Goal: Task Accomplishment & Management: Complete application form

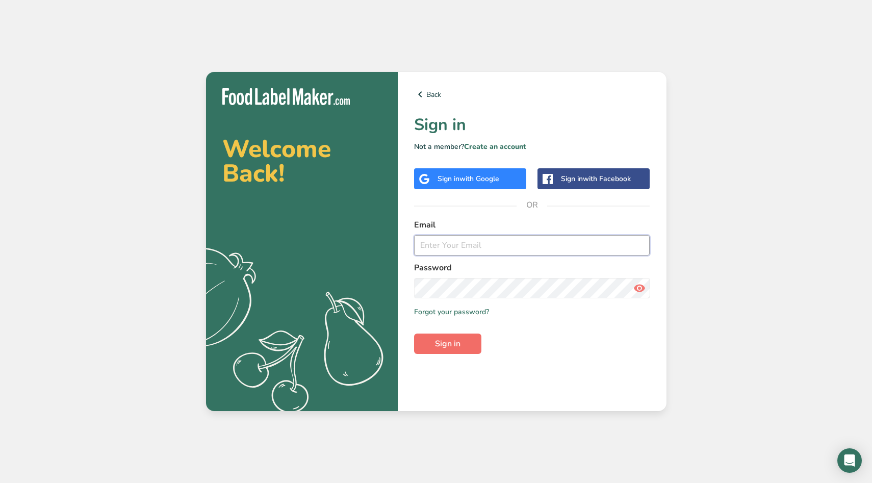
type input "[EMAIL_ADDRESS][DOMAIN_NAME]"
click at [472, 339] on button "Sign in" at bounding box center [447, 343] width 67 height 20
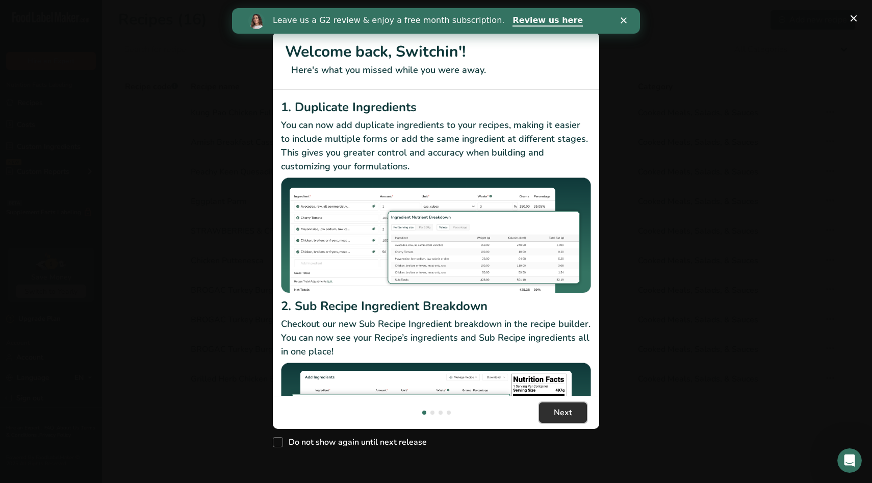
click at [572, 416] on button "Next" at bounding box center [563, 412] width 48 height 20
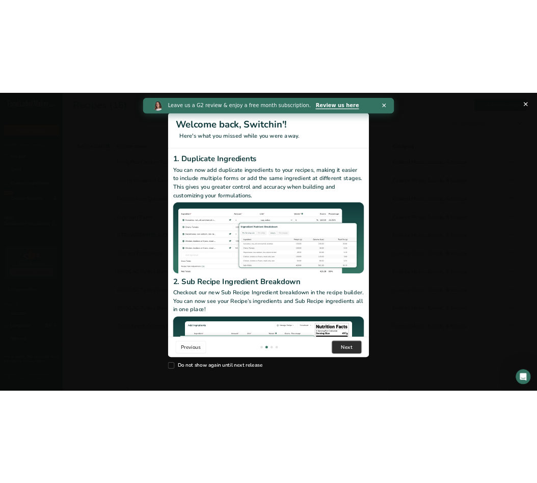
scroll to position [0, 326]
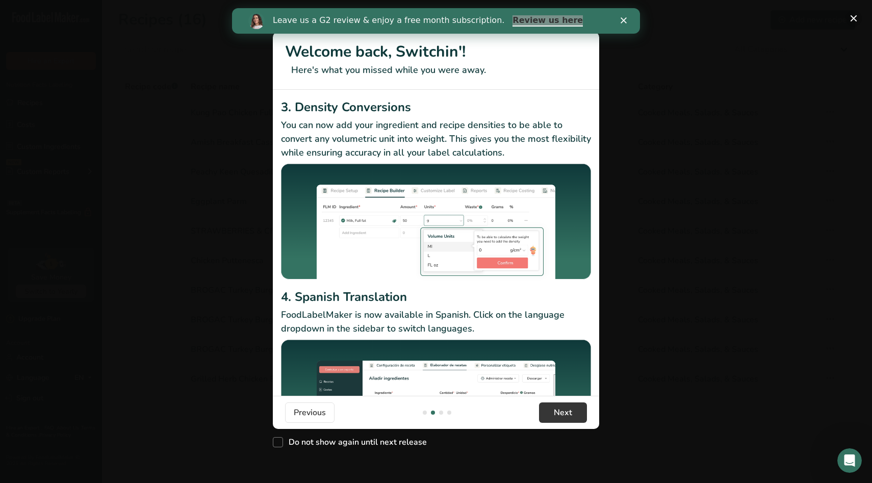
click at [854, 23] on button "New Features" at bounding box center [853, 18] width 16 height 16
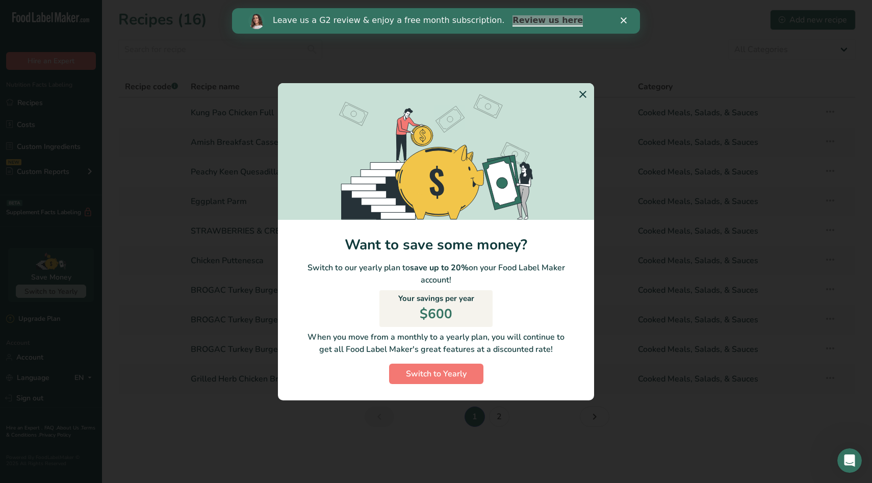
click at [582, 97] on icon "Switch to Yearly Modal" at bounding box center [582, 94] width 12 height 18
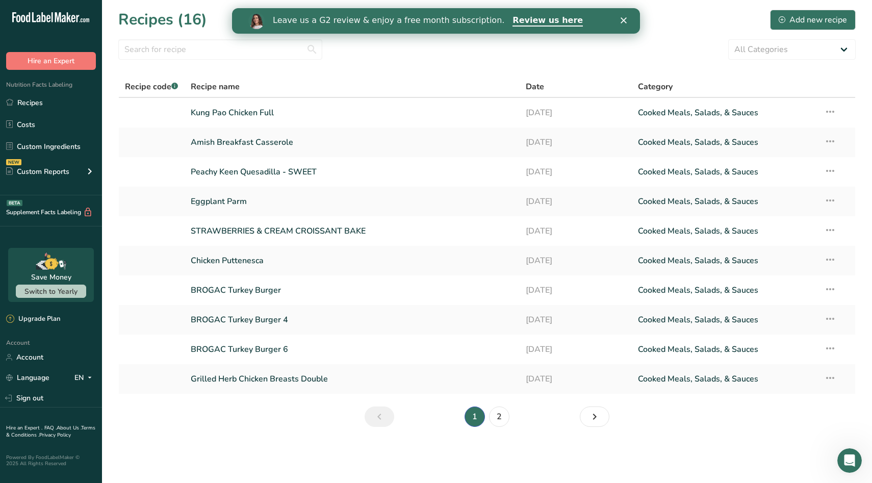
click at [629, 20] on div "Close" at bounding box center [625, 20] width 10 height 6
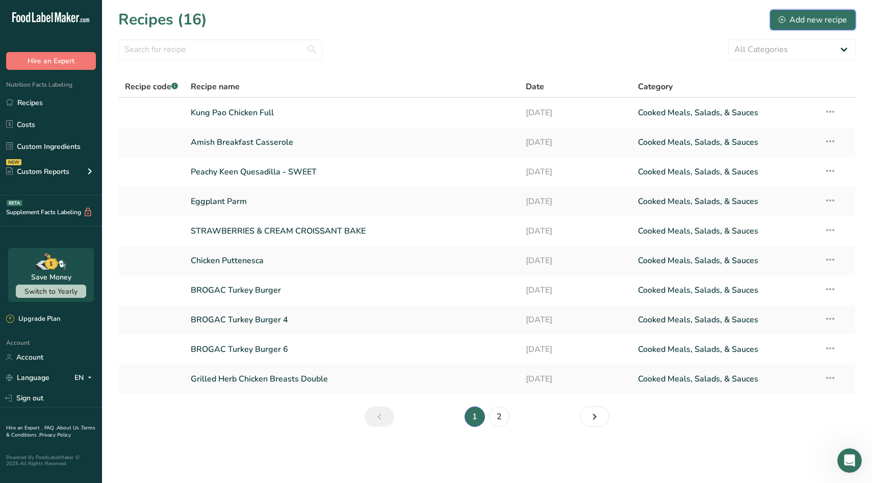
click at [818, 18] on div "Add new recipe" at bounding box center [812, 20] width 68 height 12
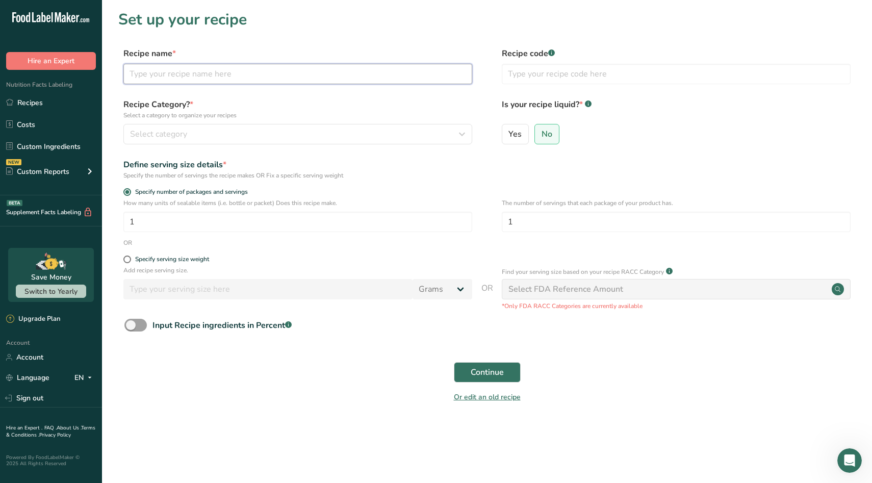
click at [206, 66] on input "text" at bounding box center [297, 74] width 349 height 20
type input "Coffe Rubbed Pork Tenderloin"
click at [196, 136] on div "Select category" at bounding box center [294, 134] width 329 height 12
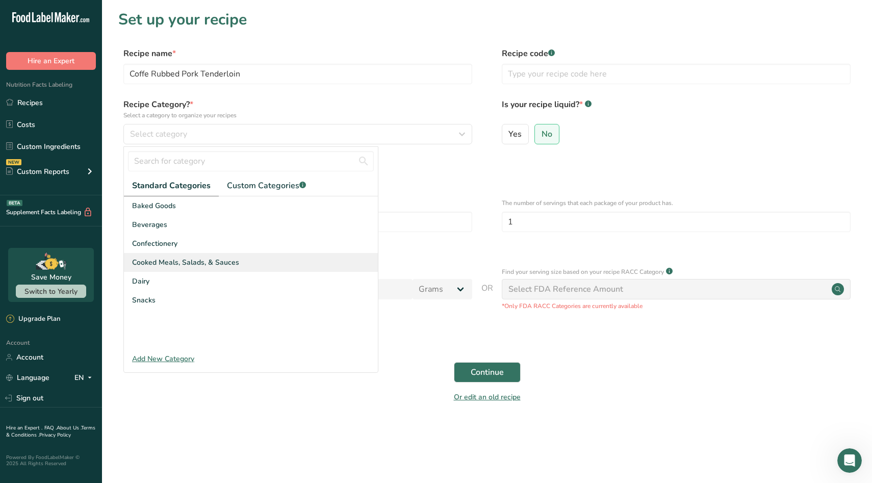
click at [214, 268] on div "Cooked Meals, Salads, & Sauces" at bounding box center [251, 262] width 254 height 19
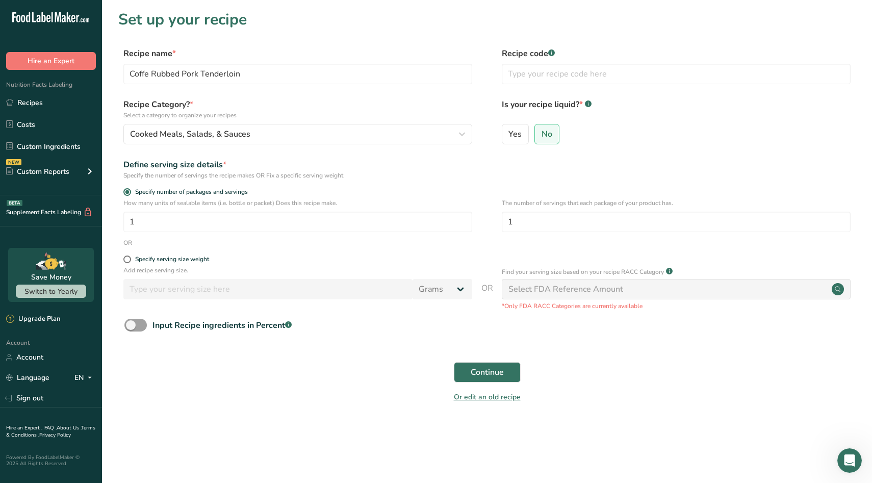
click at [250, 239] on div "OR" at bounding box center [486, 242] width 737 height 9
click at [250, 229] on input "1" at bounding box center [297, 222] width 349 height 20
click at [555, 223] on input "1" at bounding box center [676, 222] width 349 height 20
click at [299, 226] on input "6" at bounding box center [297, 222] width 349 height 20
type input "1"
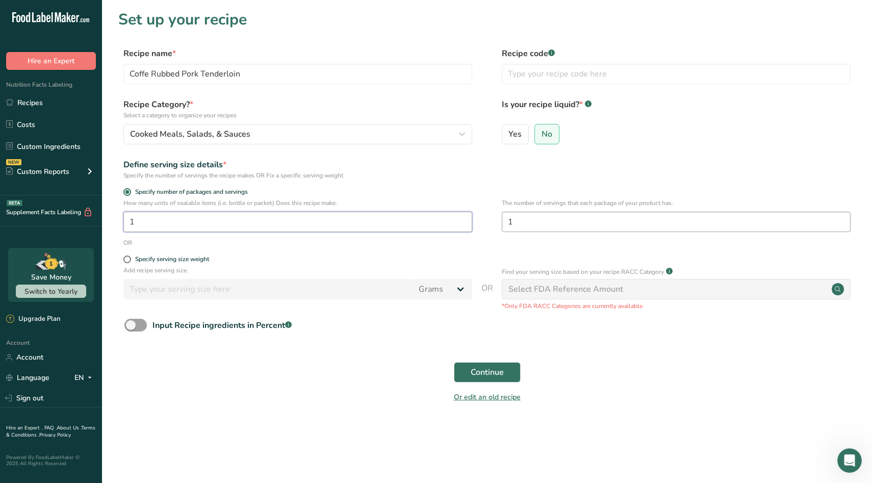
type input "1"
click at [637, 231] on input "1" at bounding box center [676, 222] width 349 height 20
type input "6"
click at [468, 375] on button "Continue" at bounding box center [487, 372] width 67 height 20
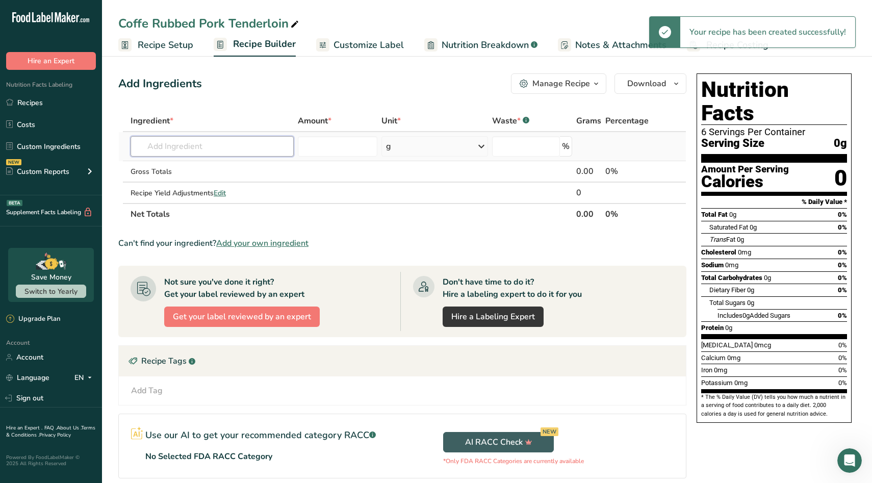
click at [188, 140] on input "text" at bounding box center [211, 146] width 163 height 20
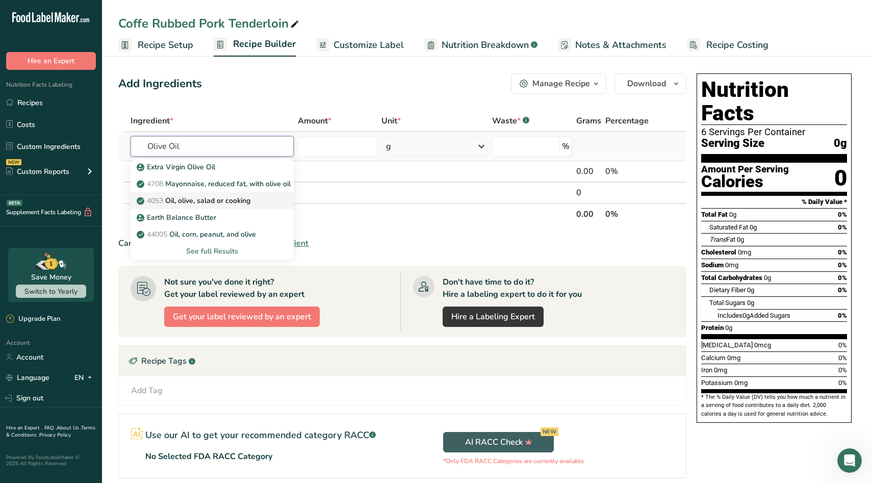
type input "Olive Oil"
click at [241, 203] on p "4053 Oil, olive, salad or cooking" at bounding box center [195, 200] width 112 height 11
type input "Oil, olive, salad or cooking"
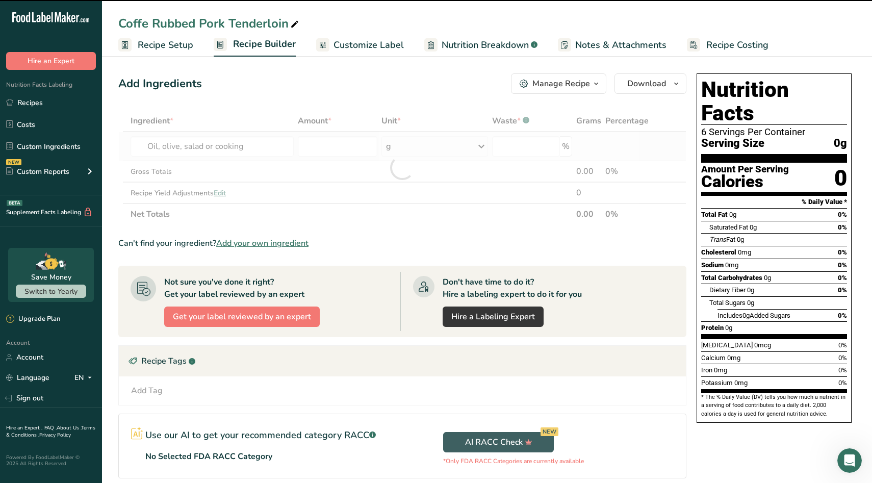
type input "0"
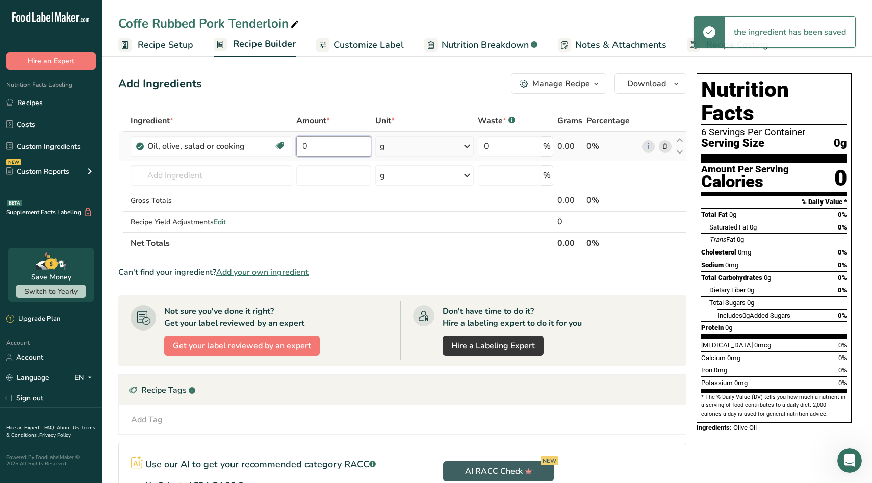
click at [337, 146] on input "0" at bounding box center [333, 146] width 75 height 20
type input "3"
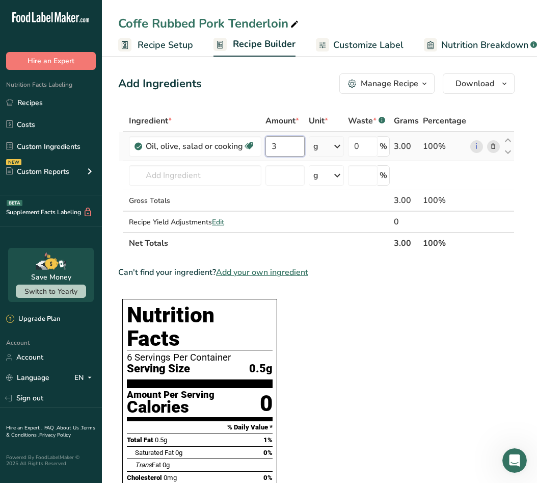
click at [285, 148] on input "3" at bounding box center [285, 146] width 39 height 20
type input "2"
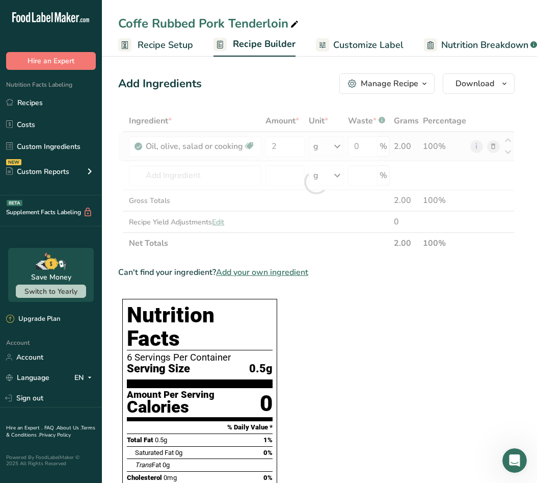
click at [337, 146] on div "Ingredient * Amount * Unit * Waste * .a-a{fill:#347362;}.b-a{fill:#fff;} Grams …" at bounding box center [316, 182] width 397 height 144
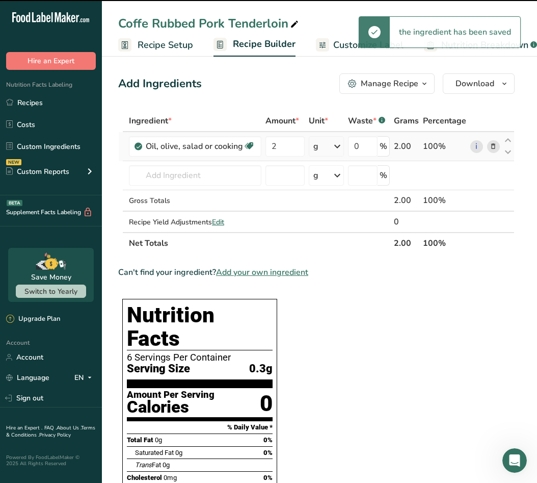
click at [337, 146] on icon at bounding box center [337, 146] width 12 height 18
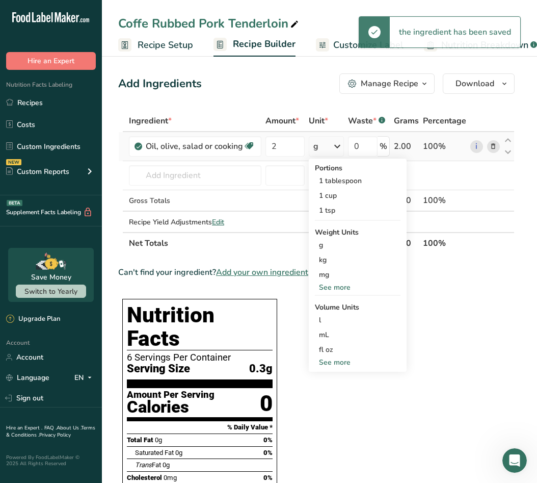
click at [342, 361] on div "See more" at bounding box center [358, 362] width 86 height 11
select select "22"
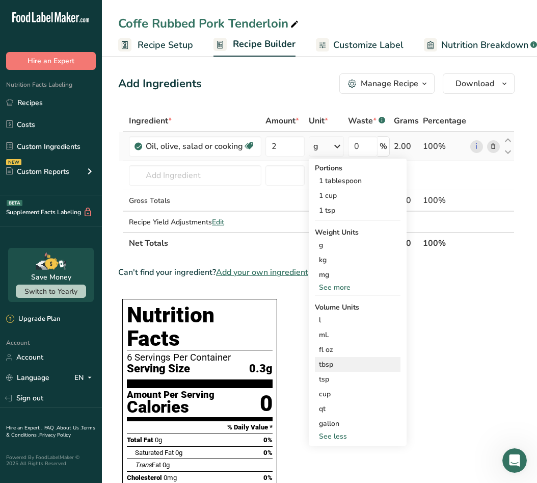
click at [343, 365] on div "tbsp" at bounding box center [357, 364] width 77 height 11
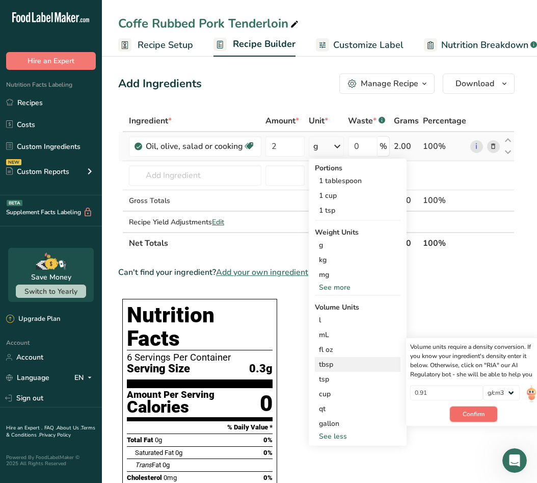
click at [489, 409] on button "Confirm" at bounding box center [473, 413] width 47 height 15
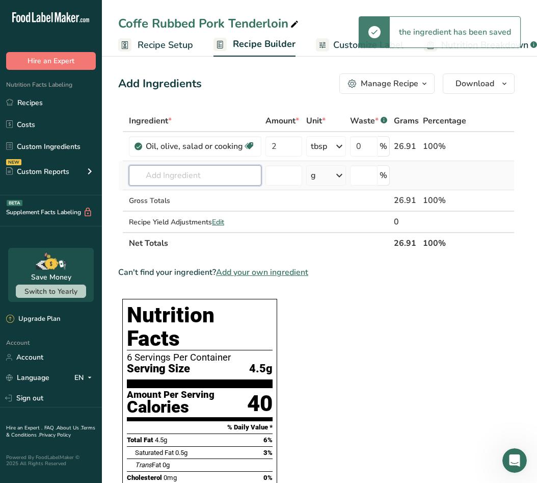
click at [198, 175] on input "text" at bounding box center [195, 175] width 133 height 20
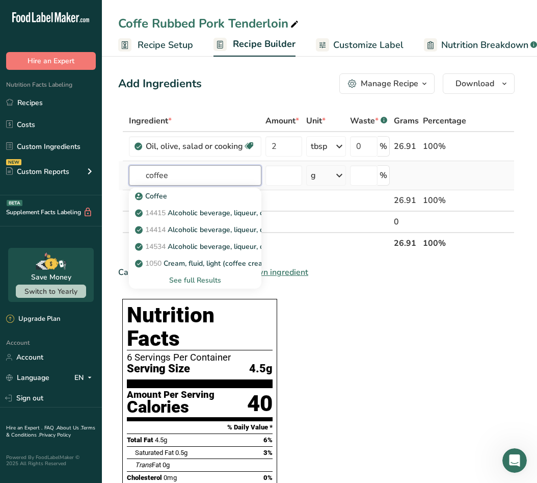
type input "coffee"
click at [209, 281] on div "See full Results" at bounding box center [195, 280] width 116 height 11
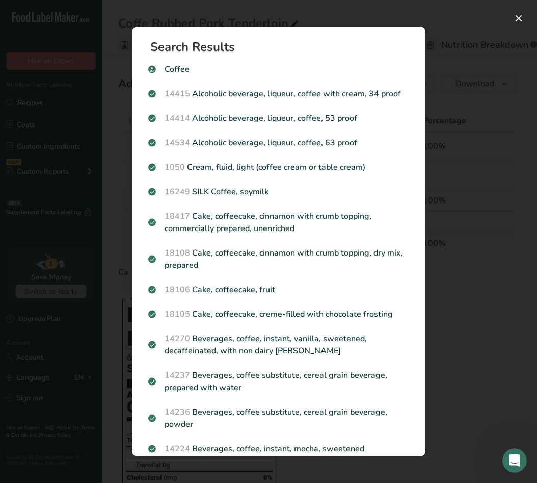
click at [434, 83] on div "Search Results Coffee 14415 Alcoholic beverage, liqueur, coffee with cream, 34 …" at bounding box center [279, 241] width 326 height 462
click at [515, 18] on button "Search results modal" at bounding box center [519, 18] width 16 height 16
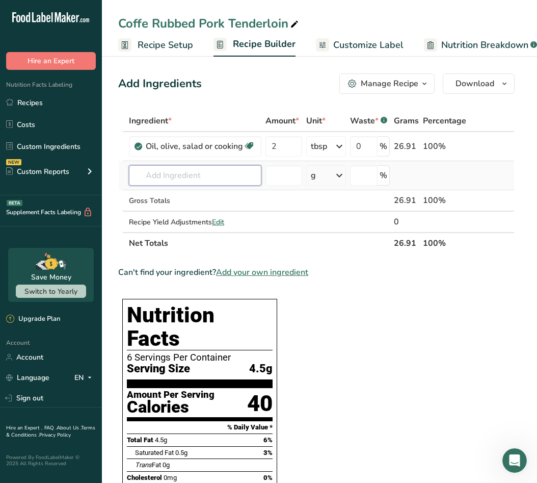
click at [181, 174] on input "text" at bounding box center [195, 175] width 133 height 20
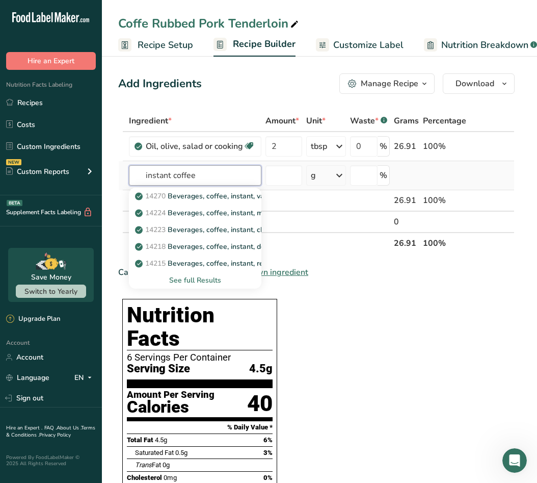
type input "instant coffee"
click at [204, 282] on div "See full Results" at bounding box center [195, 280] width 116 height 11
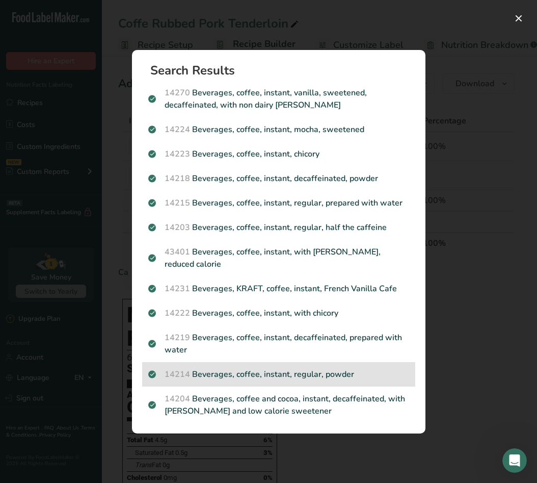
click at [263, 373] on p "14214 Beverages, coffee, instant, regular, powder" at bounding box center [278, 374] width 261 height 12
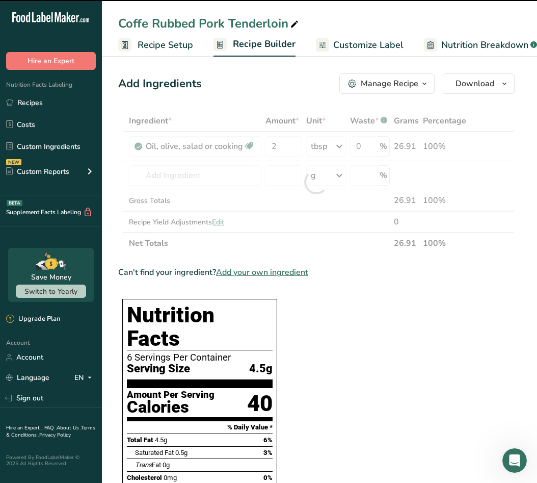
type input "0"
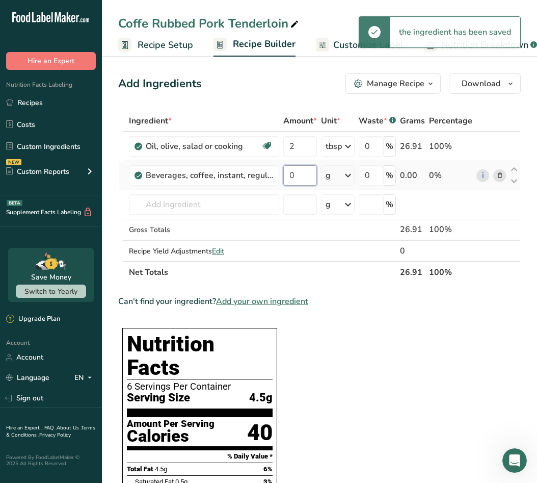
click at [305, 181] on input "0" at bounding box center [300, 175] width 34 height 20
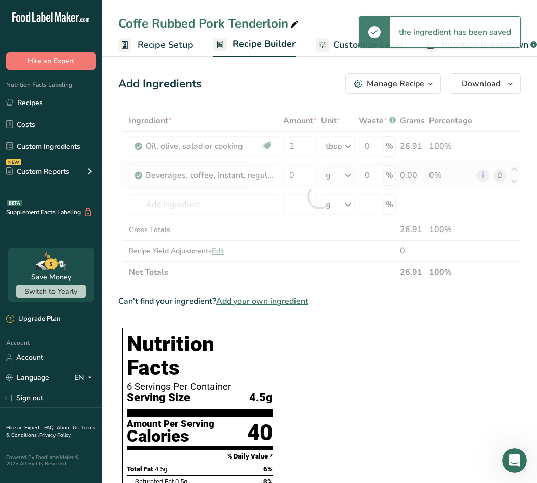
click at [346, 169] on div "Ingredient * Amount * Unit * Waste * .a-a{fill:#347362;}.b-a{fill:#fff;} Grams …" at bounding box center [319, 196] width 403 height 173
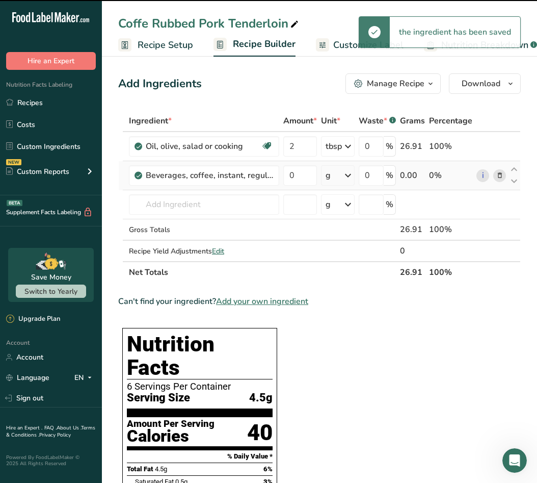
click at [346, 176] on icon at bounding box center [348, 175] width 12 height 18
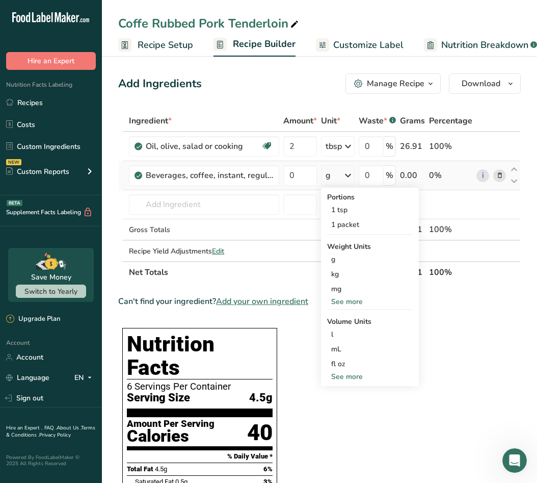
click at [342, 380] on div "See more" at bounding box center [370, 376] width 86 height 11
click at [348, 375] on div "tbsp" at bounding box center [369, 378] width 77 height 11
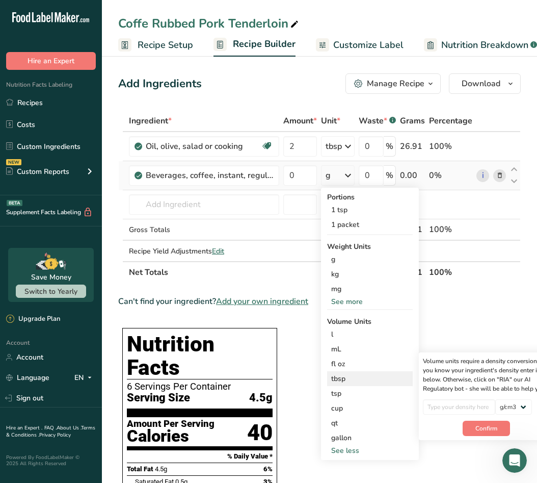
click at [369, 374] on div "tbsp" at bounding box center [369, 378] width 77 height 11
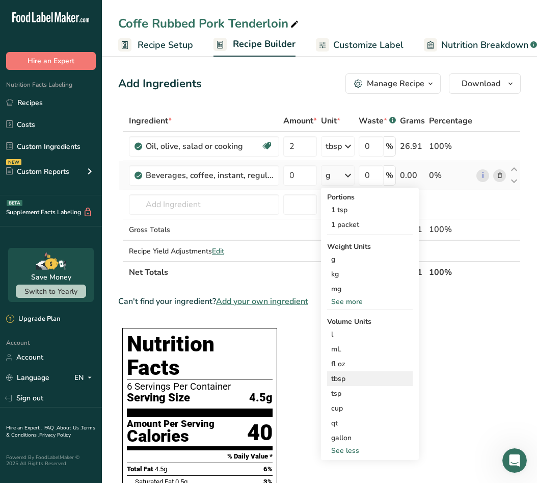
click at [369, 374] on div "tbsp" at bounding box center [369, 378] width 77 height 11
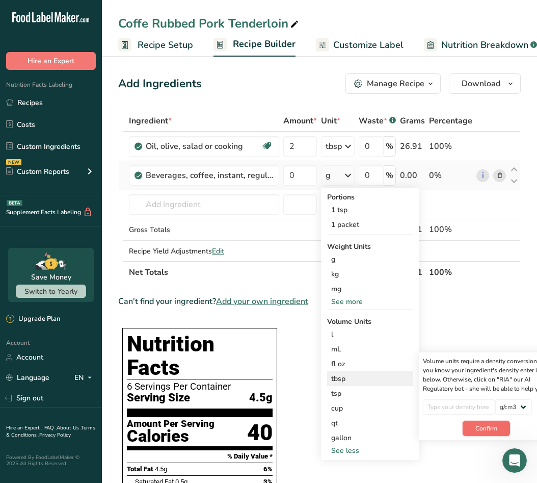
click at [490, 428] on span "Confirm" at bounding box center [487, 428] width 22 height 9
click at [460, 403] on input "number" at bounding box center [459, 406] width 73 height 15
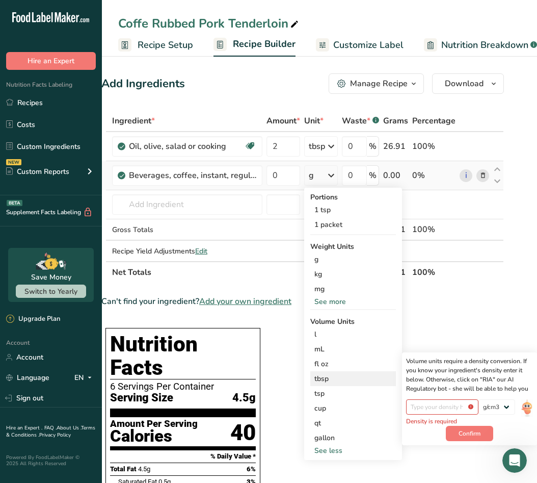
click at [533, 408] on div "Volume units require a density conversion. If you know your ingredient's densit…" at bounding box center [469, 398] width 135 height 93
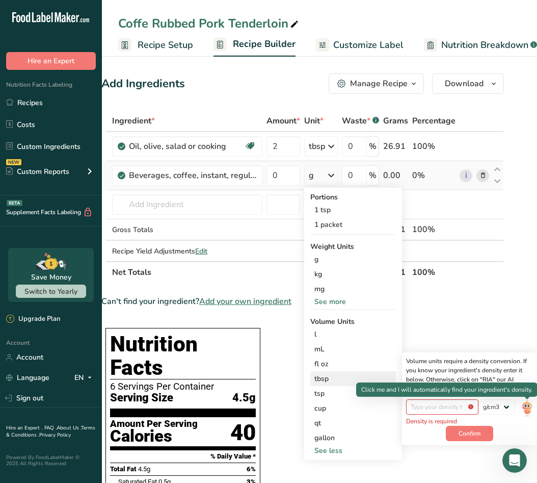
click at [528, 407] on img at bounding box center [526, 408] width 11 height 18
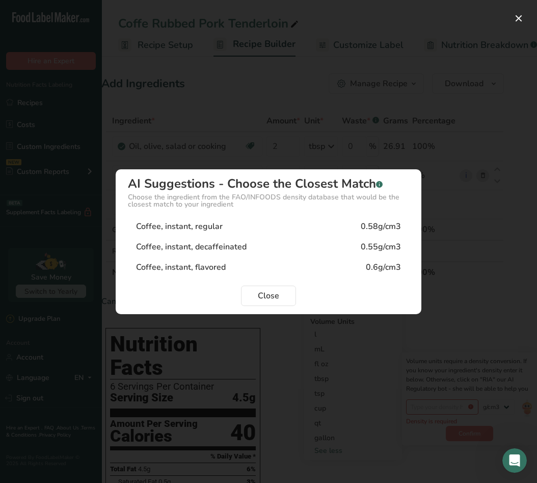
click at [275, 227] on div "Coffee, instant, regular 0.58g/cm3" at bounding box center [268, 226] width 281 height 20
type input "0.58"
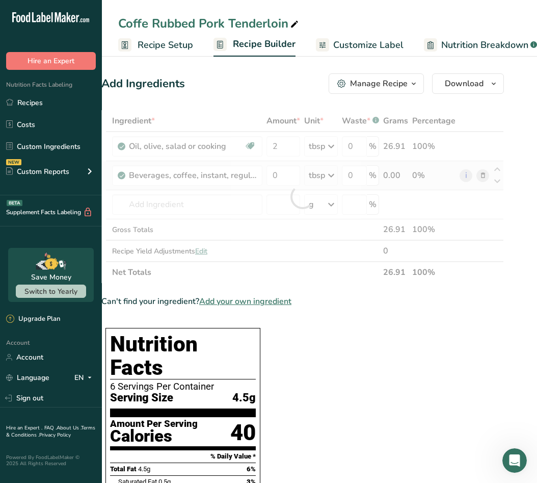
scroll to position [0, 0]
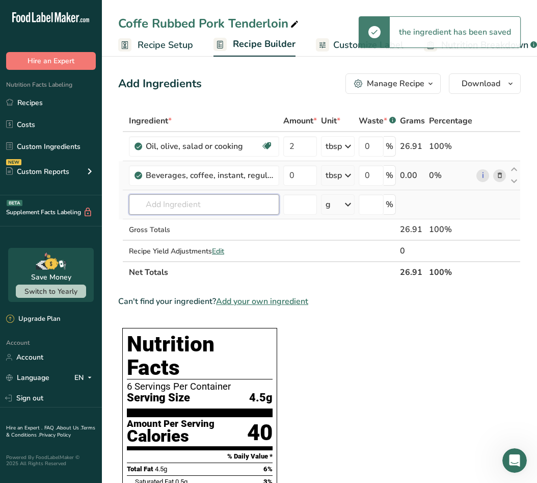
click at [239, 212] on input "text" at bounding box center [204, 204] width 150 height 20
click at [294, 176] on input "0" at bounding box center [300, 175] width 34 height 20
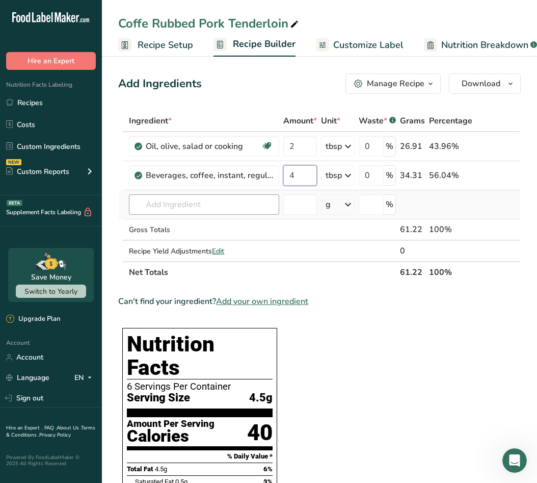
type input "4"
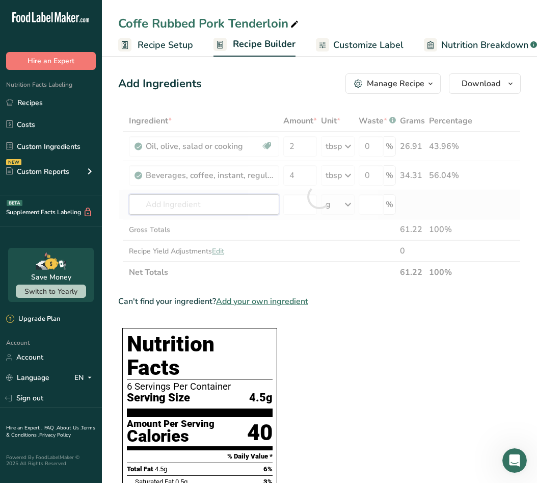
click at [234, 204] on div "Ingredient * Amount * Unit * Waste * .a-a{fill:#347362;}.b-a{fill:#fff;} Grams …" at bounding box center [319, 196] width 403 height 173
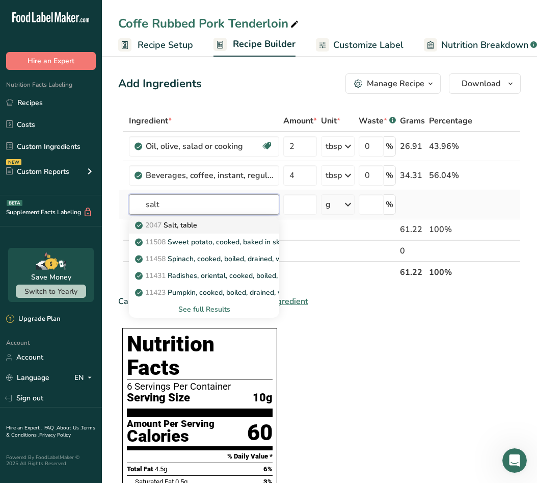
type input "salt"
click at [243, 224] on div "2047 Salt, table" at bounding box center [196, 225] width 118 height 11
type input "Salt, table"
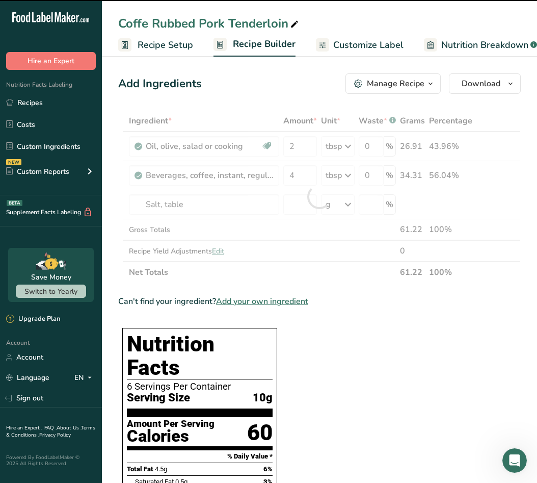
type input "0"
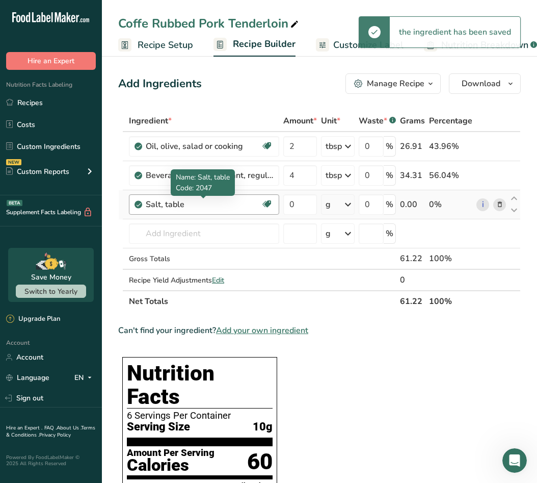
click at [240, 201] on div "Salt, table" at bounding box center [203, 204] width 115 height 12
click at [213, 204] on div "Salt, table" at bounding box center [203, 204] width 115 height 12
click at [155, 204] on div "Salt, table" at bounding box center [203, 204] width 115 height 12
click at [187, 203] on div "Salt, table" at bounding box center [203, 204] width 115 height 12
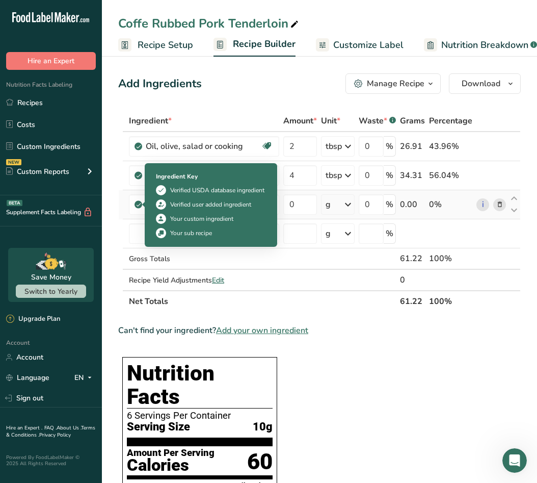
click at [136, 204] on icon at bounding box center [139, 204] width 6 height 9
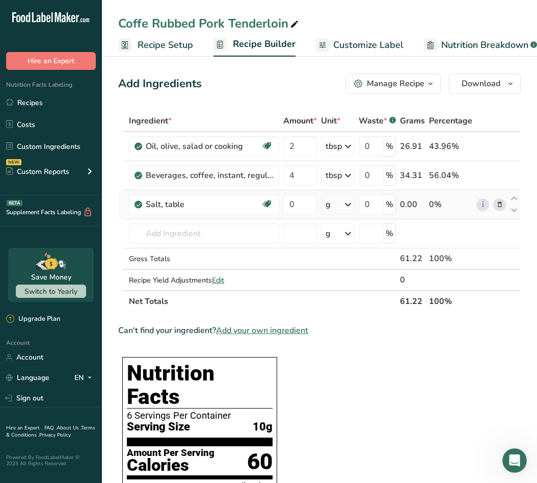
click at [497, 210] on span at bounding box center [500, 204] width 12 height 12
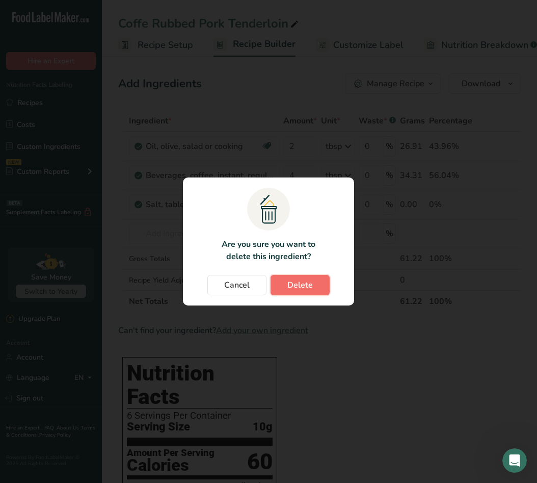
click at [290, 278] on button "Delete" at bounding box center [300, 285] width 59 height 20
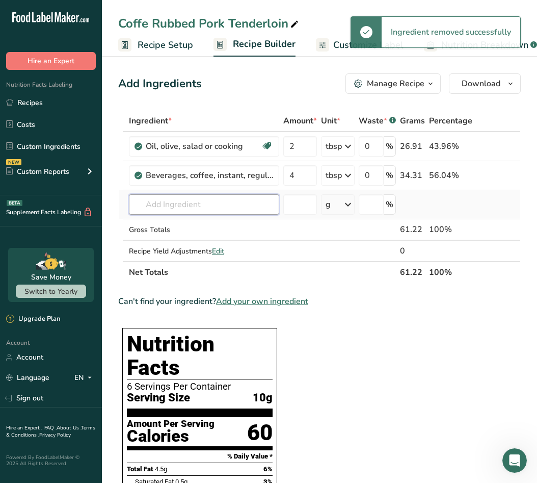
click at [183, 203] on input "text" at bounding box center [204, 204] width 150 height 20
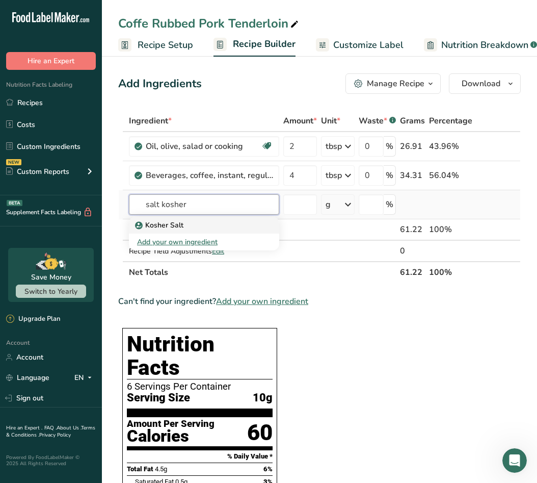
type input "salt kosher"
click at [219, 224] on div "Kosher Salt" at bounding box center [196, 225] width 118 height 11
type input "Kosher Salt"
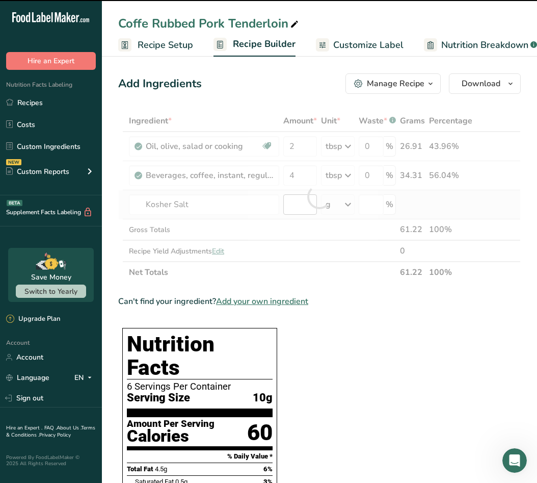
type input "0"
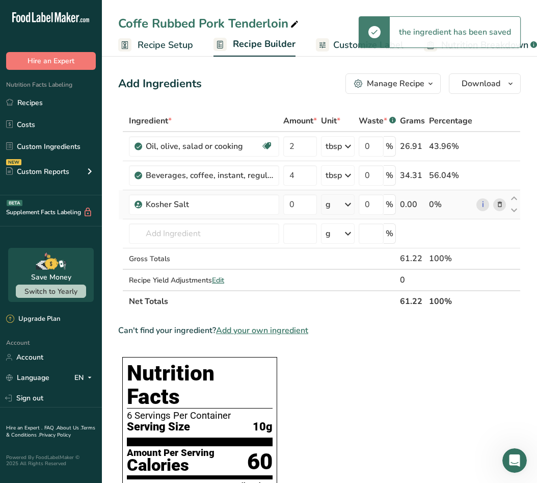
click at [349, 206] on icon at bounding box center [348, 204] width 12 height 18
click at [353, 362] on div "See more" at bounding box center [370, 360] width 86 height 11
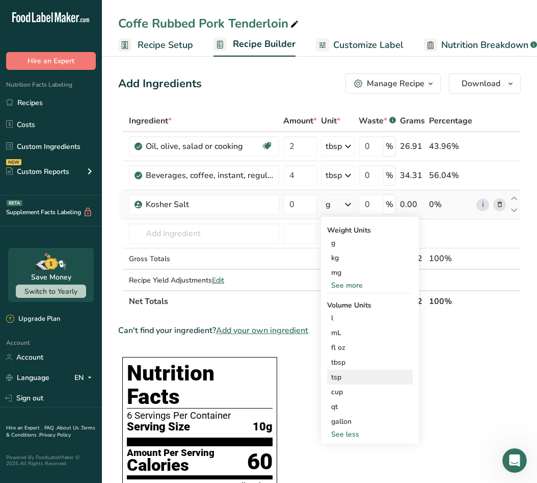
click at [358, 382] on div "tsp Volume units require a density conversion. If you know your ingredient's de…" at bounding box center [370, 377] width 86 height 15
click at [307, 226] on input "number" at bounding box center [300, 233] width 34 height 20
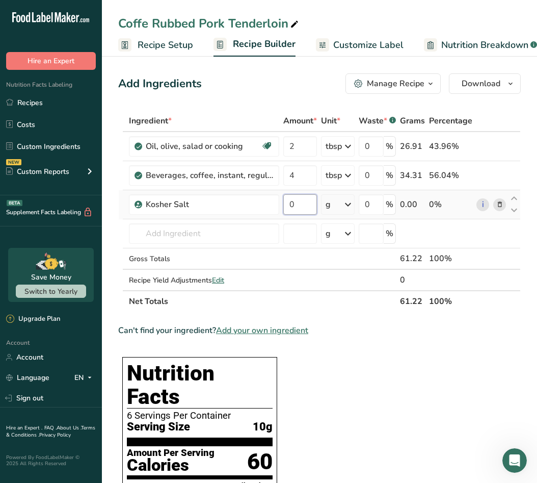
click at [307, 204] on input "0" at bounding box center [300, 204] width 34 height 20
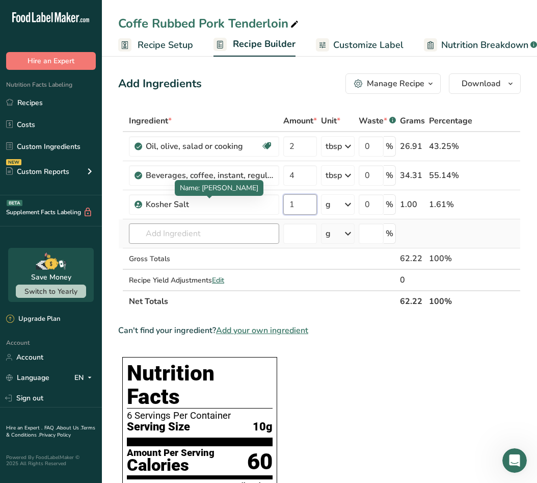
type input "1"
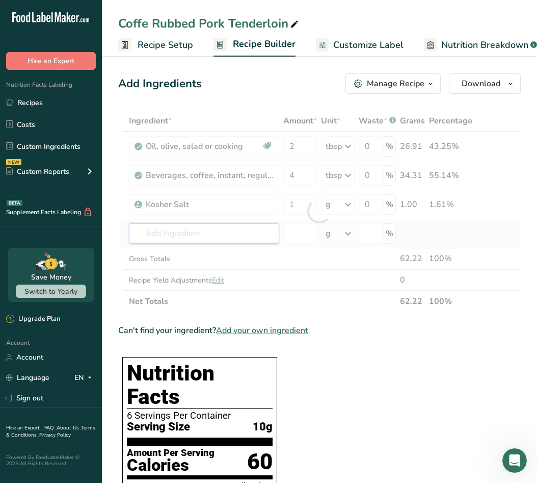
click at [164, 231] on div "Ingredient * Amount * Unit * Waste * .a-a{fill:#347362;}.b-a{fill:#fff;} Grams …" at bounding box center [319, 211] width 403 height 202
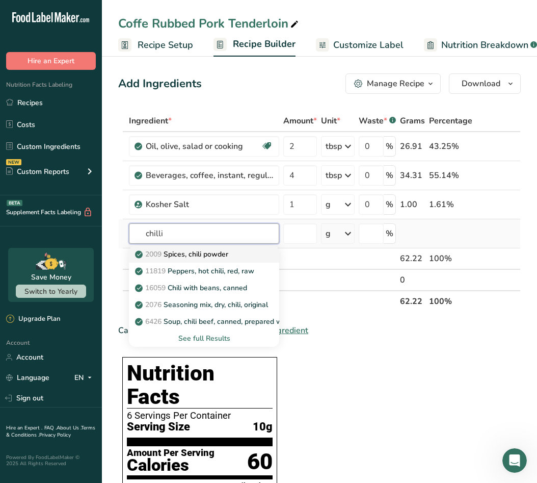
type input "chilli"
click at [176, 253] on p "2009 Spices, chili powder" at bounding box center [182, 254] width 91 height 11
type input "Spices, chili powder"
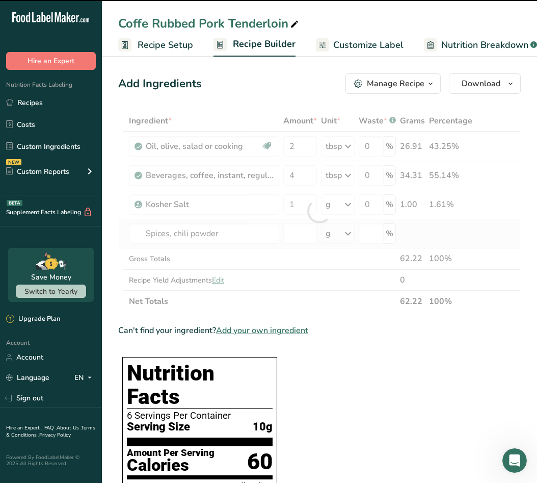
type input "0"
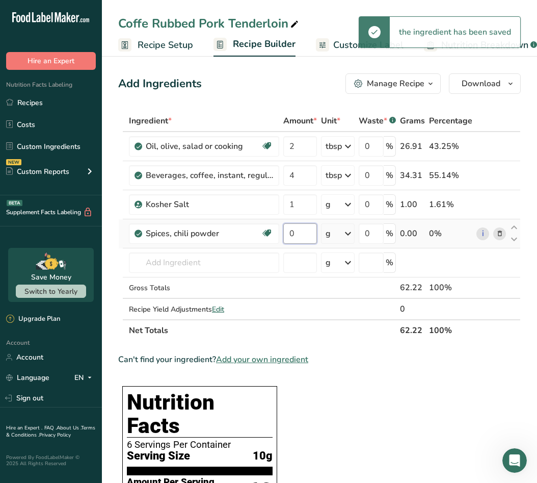
click at [296, 234] on input "0" at bounding box center [300, 233] width 34 height 20
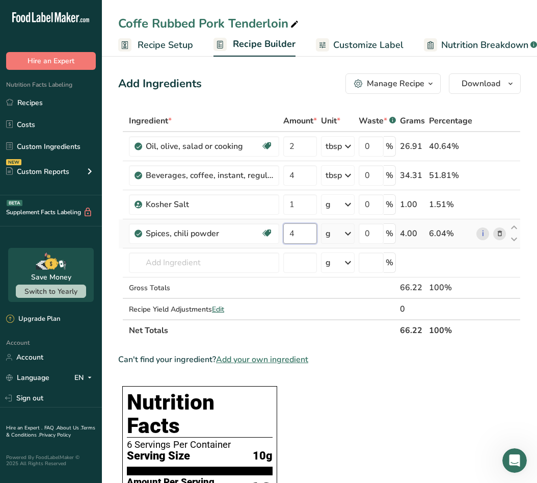
type input "4"
click at [339, 237] on div "Ingredient * Amount * Unit * Waste * .a-a{fill:#347362;}.b-a{fill:#fff;} Grams …" at bounding box center [319, 225] width 403 height 231
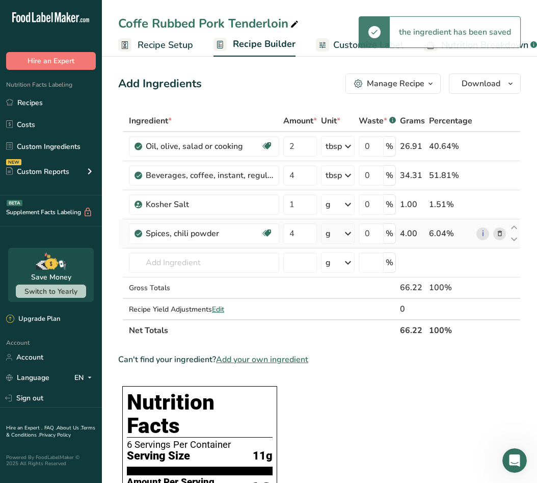
click at [345, 237] on icon at bounding box center [348, 233] width 12 height 18
click at [360, 434] on div "See more" at bounding box center [370, 434] width 86 height 11
select select "22"
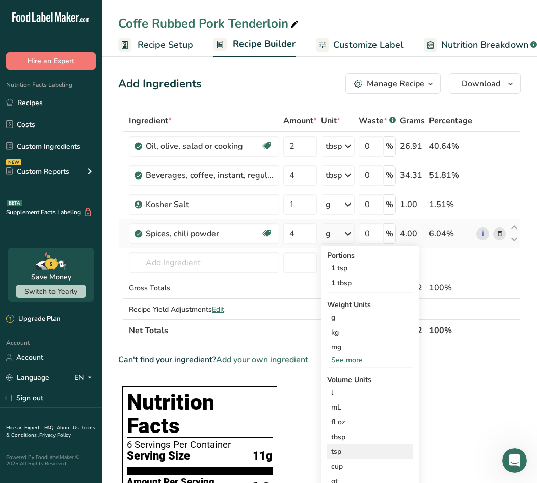
click at [361, 450] on div "tsp" at bounding box center [369, 451] width 77 height 11
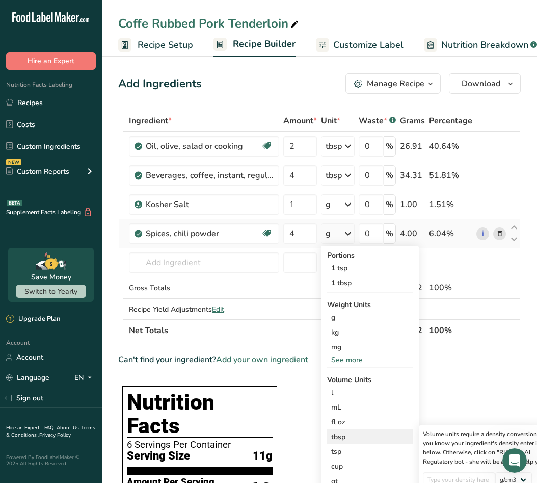
click at [340, 441] on div "tbsp" at bounding box center [369, 436] width 77 height 11
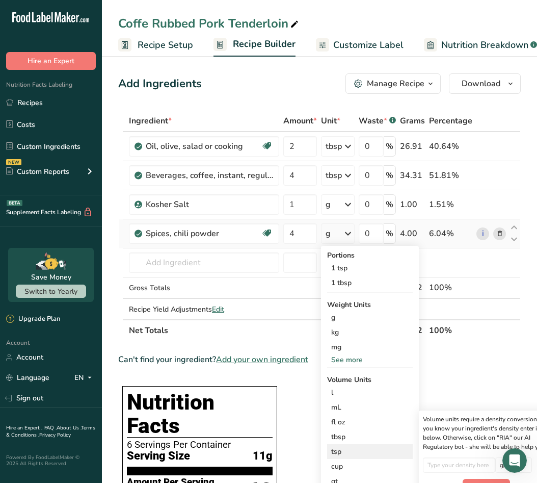
click at [344, 454] on div "tsp" at bounding box center [369, 451] width 77 height 11
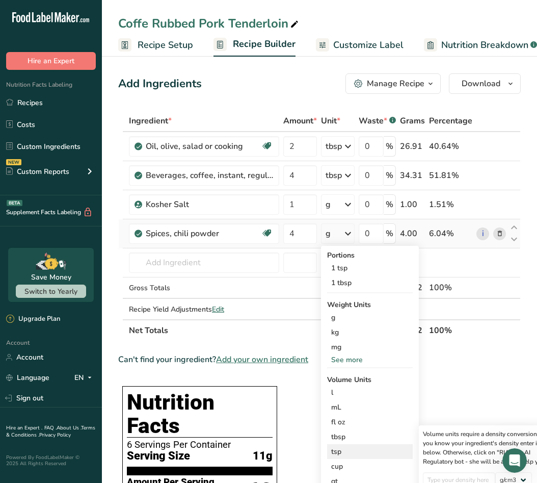
click at [344, 454] on div "tsp" at bounding box center [369, 451] width 77 height 11
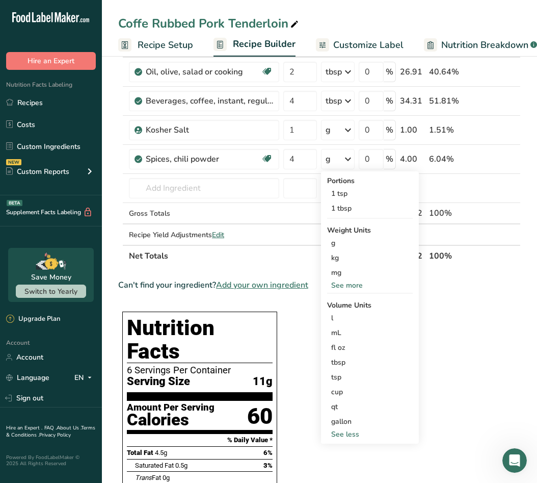
scroll to position [106, 0]
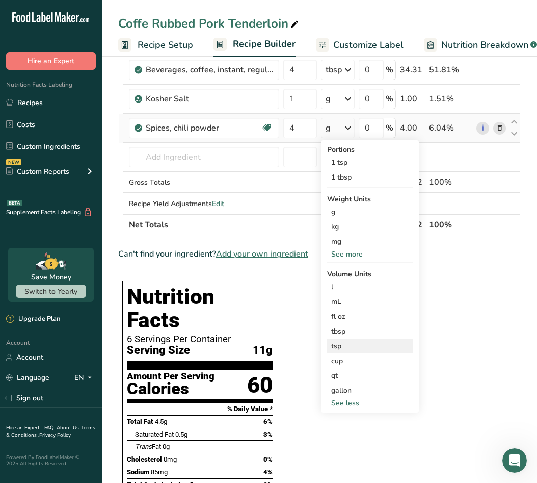
click at [351, 348] on div "tsp" at bounding box center [369, 345] width 77 height 11
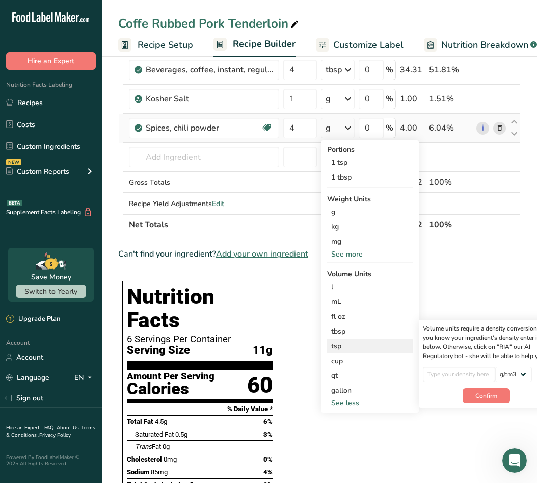
scroll to position [0, 17]
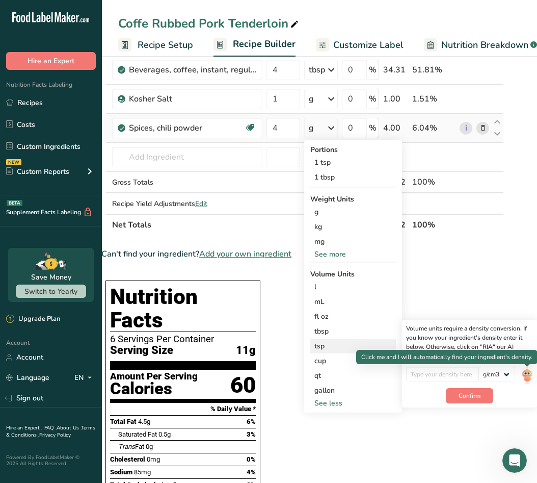
click at [530, 377] on img at bounding box center [526, 375] width 11 height 18
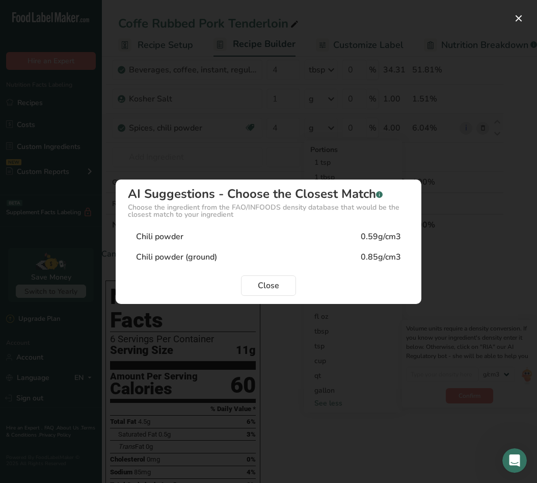
click at [266, 249] on div "Chili powder (ground) 0.85g/cm3" at bounding box center [268, 257] width 281 height 20
type input "0.85"
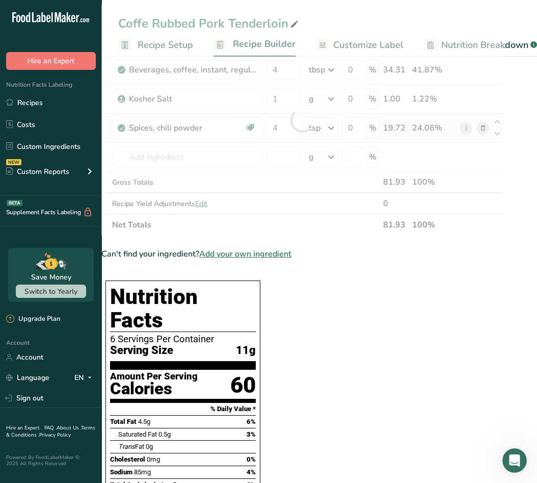
scroll to position [0, 0]
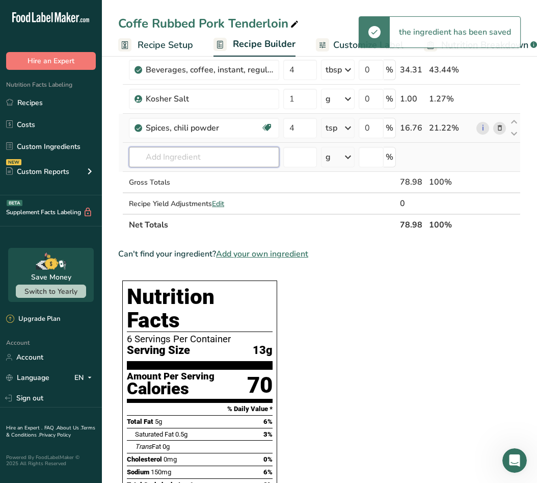
click at [181, 156] on input "text" at bounding box center [204, 157] width 150 height 20
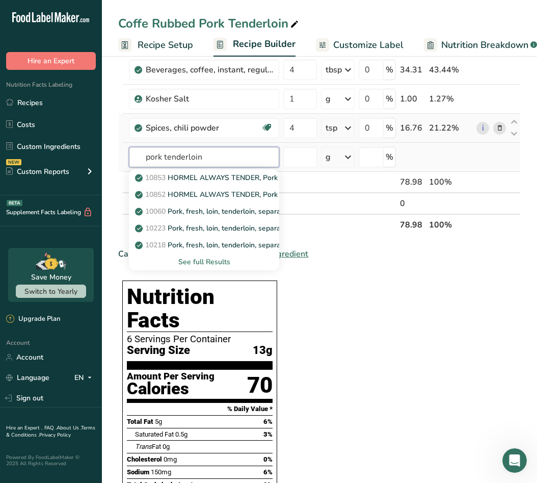
type input "pork tenderloin"
click at [228, 266] on div "See full Results" at bounding box center [204, 261] width 134 height 11
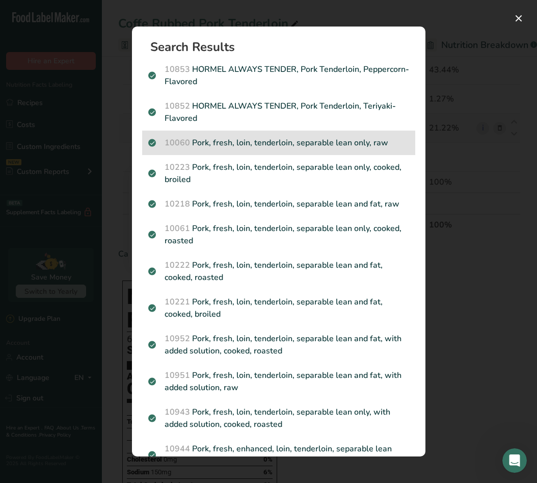
click at [272, 139] on p "10060 Pork, fresh, loin, tenderloin, separable lean only, raw" at bounding box center [278, 143] width 261 height 12
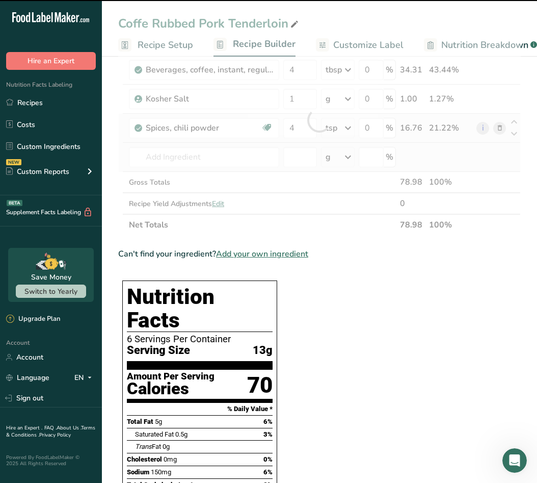
type input "0"
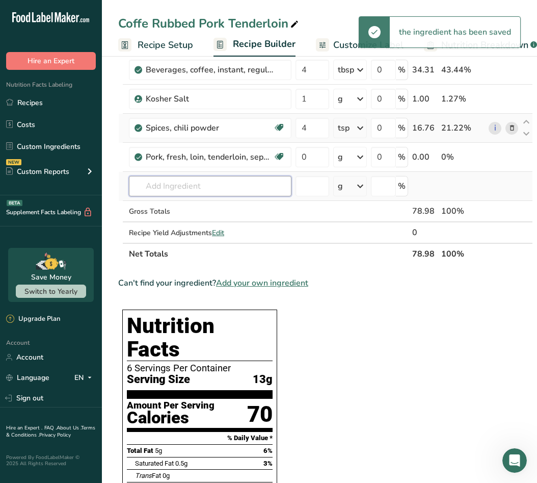
click at [243, 194] on input "text" at bounding box center [210, 186] width 163 height 20
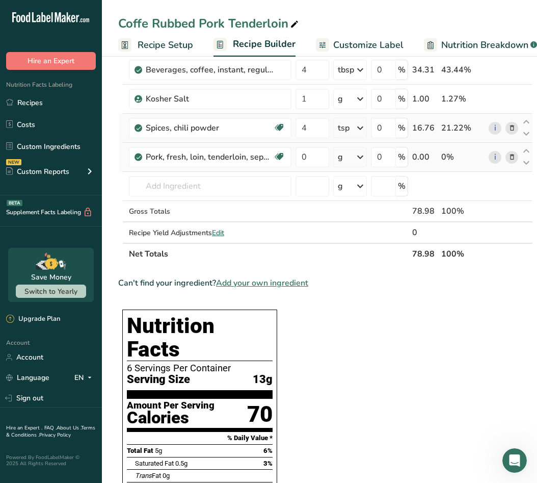
click at [351, 159] on div "g" at bounding box center [350, 157] width 34 height 20
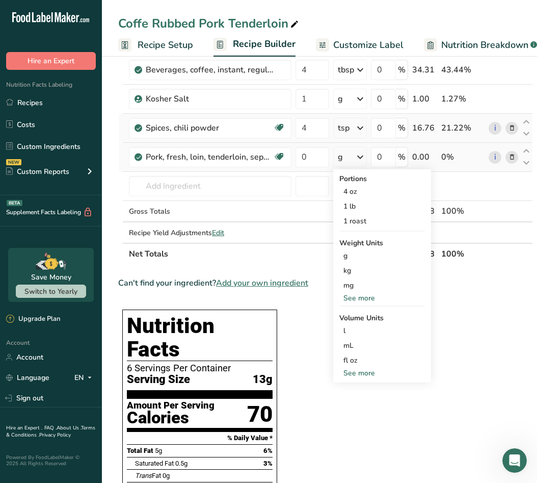
click at [362, 370] on div "See more" at bounding box center [382, 372] width 86 height 11
click at [351, 300] on div "See more" at bounding box center [382, 298] width 86 height 11
click at [357, 310] on div "lb" at bounding box center [382, 314] width 86 height 15
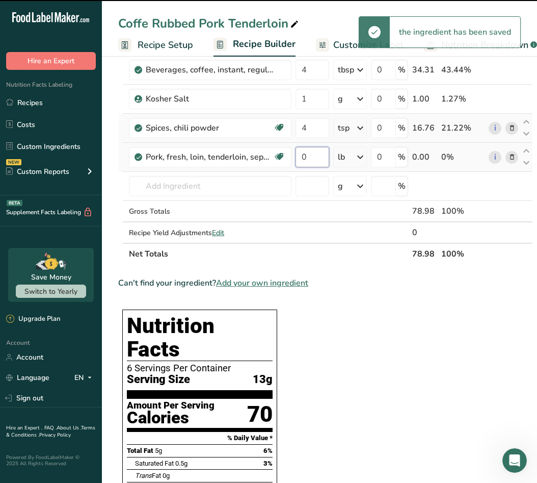
click at [313, 159] on input "0" at bounding box center [313, 157] width 34 height 20
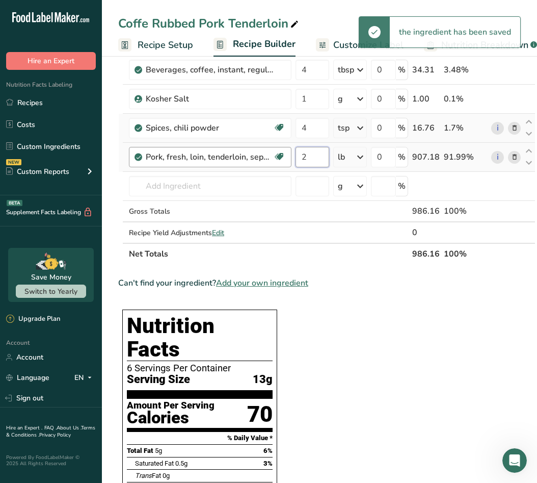
type input "2"
click at [241, 167] on div "Ingredient * Amount * Unit * Waste * .a-a{fill:#347362;}.b-a{fill:#fff;} Grams …" at bounding box center [326, 135] width 417 height 260
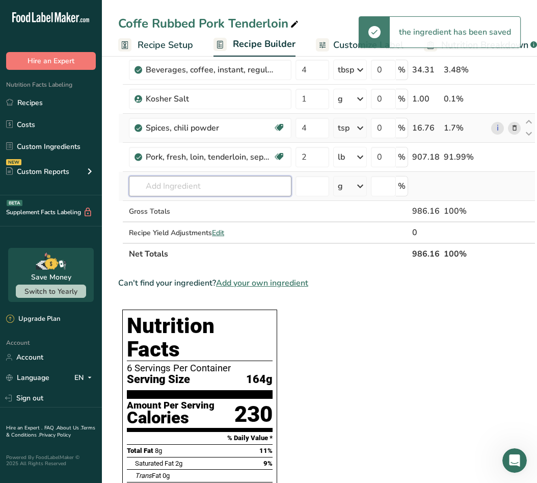
click at [244, 188] on input "text" at bounding box center [210, 186] width 163 height 20
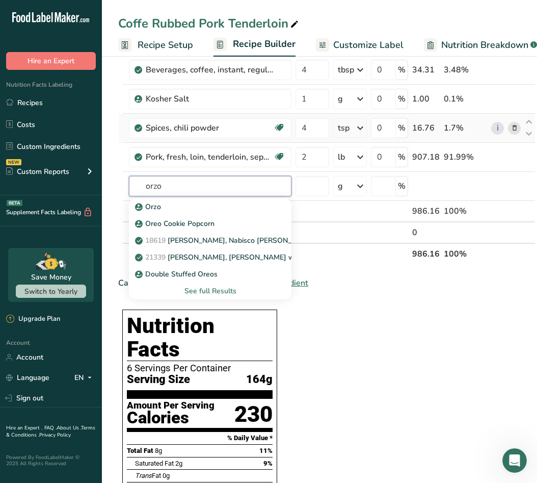
type input "orzo"
click at [357, 288] on div "Can't find your ingredient? Add your own ingredient" at bounding box center [326, 283] width 417 height 12
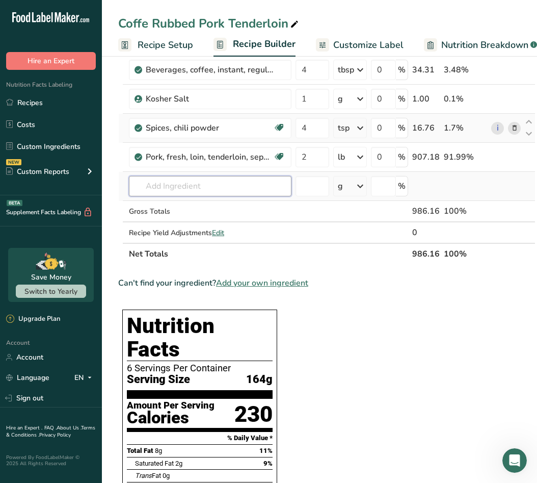
click at [196, 176] on input "text" at bounding box center [210, 186] width 163 height 20
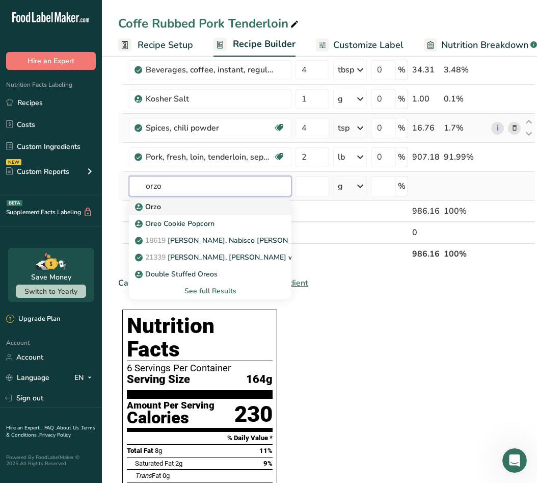
type input "orzo"
click at [164, 204] on div "Orzo" at bounding box center [202, 206] width 130 height 11
type input "Orzo"
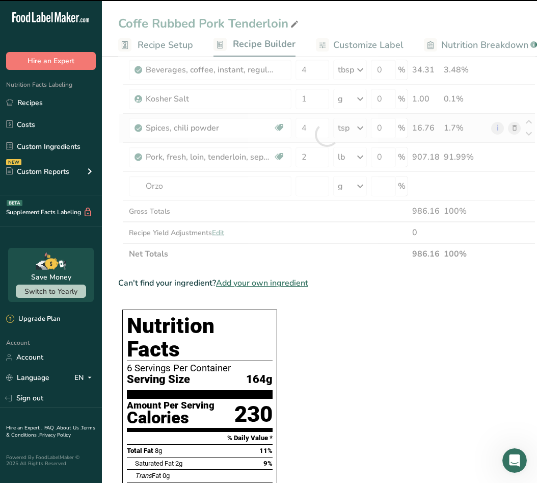
type input "0"
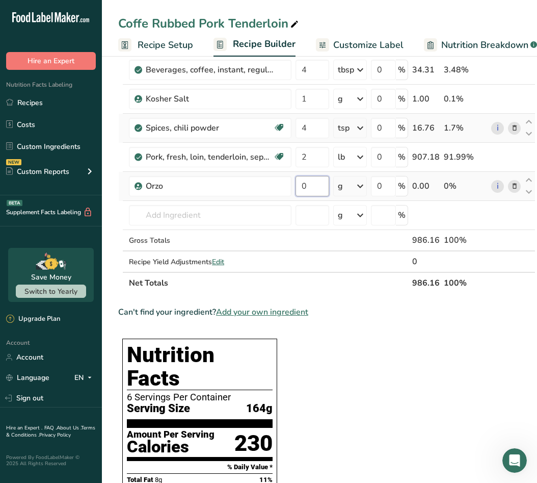
click at [316, 187] on input "0" at bounding box center [313, 186] width 34 height 20
type input "1"
click at [345, 175] on div "Ingredient * Amount * Unit * Waste * .a-a{fill:#347362;}.b-a{fill:#fff;} Grams …" at bounding box center [326, 149] width 417 height 289
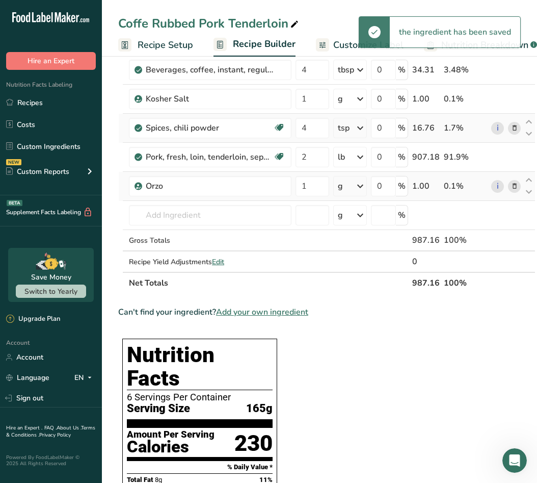
click at [355, 188] on icon at bounding box center [360, 186] width 12 height 18
click at [362, 340] on div "See more" at bounding box center [382, 341] width 86 height 11
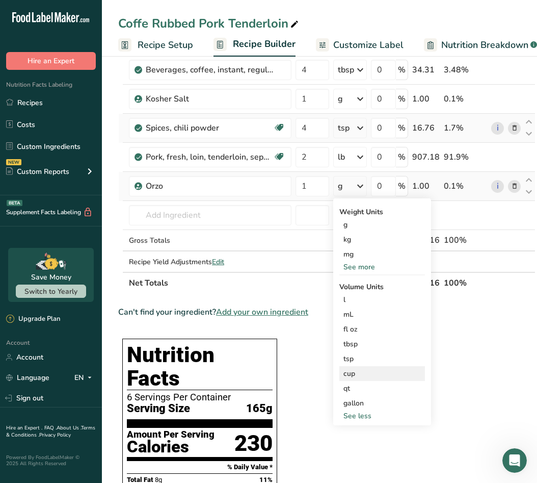
click at [364, 370] on div "cup" at bounding box center [382, 373] width 77 height 11
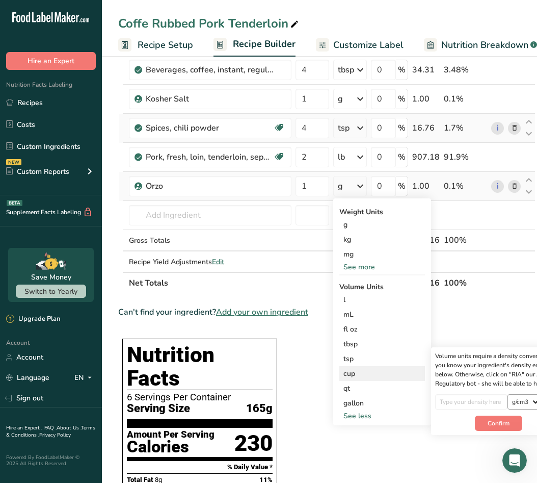
scroll to position [0, 30]
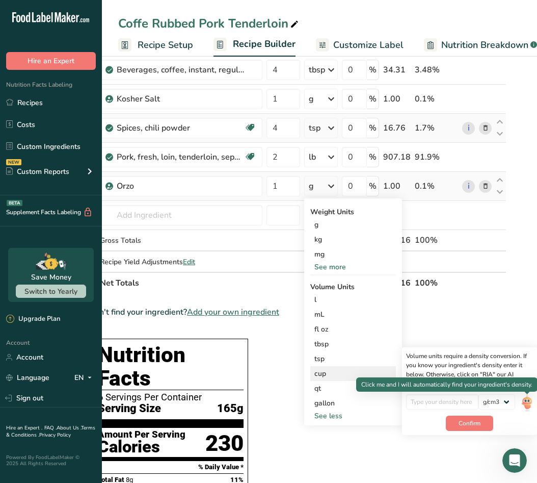
click at [527, 403] on img at bounding box center [526, 403] width 11 height 18
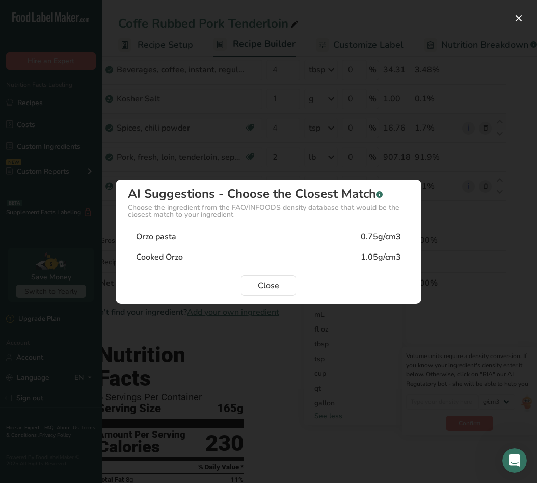
click at [380, 239] on div "0.75g/cm3" at bounding box center [381, 236] width 40 height 12
type input "0.75"
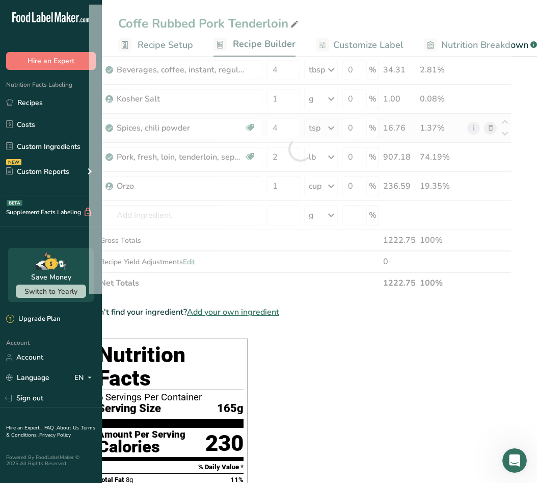
scroll to position [0, 8]
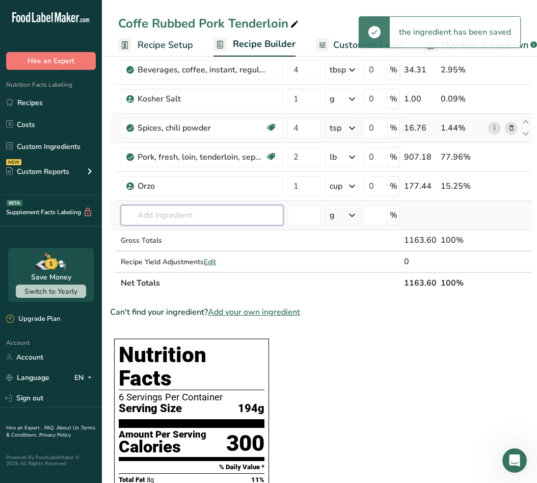
click at [207, 219] on input "text" at bounding box center [202, 215] width 163 height 20
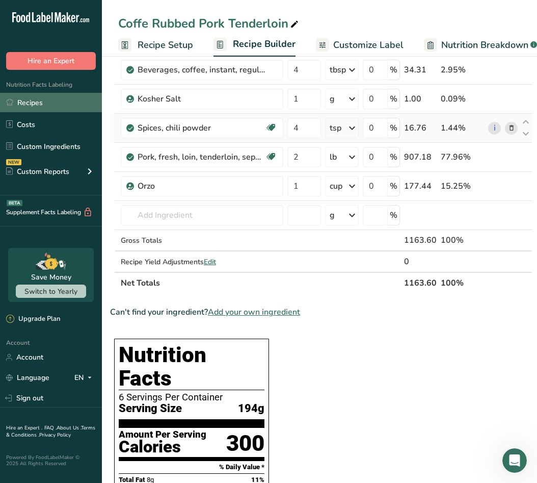
click at [46, 104] on link "Recipes" at bounding box center [51, 102] width 102 height 19
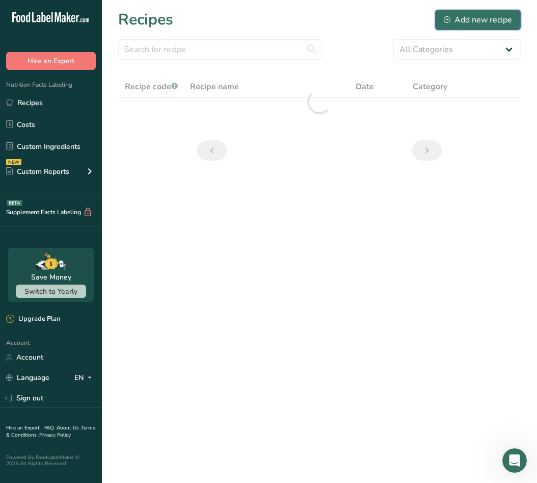
click at [486, 16] on div "Add new recipe" at bounding box center [478, 20] width 68 height 12
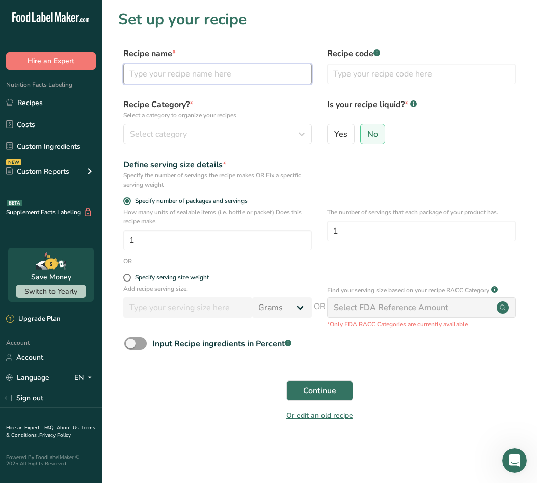
click at [172, 70] on input "text" at bounding box center [217, 74] width 189 height 20
type input "GArlic PARM BUTTER"
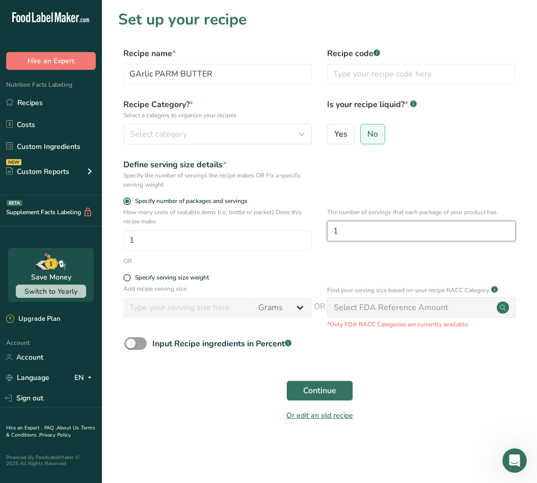
click at [364, 222] on input "1" at bounding box center [421, 231] width 189 height 20
type input "8"
type input "85"
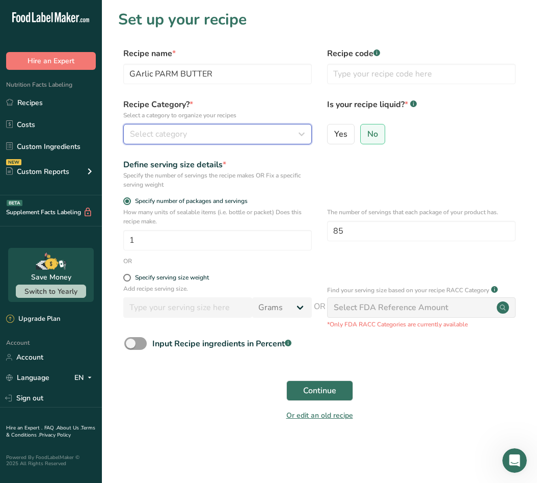
click at [228, 124] on button "Select category" at bounding box center [217, 134] width 189 height 20
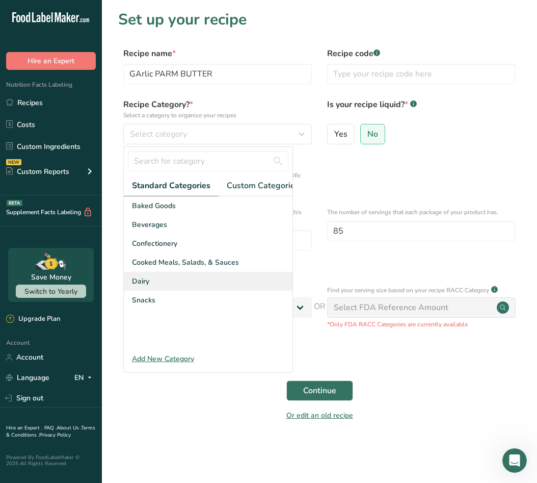
drag, startPoint x: 229, startPoint y: 268, endPoint x: 231, endPoint y: 283, distance: 15.5
click at [231, 283] on div "Baked Goods [GEOGRAPHIC_DATA] Confectionery Cooked Meals, Salads, & Sauces [GEO…" at bounding box center [208, 272] width 169 height 153
click at [231, 283] on div "Dairy" at bounding box center [208, 281] width 169 height 19
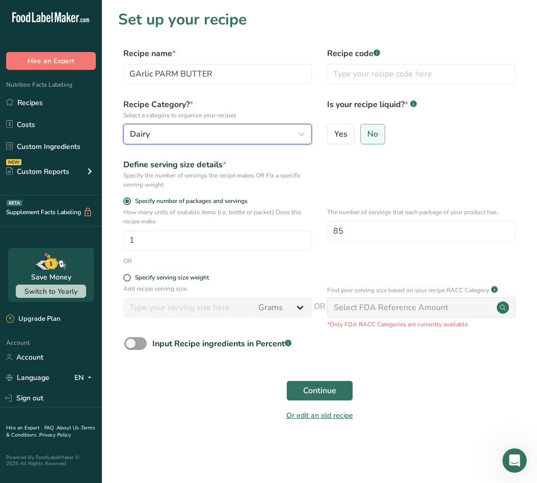
click at [194, 127] on button "Dairy" at bounding box center [217, 134] width 189 height 20
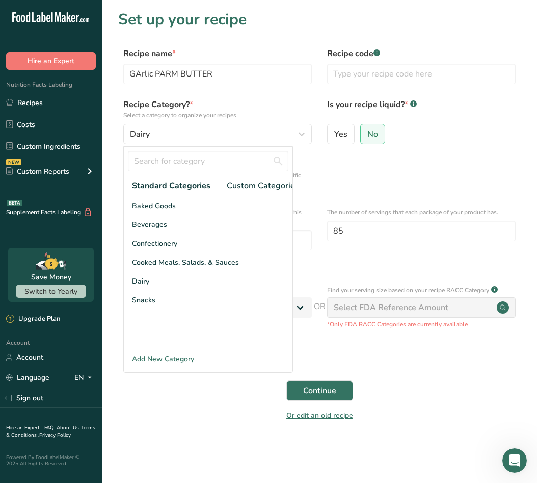
click at [339, 181] on div "Define serving size details * Specify the number of servings the recipe makes O…" at bounding box center [319, 174] width 403 height 31
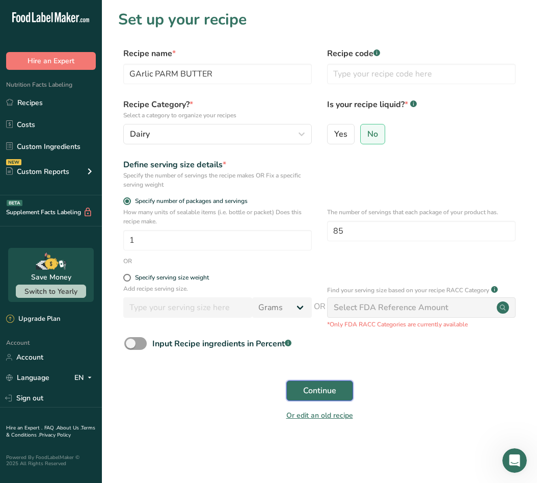
click at [333, 387] on span "Continue" at bounding box center [319, 390] width 33 height 12
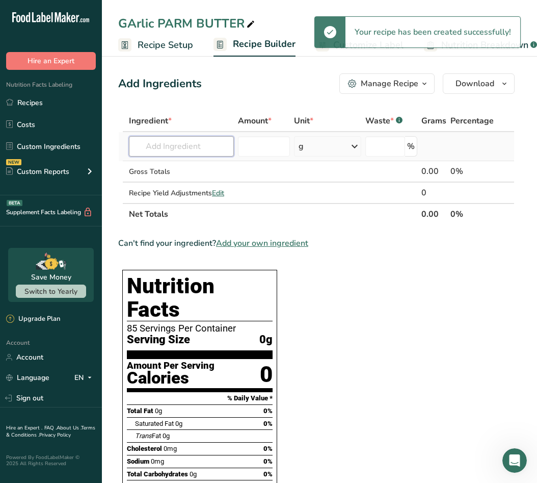
click at [189, 146] on input "text" at bounding box center [181, 146] width 105 height 20
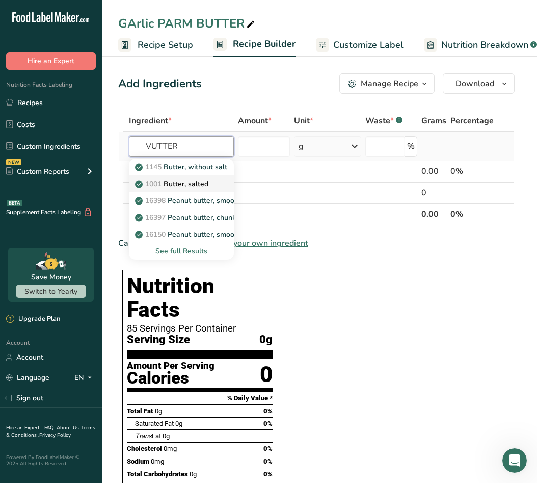
type input "VUTTER"
click at [187, 186] on p "1001 Butter, salted" at bounding box center [172, 183] width 71 height 11
type input "Butter, salted"
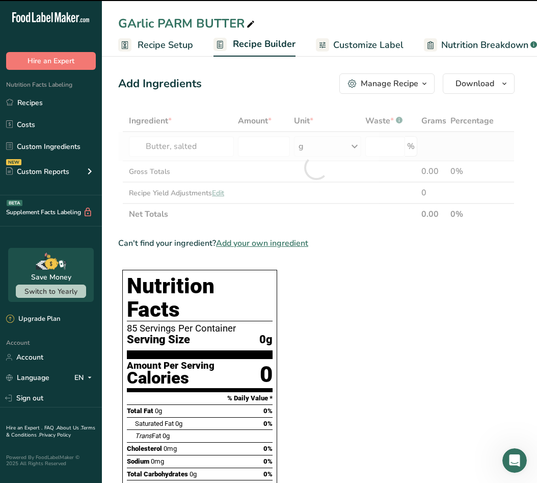
type input "0"
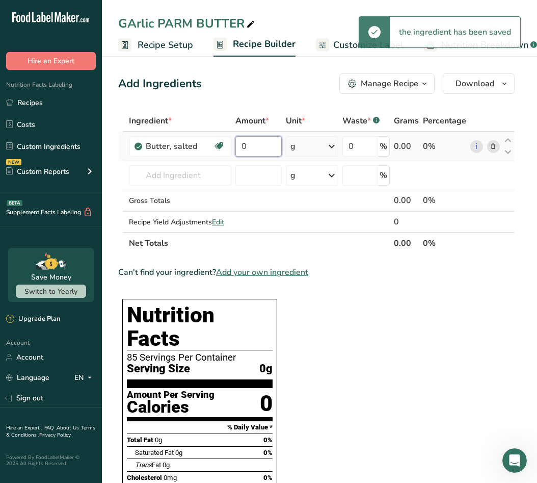
click at [256, 143] on input "0" at bounding box center [258, 146] width 46 height 20
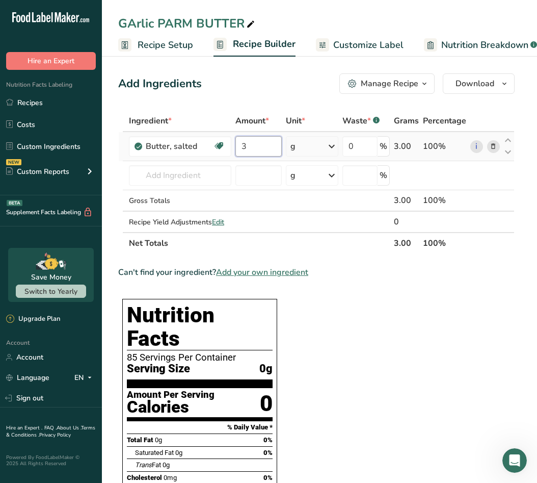
type input "3"
click at [300, 133] on div "Ingredient * Amount * Unit * Waste * .a-a{fill:#347362;}.b-a{fill:#fff;} Grams …" at bounding box center [316, 182] width 397 height 144
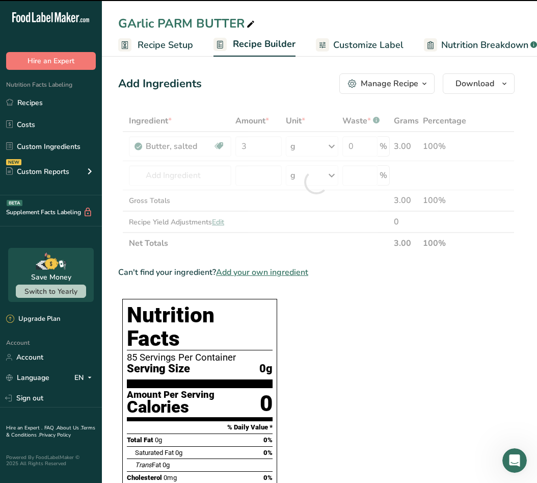
click at [308, 148] on div at bounding box center [316, 182] width 397 height 144
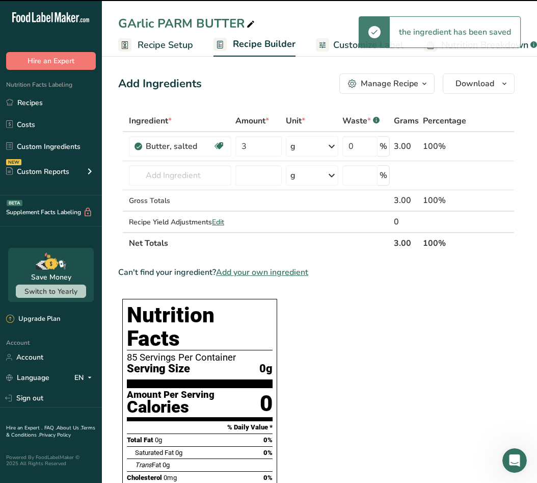
click at [318, 150] on div "g" at bounding box center [312, 146] width 52 height 20
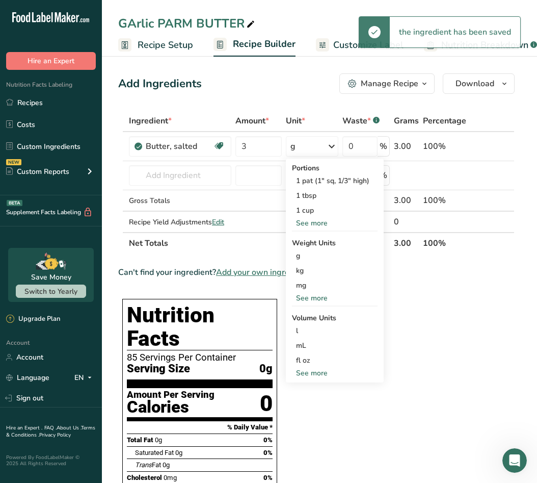
click at [318, 150] on div "g" at bounding box center [312, 146] width 52 height 20
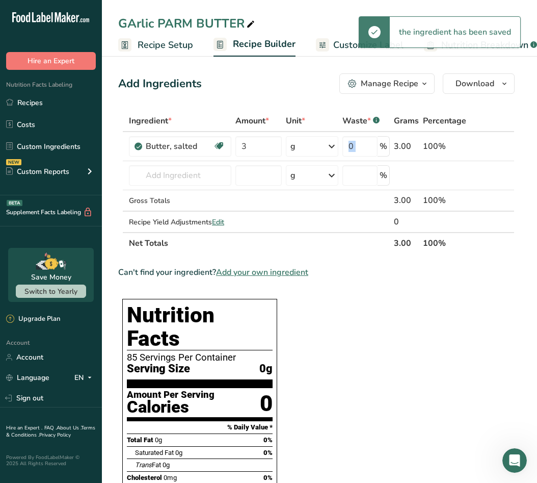
click at [318, 150] on div "g" at bounding box center [312, 146] width 52 height 20
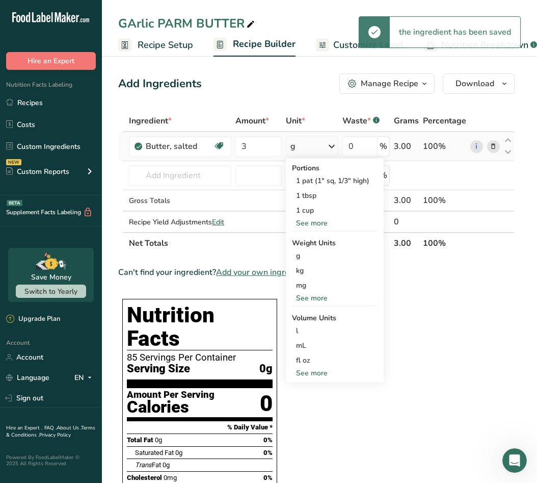
click at [326, 369] on div "See more" at bounding box center [335, 372] width 86 height 11
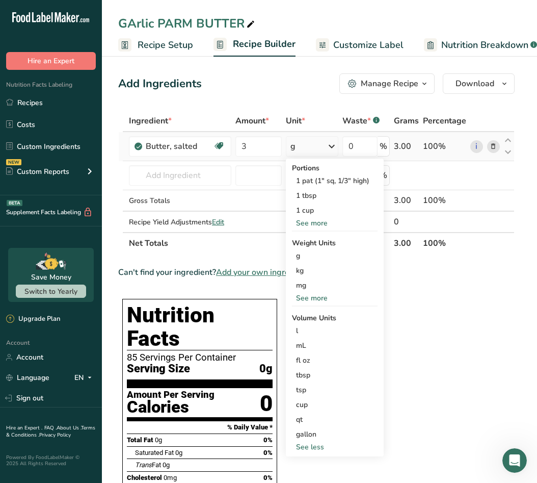
click at [317, 302] on div "See more" at bounding box center [335, 298] width 86 height 11
click at [313, 311] on div "lb" at bounding box center [335, 314] width 86 height 15
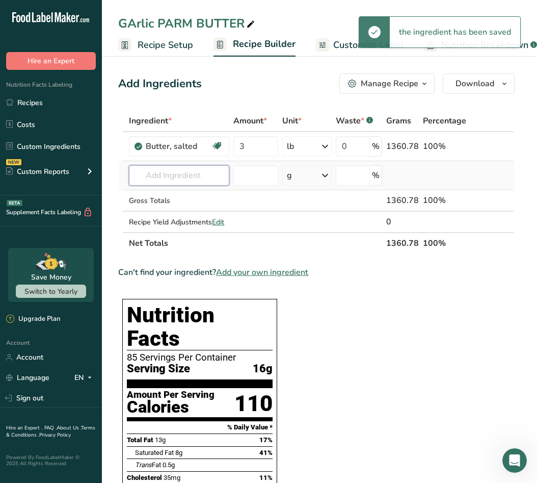
click at [199, 169] on input "text" at bounding box center [179, 175] width 100 height 20
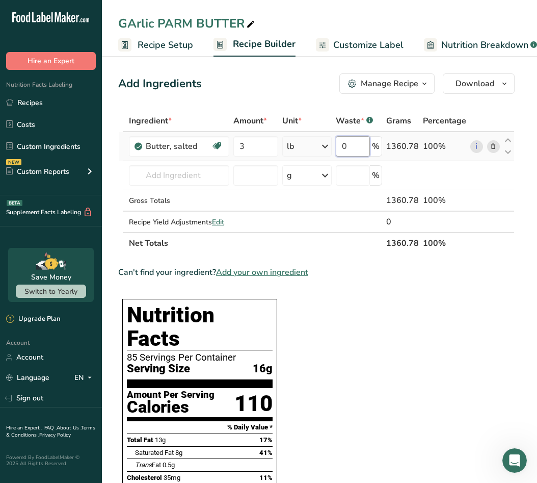
click at [351, 147] on input "0" at bounding box center [353, 146] width 34 height 20
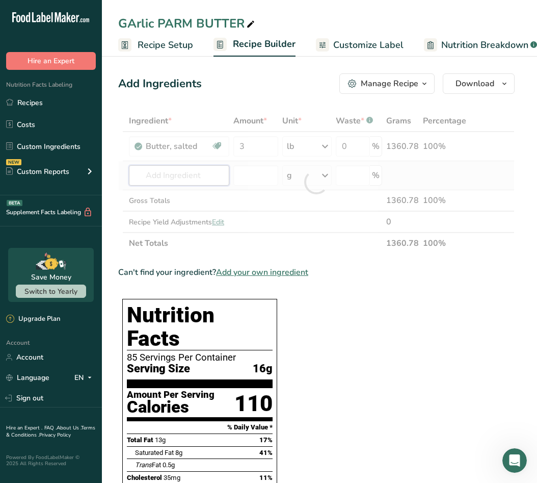
click at [171, 165] on div "Ingredient * Amount * Unit * Waste * .a-a{fill:#347362;}.b-a{fill:#fff;} Grams …" at bounding box center [316, 182] width 397 height 144
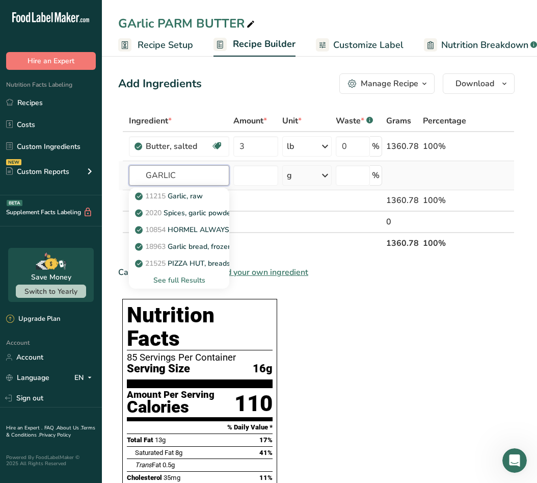
type input "GARLIC"
click at [189, 277] on div "See full Results" at bounding box center [179, 280] width 84 height 11
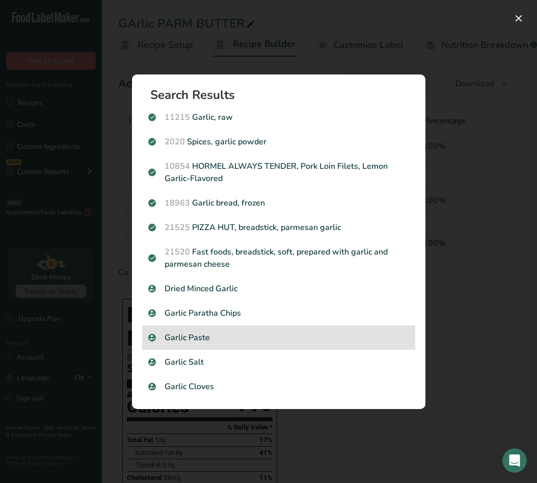
click at [240, 343] on div "Garlic Paste" at bounding box center [278, 337] width 273 height 24
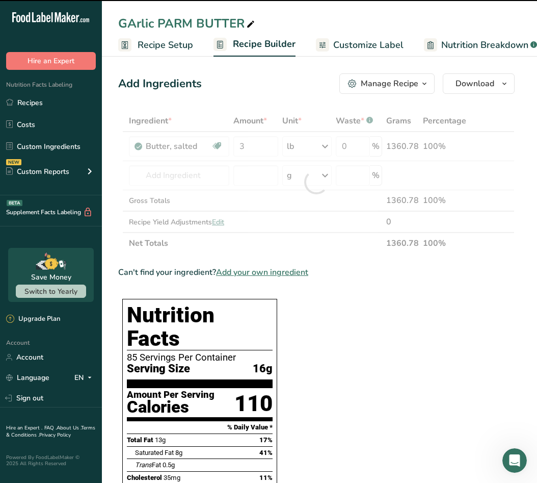
type input "0"
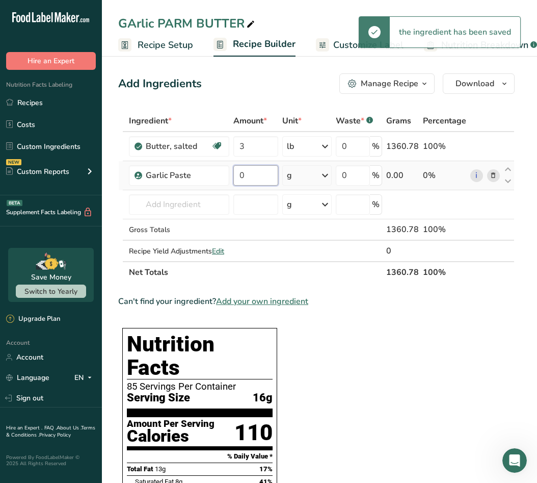
click at [247, 174] on input "0" at bounding box center [255, 175] width 44 height 20
type input "4"
click at [313, 173] on div "Ingredient * Amount * Unit * Waste * .a-a{fill:#347362;}.b-a{fill:#fff;} Grams …" at bounding box center [316, 196] width 397 height 173
click at [319, 183] on div "g" at bounding box center [307, 175] width 50 height 20
click at [320, 331] on div "See more" at bounding box center [331, 331] width 86 height 11
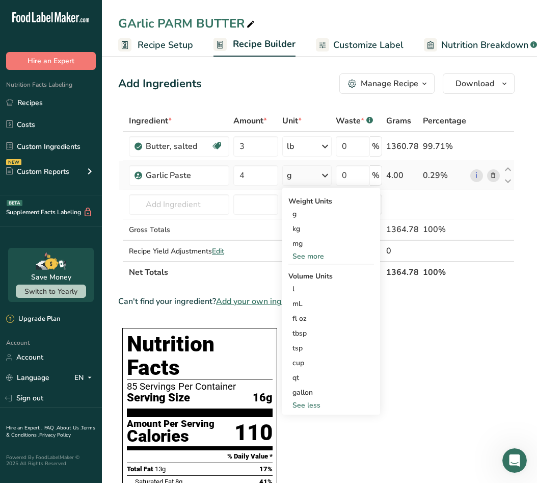
click at [306, 258] on div "See more" at bounding box center [331, 256] width 86 height 11
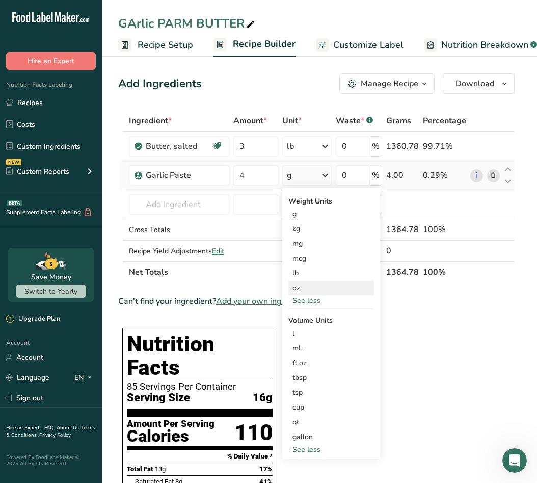
click at [302, 295] on div "oz" at bounding box center [331, 287] width 86 height 15
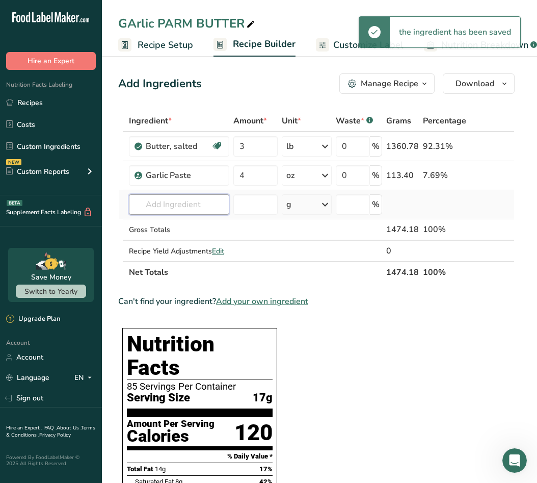
click at [190, 201] on input "text" at bounding box center [179, 204] width 100 height 20
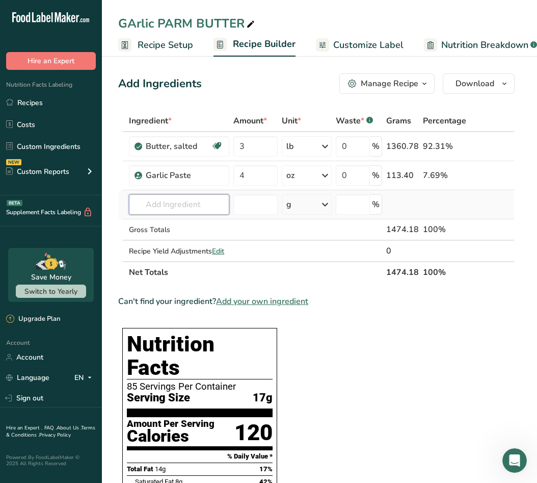
type input "J"
type input "KOSHER SALT"
click at [187, 227] on div "Kosher Salt" at bounding box center [171, 225] width 68 height 11
type input "Kosher Salt"
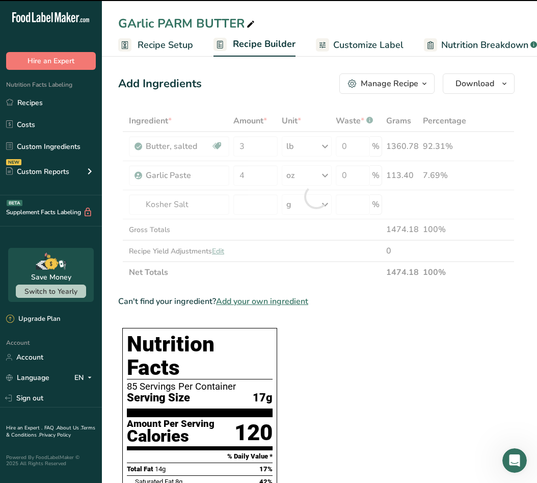
type input "0"
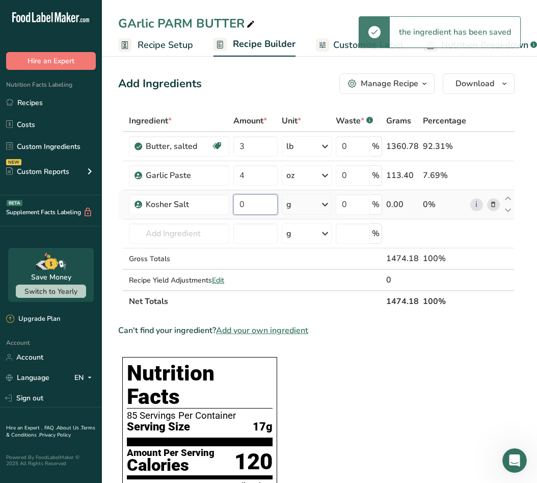
click at [255, 205] on input "0" at bounding box center [255, 204] width 44 height 20
type input "2"
click at [296, 203] on div "Ingredient * Amount * Unit * Waste * .a-a{fill:#347362;}.b-a{fill:#fff;} Grams …" at bounding box center [316, 211] width 397 height 202
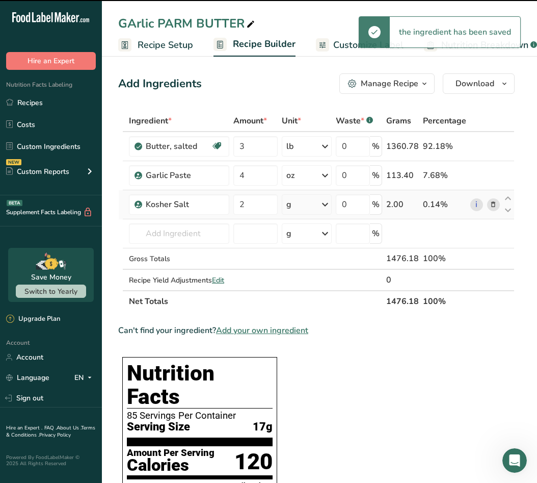
click at [321, 204] on icon at bounding box center [325, 204] width 12 height 18
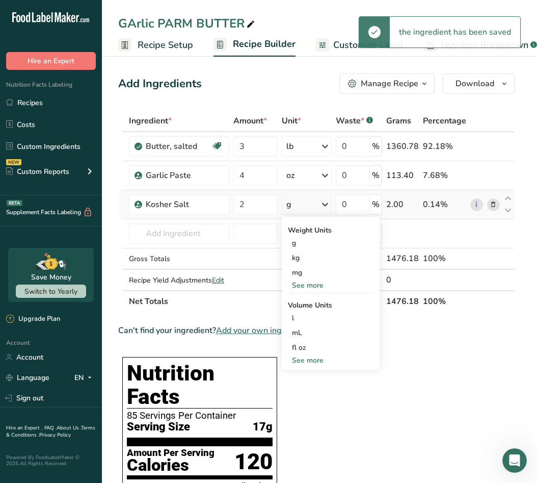
click at [317, 361] on div "See more" at bounding box center [331, 360] width 86 height 11
click at [314, 364] on div "tbsp" at bounding box center [330, 362] width 77 height 11
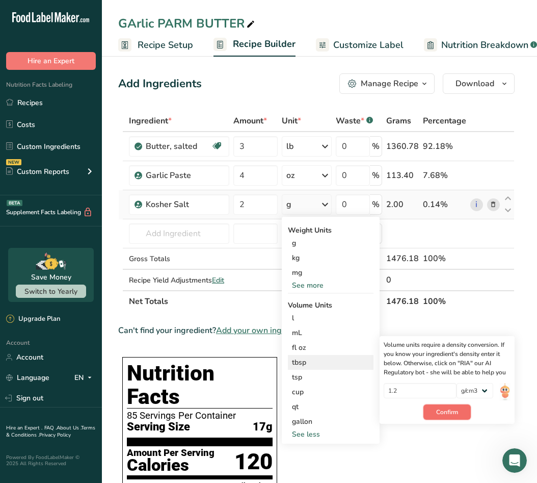
click at [460, 412] on button "Confirm" at bounding box center [447, 411] width 47 height 15
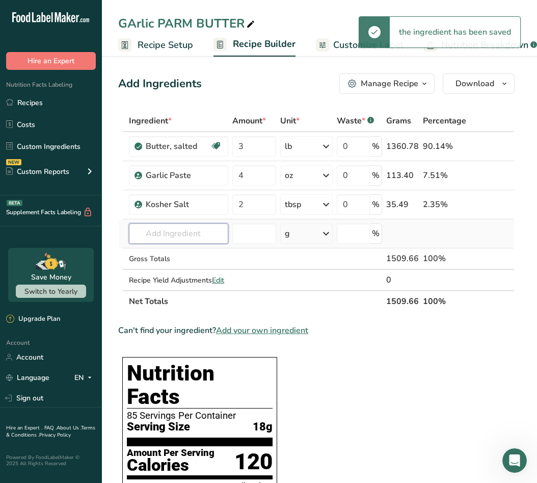
click at [193, 232] on input "text" at bounding box center [178, 233] width 99 height 20
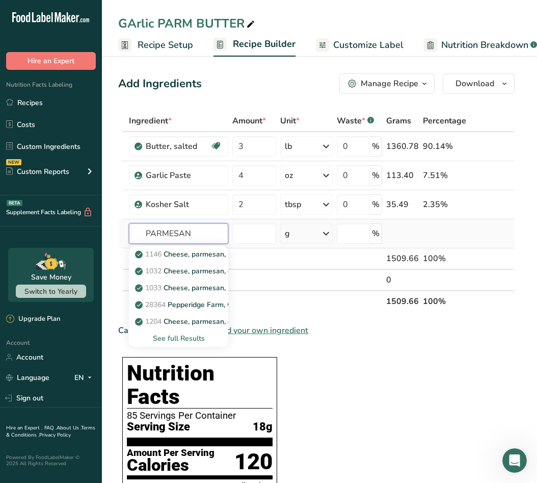
type input "PARMESAN"
click at [182, 334] on div "See full Results" at bounding box center [178, 338] width 83 height 11
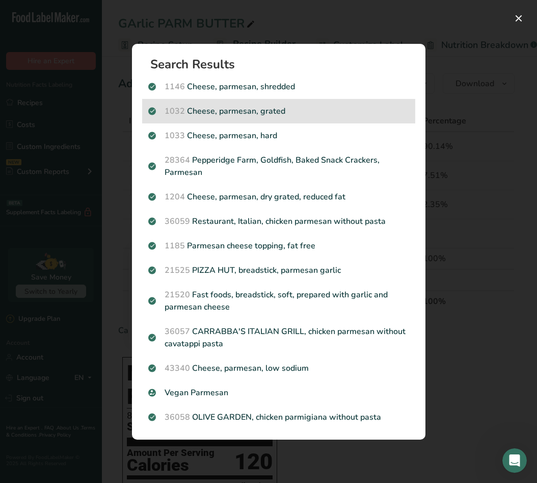
click at [324, 112] on p "1032 Cheese, parmesan, grated" at bounding box center [278, 111] width 261 height 12
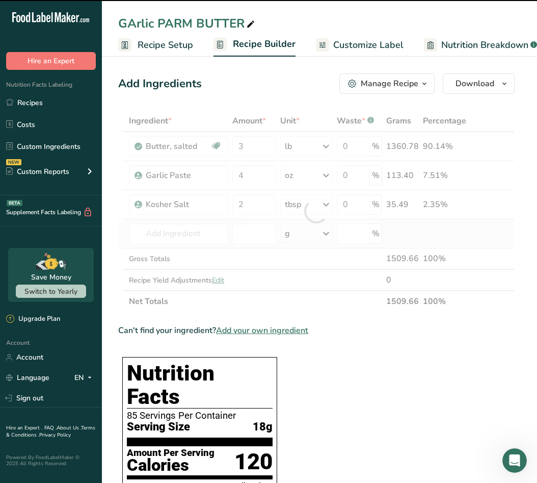
type input "0"
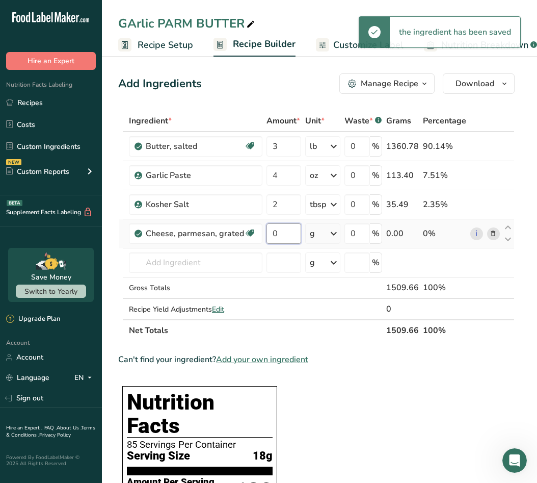
click at [282, 235] on input "0" at bounding box center [284, 233] width 35 height 20
click at [284, 225] on input "0" at bounding box center [284, 233] width 35 height 20
click at [284, 230] on input "0" at bounding box center [284, 233] width 35 height 20
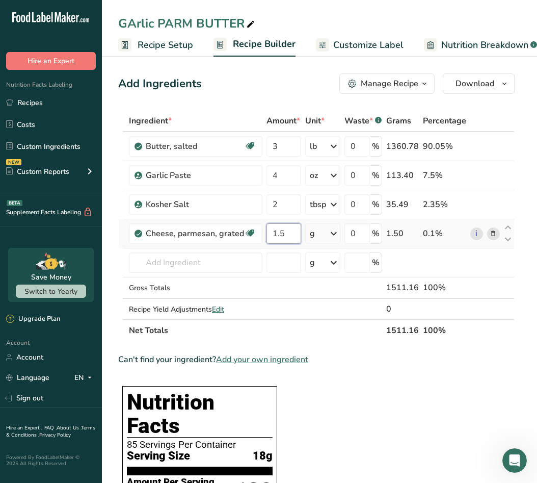
type input "1.5"
click at [322, 239] on div "Ingredient * Amount * Unit * Waste * .a-a{fill:#347362;}.b-a{fill:#fff;} Grams …" at bounding box center [316, 225] width 397 height 231
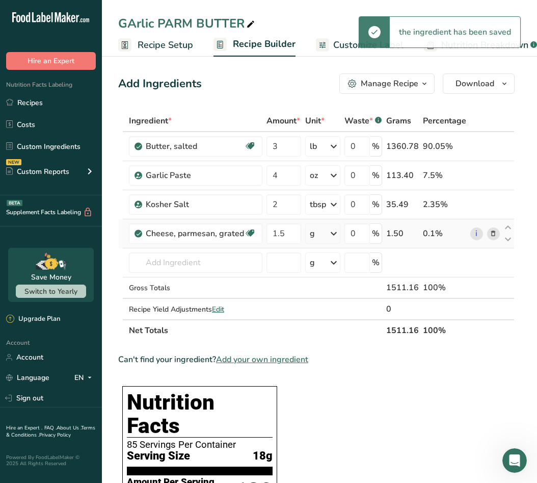
click at [333, 234] on icon at bounding box center [334, 233] width 12 height 18
click at [335, 447] on div "See more" at bounding box center [354, 449] width 86 height 11
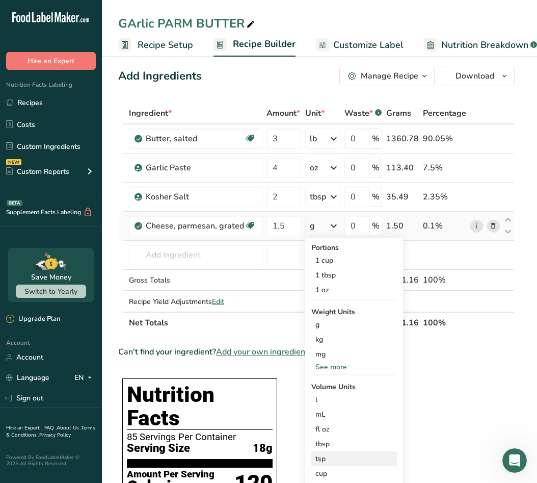
scroll to position [8, 0]
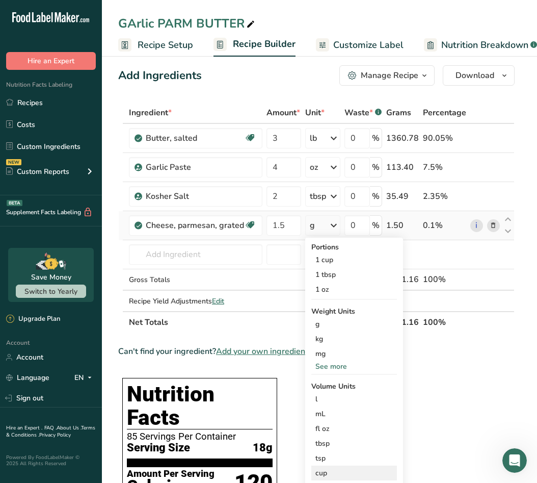
click at [337, 470] on div "cup" at bounding box center [354, 472] width 77 height 11
click at [327, 475] on div "cup" at bounding box center [354, 472] width 77 height 11
click at [322, 472] on div "cup" at bounding box center [354, 472] width 77 height 11
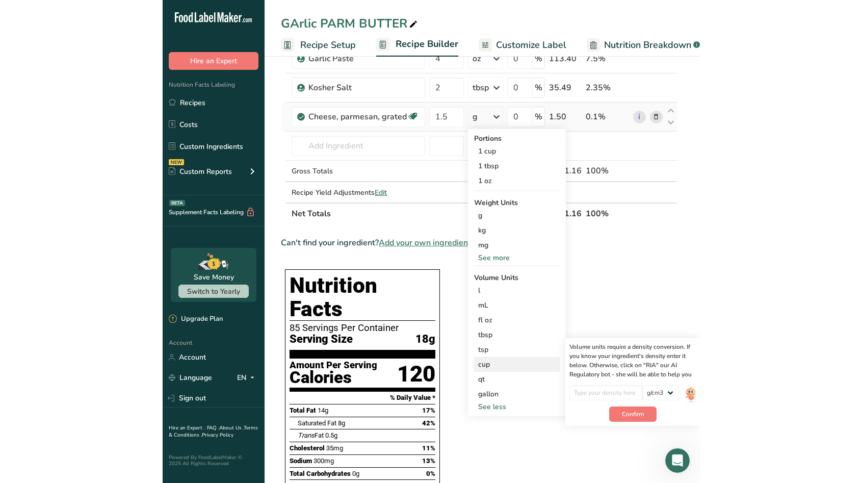
scroll to position [118, 0]
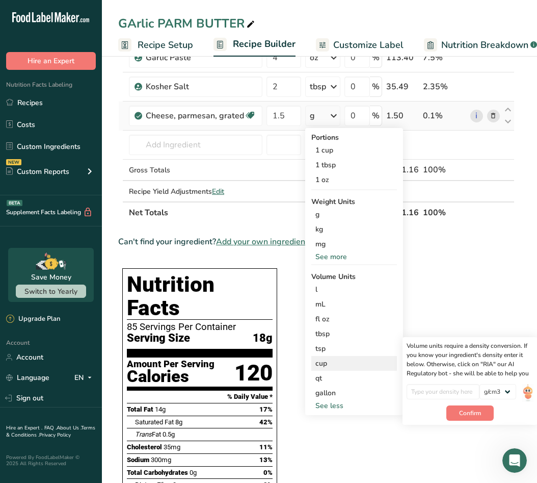
click at [332, 364] on div "cup" at bounding box center [354, 363] width 77 height 11
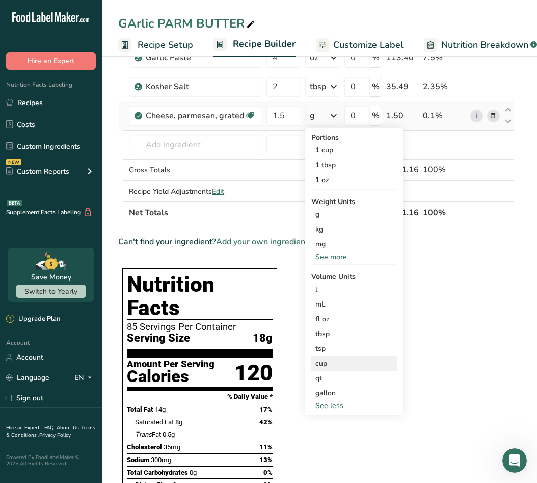
click at [350, 361] on div "cup" at bounding box center [354, 363] width 77 height 11
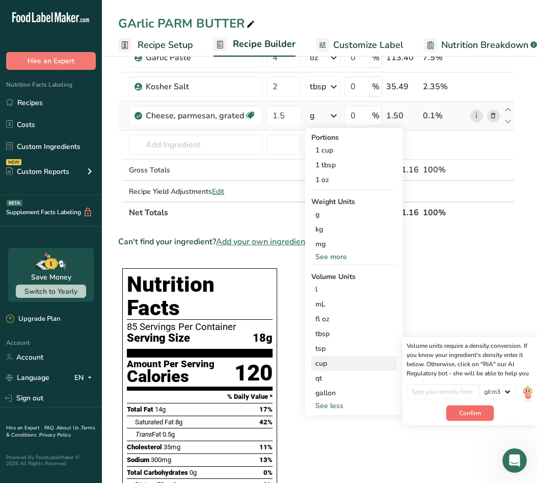
click at [460, 411] on span "Confirm" at bounding box center [470, 412] width 22 height 9
click at [454, 386] on input "number" at bounding box center [443, 391] width 73 height 15
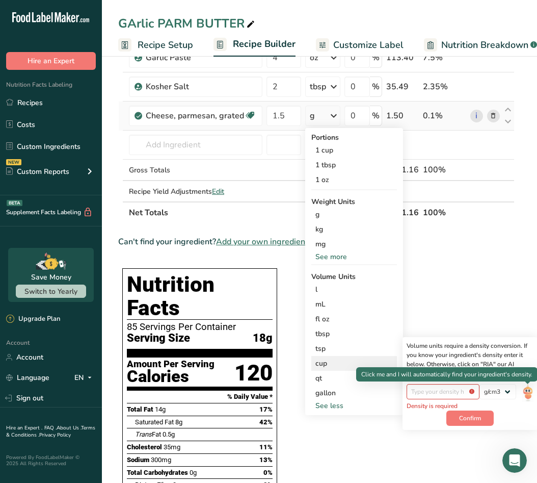
click at [526, 391] on img at bounding box center [527, 393] width 11 height 18
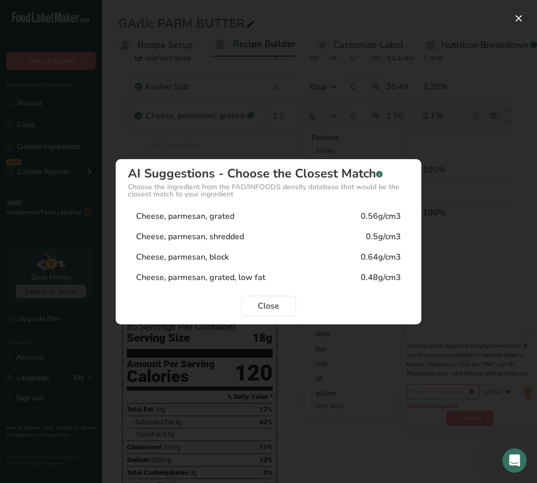
click at [257, 215] on div "Cheese, parmesan, grated 0.56g/cm3" at bounding box center [268, 216] width 281 height 20
type input "0.56"
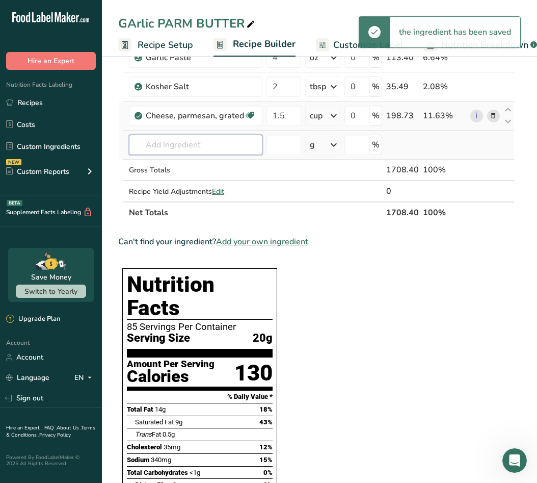
click at [217, 139] on input "text" at bounding box center [196, 145] width 134 height 20
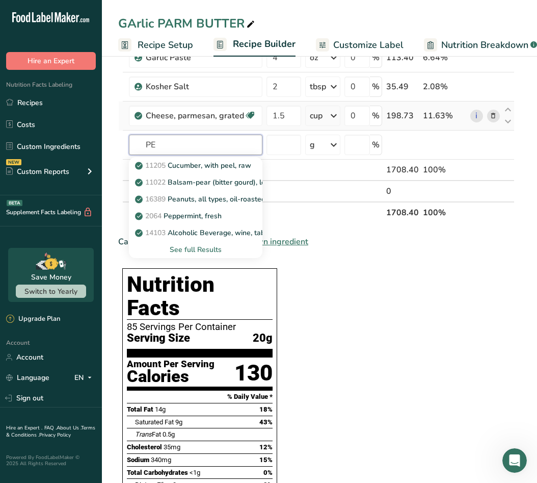
type input "P"
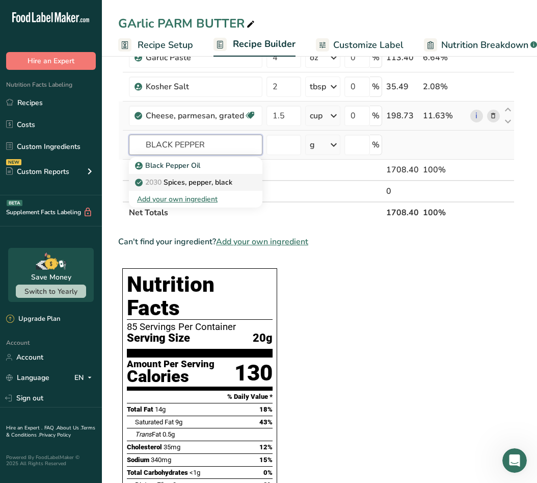
type input "BLACK PEPPER"
click at [186, 180] on p "2030 Spices, pepper, black" at bounding box center [184, 182] width 95 height 11
type input "Spices, pepper, black"
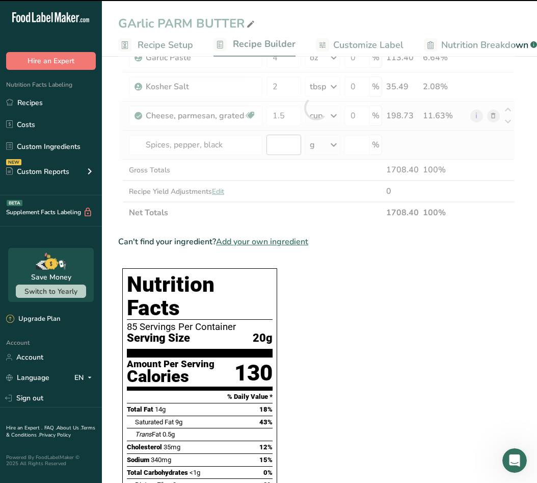
type input "0"
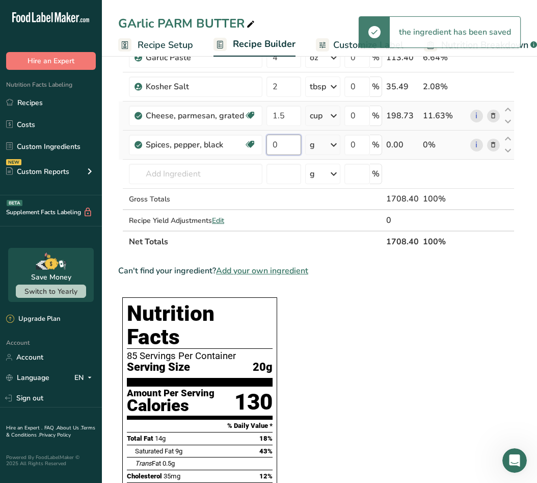
click at [286, 146] on input "0" at bounding box center [284, 145] width 35 height 20
type input "2"
click at [336, 141] on div "Ingredient * Amount * Unit * Waste * .a-a{fill:#347362;}.b-a{fill:#fff;} Grams …" at bounding box center [316, 122] width 397 height 260
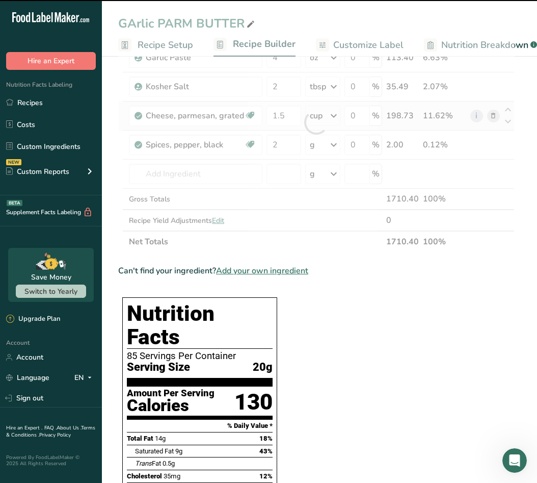
click at [328, 148] on div at bounding box center [316, 122] width 397 height 260
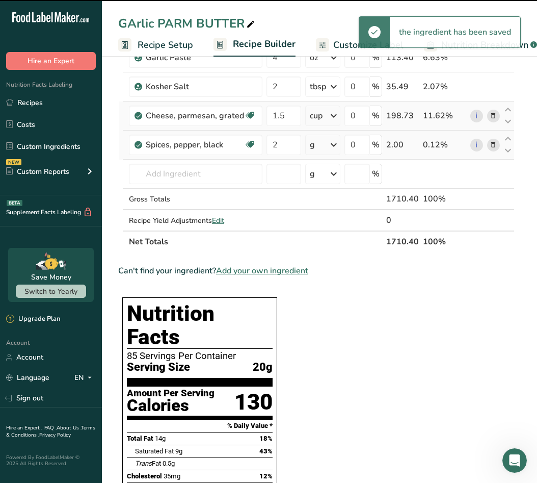
click at [334, 146] on icon at bounding box center [334, 145] width 12 height 18
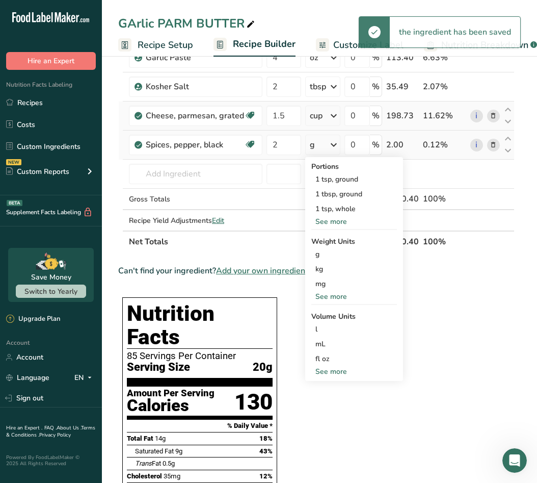
click at [328, 377] on div "Portions 1 tsp, ground 1 tbsp, ground 1 tsp, whole See more Weight Units g kg m…" at bounding box center [354, 269] width 98 height 224
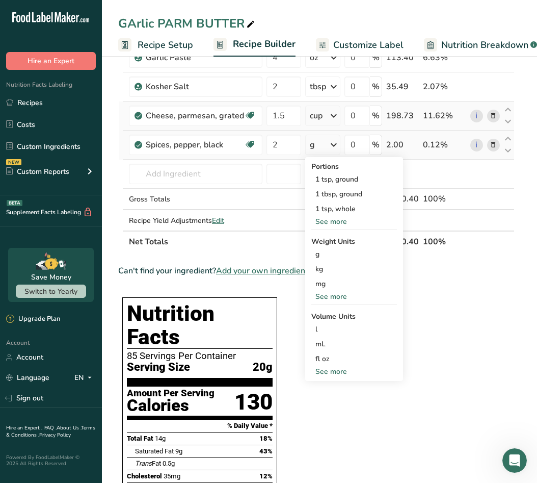
click at [327, 369] on div "See more" at bounding box center [354, 371] width 86 height 11
click at [332, 373] on div "tbsp" at bounding box center [354, 373] width 77 height 11
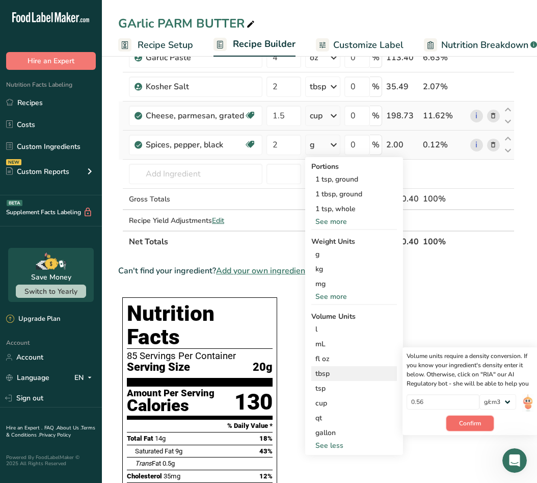
click at [476, 427] on span "Confirm" at bounding box center [470, 422] width 22 height 9
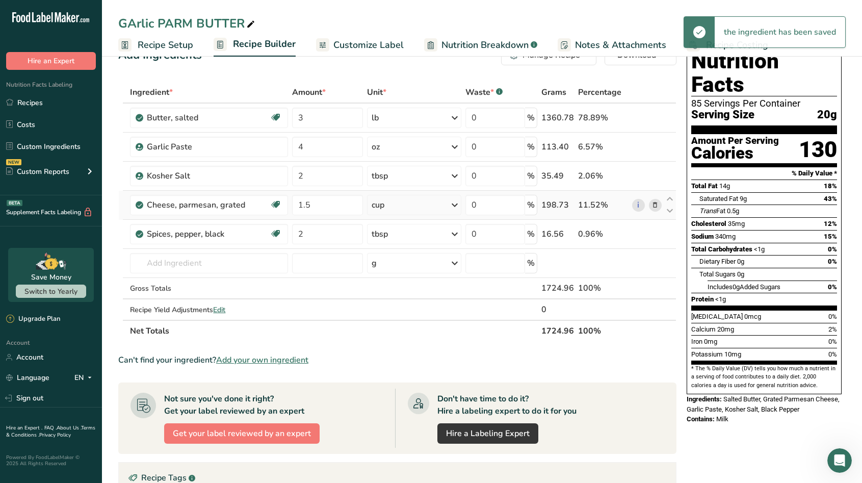
scroll to position [0, 0]
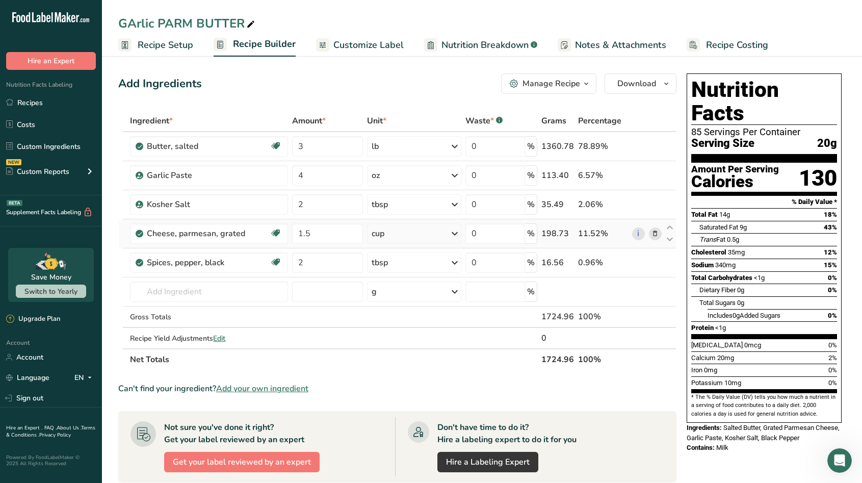
click at [177, 46] on span "Recipe Setup" at bounding box center [166, 45] width 56 height 14
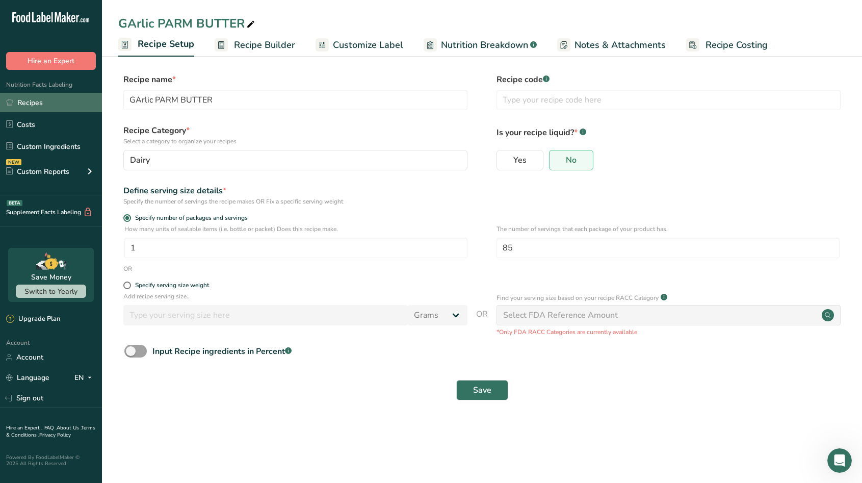
click at [51, 106] on link "Recipes" at bounding box center [51, 102] width 102 height 19
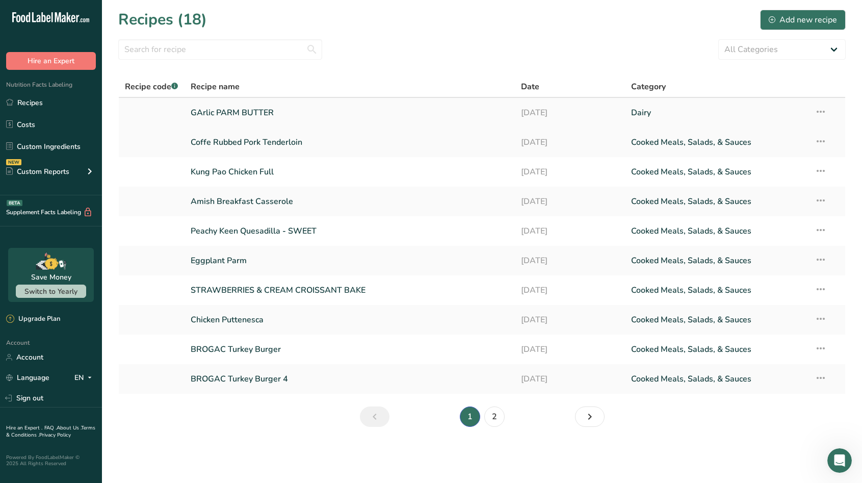
click at [249, 119] on link "GArlic PARM BUTTER" at bounding box center [350, 112] width 318 height 21
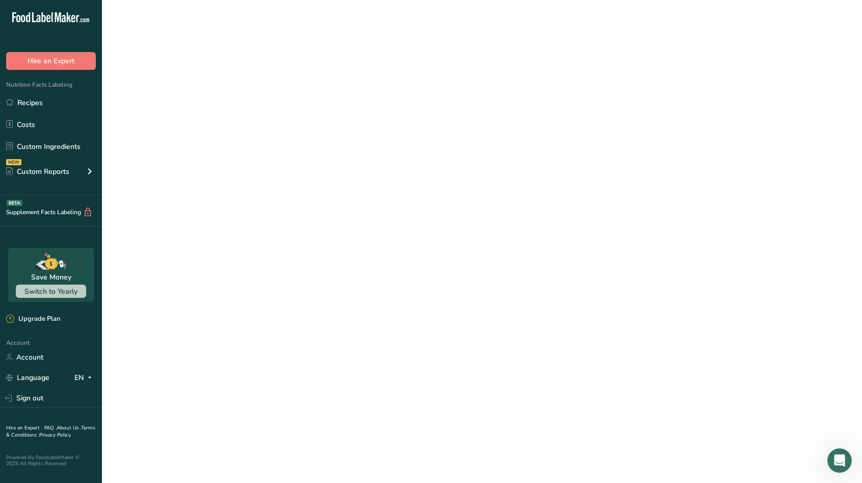
click at [249, 119] on link "GArlic PARM BUTTER" at bounding box center [350, 112] width 318 height 21
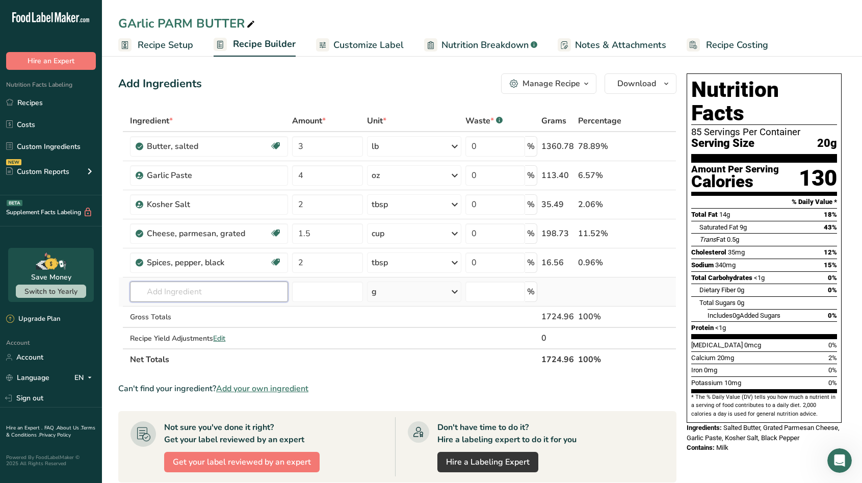
click at [224, 295] on input "text" at bounding box center [208, 291] width 157 height 20
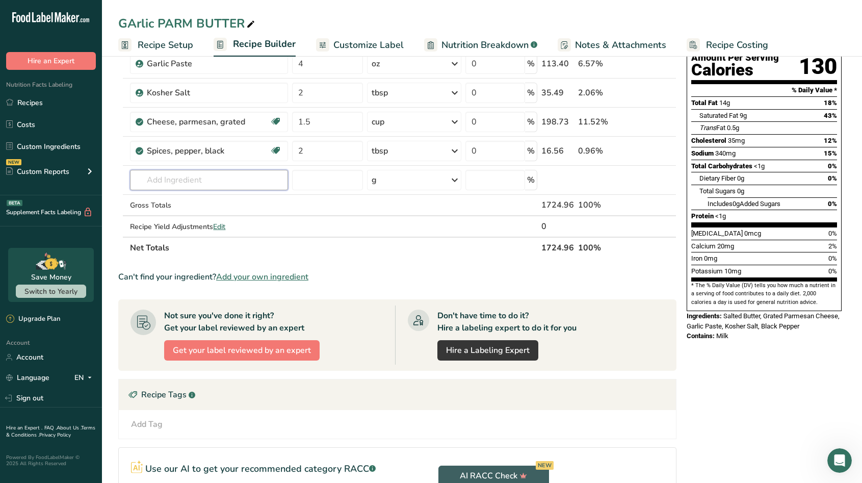
scroll to position [117, 0]
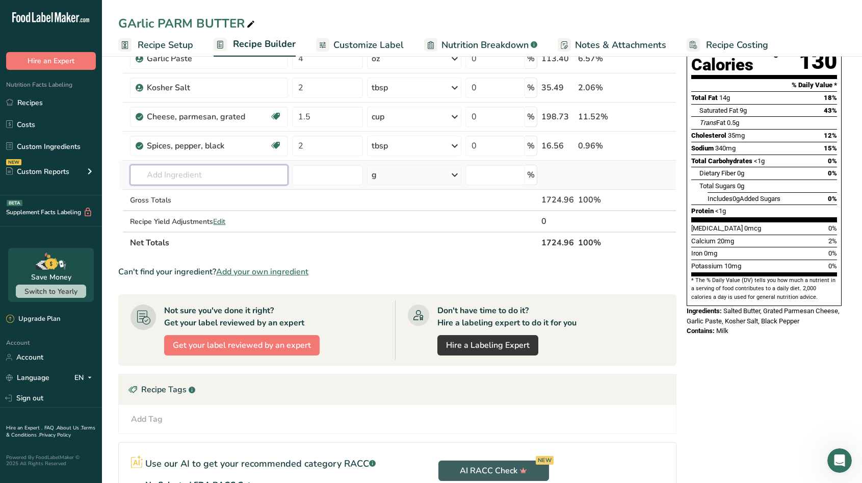
click at [172, 169] on input "text" at bounding box center [208, 175] width 157 height 20
click at [177, 175] on input "text" at bounding box center [208, 175] width 157 height 20
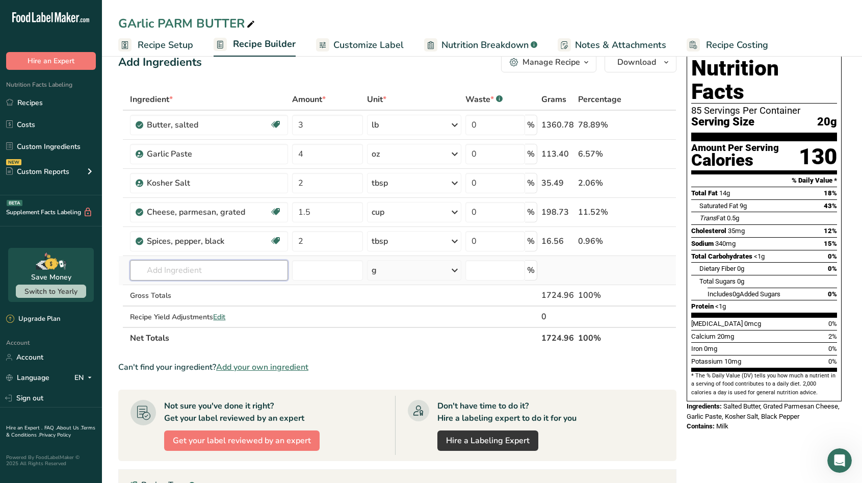
scroll to position [7, 0]
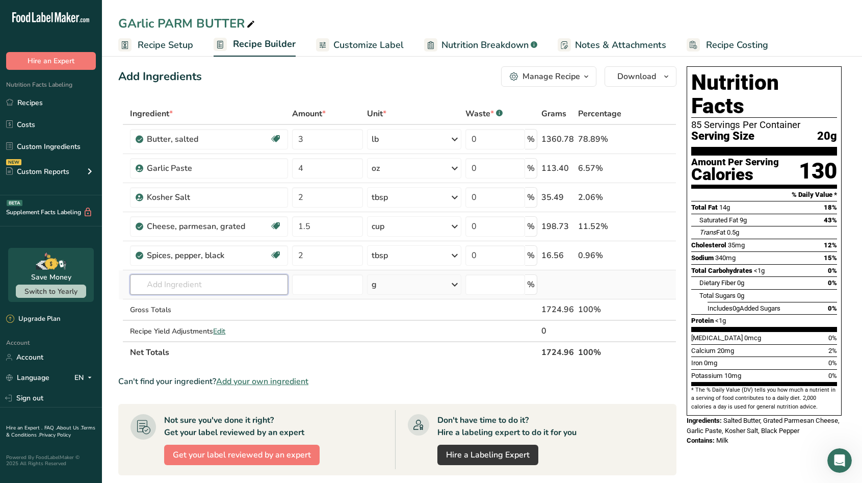
type input "K"
type input "GARLIC PARM BUTTER"
click at [203, 325] on div "Add your own ingredient" at bounding box center [208, 322] width 141 height 11
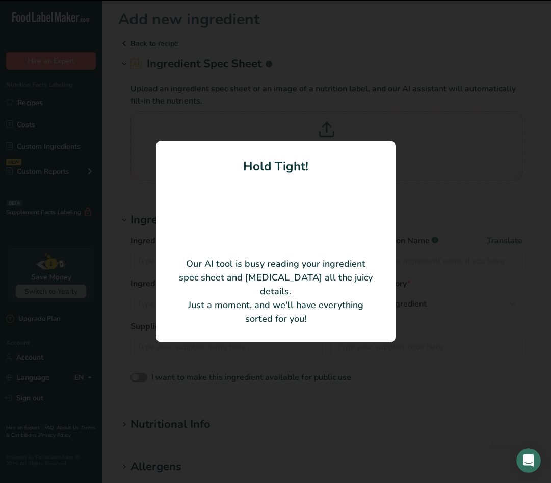
type input "Salted Butter, Grated Parmesan Cheese, Garlic Paste, Kosher Salt, Black Pepper"
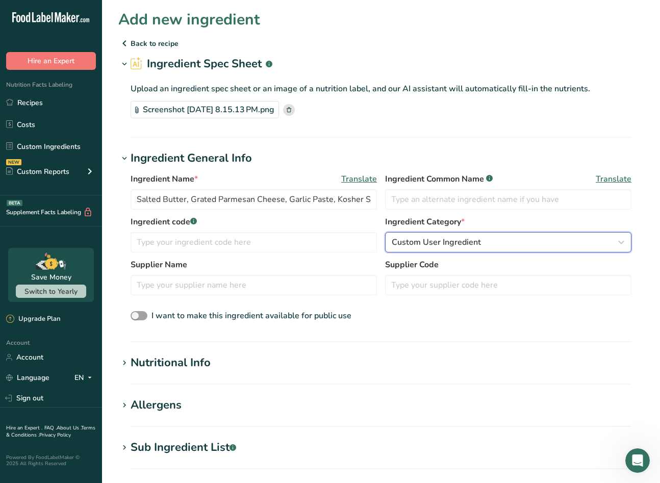
click at [436, 241] on span "Custom User Ingredient" at bounding box center [435, 242] width 89 height 12
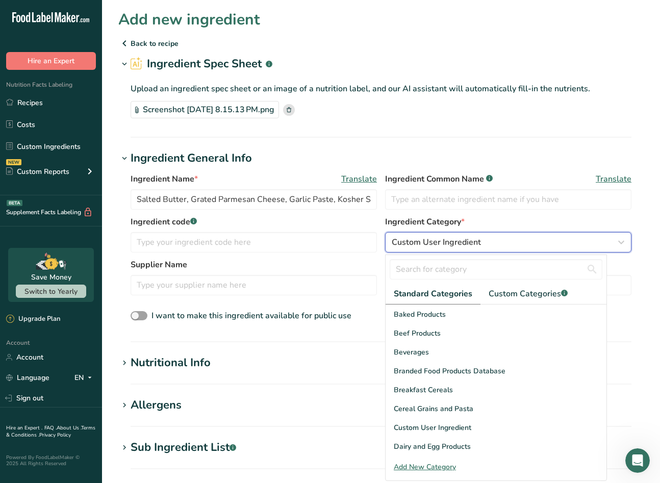
scroll to position [36, 0]
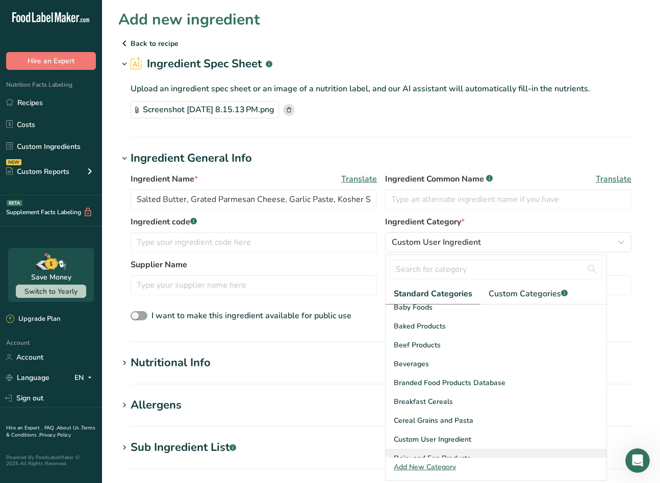
click at [457, 453] on span "Dairy and Egg Products" at bounding box center [431, 458] width 77 height 11
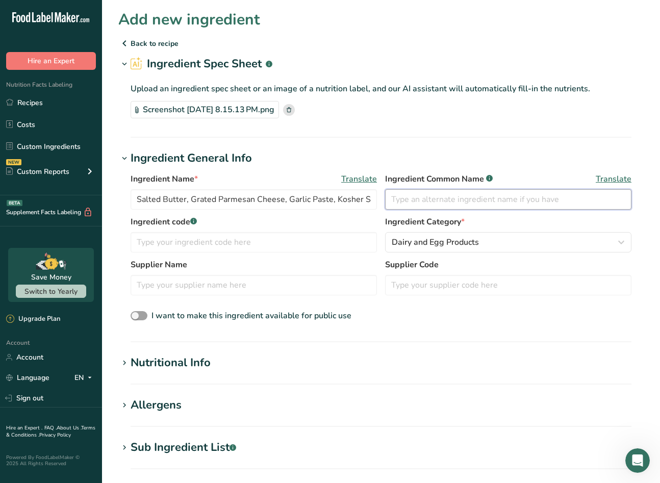
click at [440, 202] on input "text" at bounding box center [508, 199] width 246 height 20
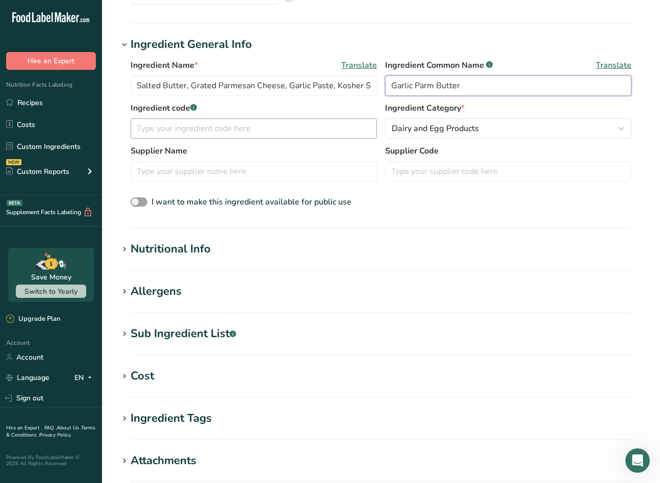
scroll to position [116, 0]
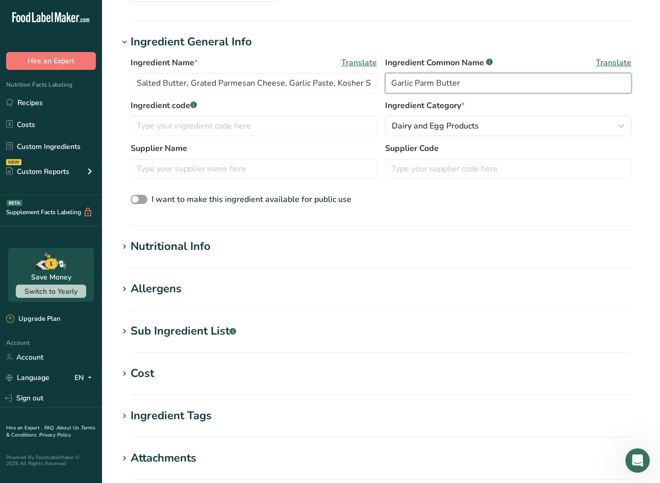
type input "Garlic Parm Butter"
click at [281, 259] on section "Nutritional Info Serving Size .a-a{fill:#347362;}.b-a{fill:#fff;} Add ingredien…" at bounding box center [380, 253] width 525 height 30
click at [211, 246] on h1 "Nutritional Info" at bounding box center [380, 246] width 525 height 17
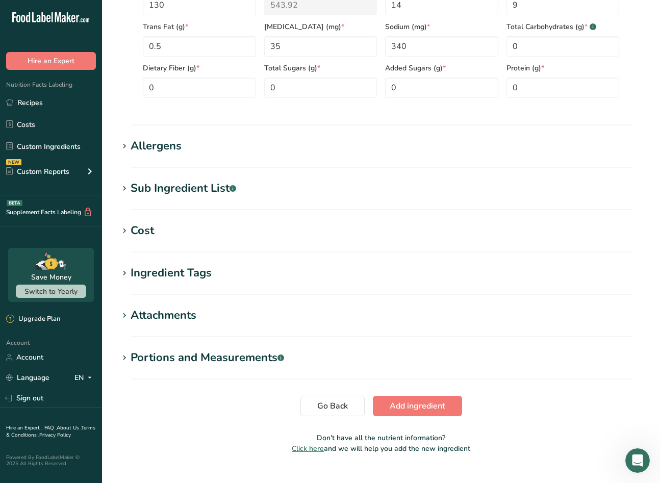
scroll to position [497, 0]
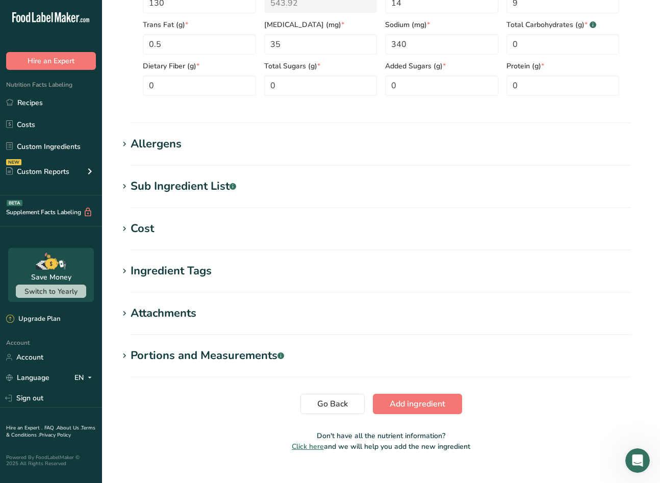
click at [399, 355] on h1 "Portions and Measurements .a-a{fill:#347362;}.b-a{fill:#fff;}" at bounding box center [380, 355] width 525 height 17
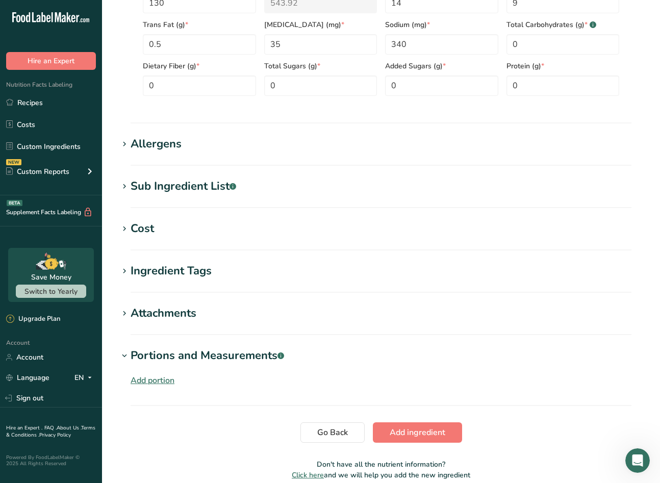
click at [157, 379] on div "Add portion" at bounding box center [152, 380] width 44 height 12
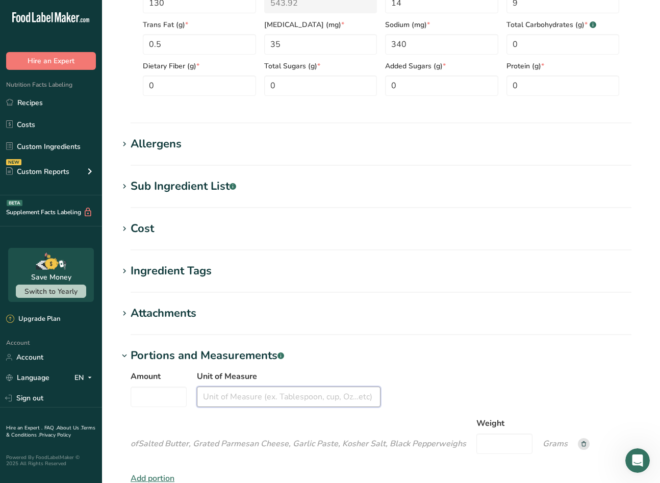
click at [346, 399] on input "Unit of Measure" at bounding box center [288, 396] width 183 height 20
click at [417, 373] on div "Amount Unit of Measure of Salted Butter, Grated Parmesan Cheese, Garlic Paste, …" at bounding box center [380, 415] width 501 height 90
click at [229, 398] on input "Unit of Measure" at bounding box center [288, 396] width 183 height 20
click at [251, 403] on input "Unit of Measure" at bounding box center [288, 396] width 183 height 20
click at [176, 398] on input "Amount" at bounding box center [158, 396] width 56 height 20
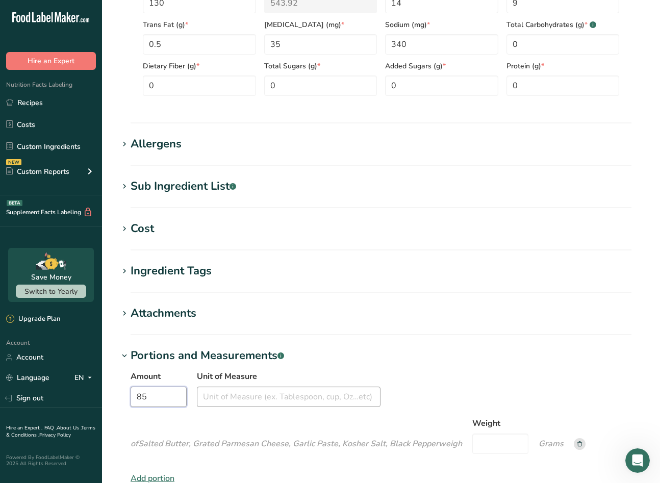
type input "85"
click at [257, 389] on input "Unit of Measure" at bounding box center [288, 396] width 183 height 20
type input "each"
click at [449, 336] on section "Add new ingredient Back to recipe Ingredient Spec Sheet .a-a{fill:#347362;}.b-a…" at bounding box center [381, 48] width 558 height 1091
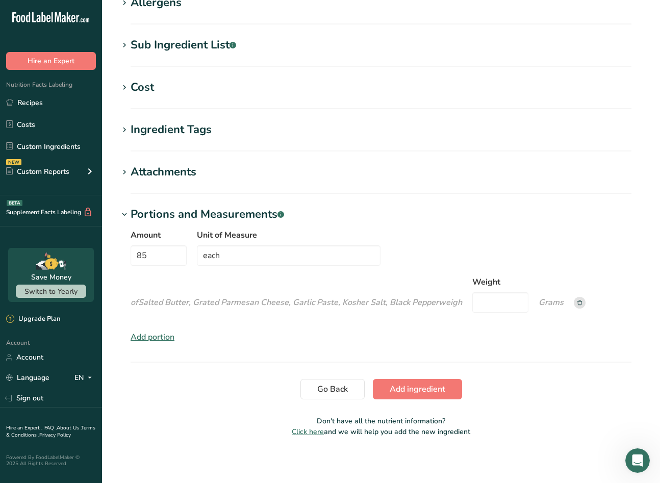
scroll to position [640, 0]
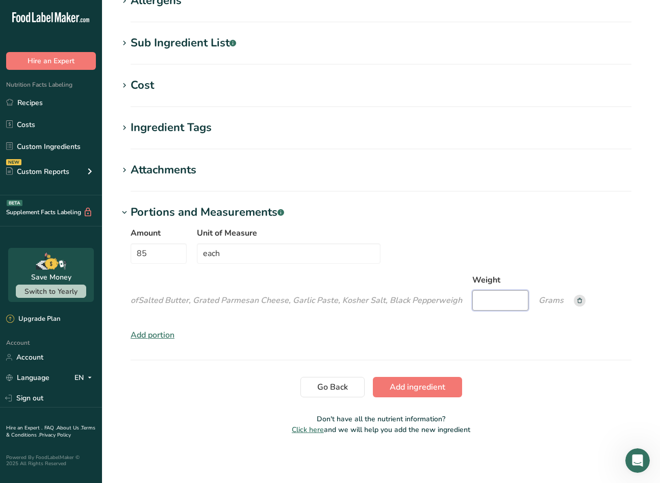
click at [512, 297] on input "Weight" at bounding box center [500, 300] width 56 height 20
click at [329, 333] on div "Amount 85 Unit of Measure each of Salted Butter, Grated Parmesan Cheese, Garlic…" at bounding box center [380, 284] width 525 height 126
click at [418, 379] on button "Add ingredient" at bounding box center [417, 387] width 89 height 20
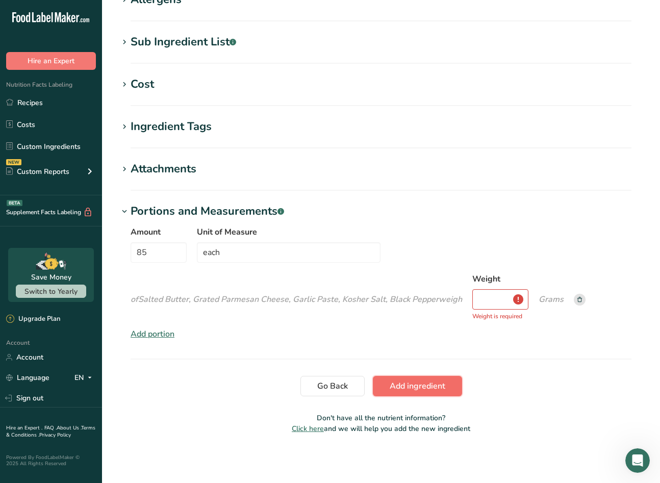
scroll to position [191, 0]
click at [517, 307] on input "Weight" at bounding box center [500, 299] width 56 height 20
click at [518, 303] on input "Weight" at bounding box center [500, 299] width 56 height 20
type input "19"
click at [422, 381] on span "Add ingredient" at bounding box center [417, 386] width 56 height 12
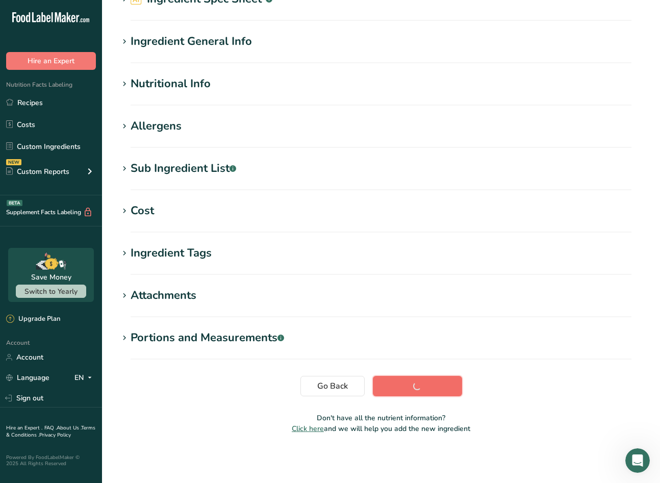
scroll to position [65, 0]
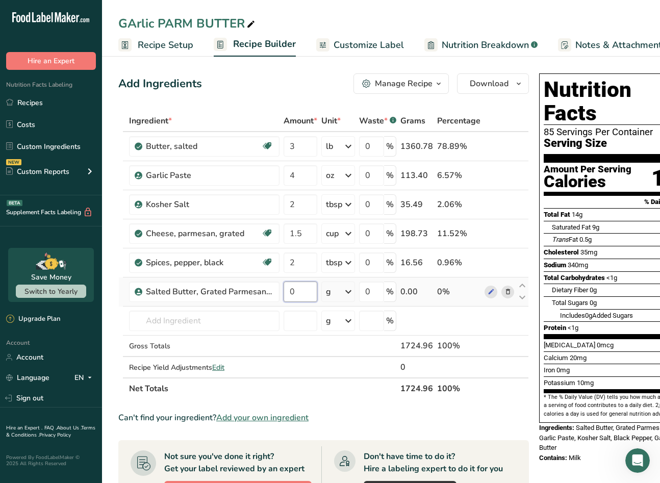
click at [303, 287] on input "0" at bounding box center [300, 291] width 34 height 20
type input "1"
click at [339, 292] on div "Ingredient * Amount * Unit * Waste * .a-a{fill:#347362;}.b-a{fill:#fff;} Grams …" at bounding box center [323, 254] width 410 height 289
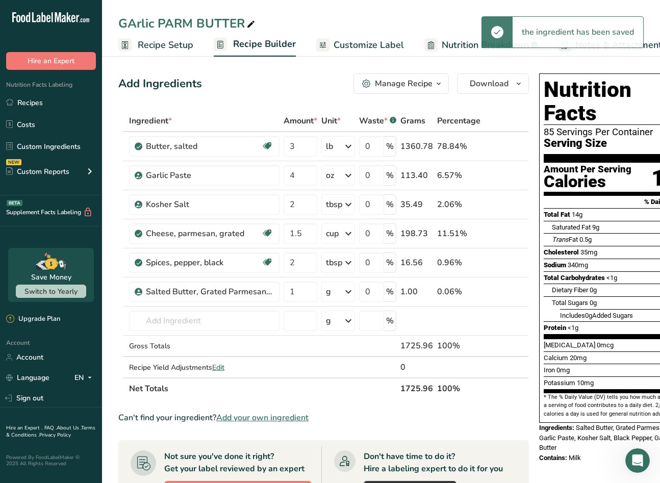
click at [340, 293] on div "g" at bounding box center [338, 291] width 34 height 20
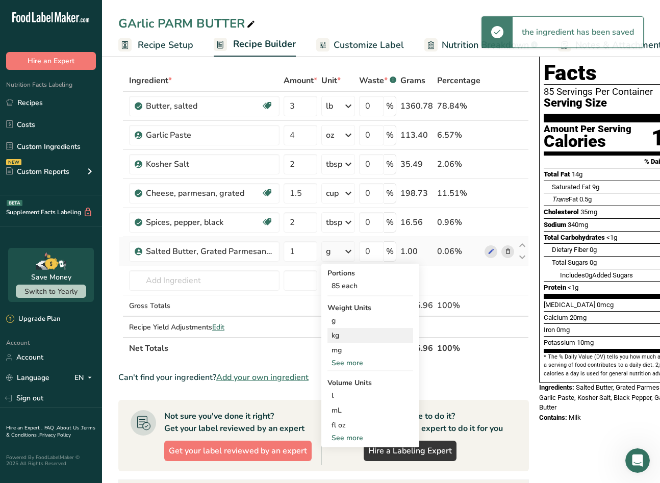
scroll to position [49, 0]
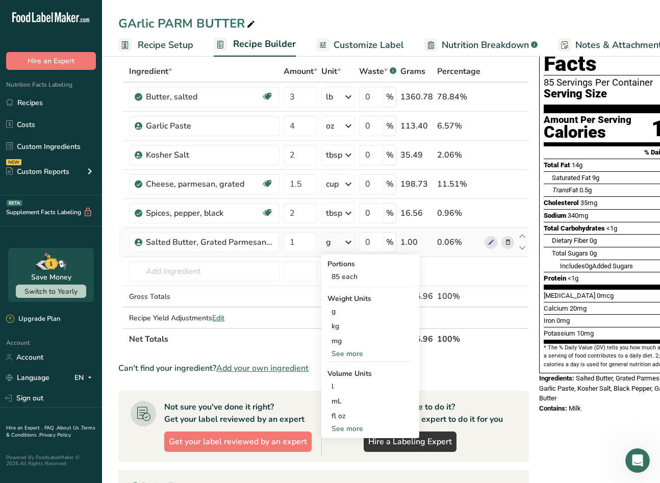
click at [348, 427] on div "See more" at bounding box center [370, 428] width 86 height 11
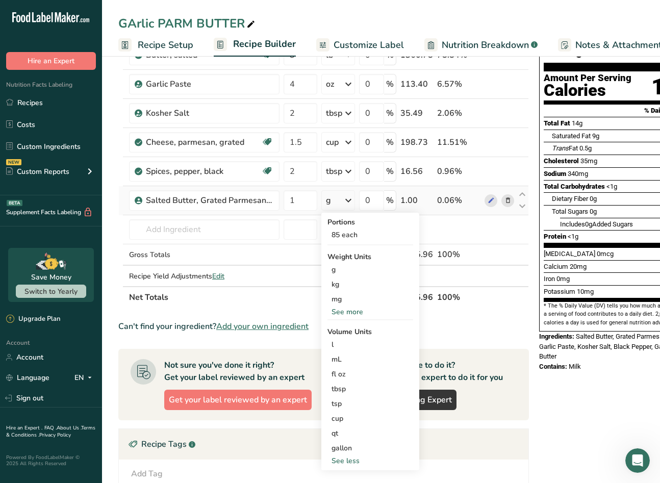
click at [352, 310] on div "See more" at bounding box center [370, 311] width 86 height 11
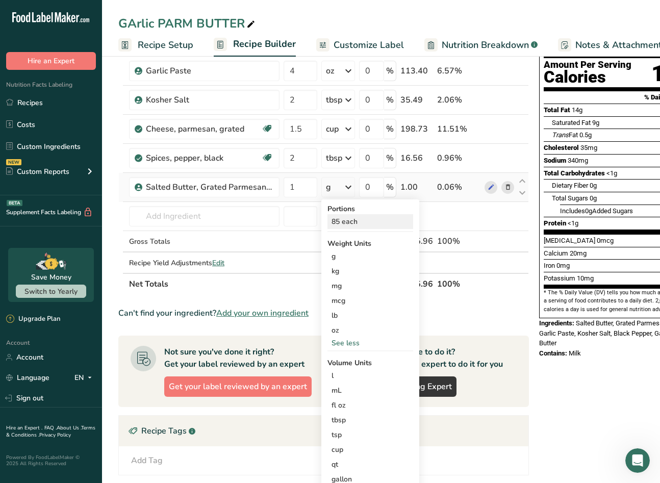
scroll to position [104, 0]
click at [356, 224] on div "85 each" at bounding box center [370, 222] width 86 height 15
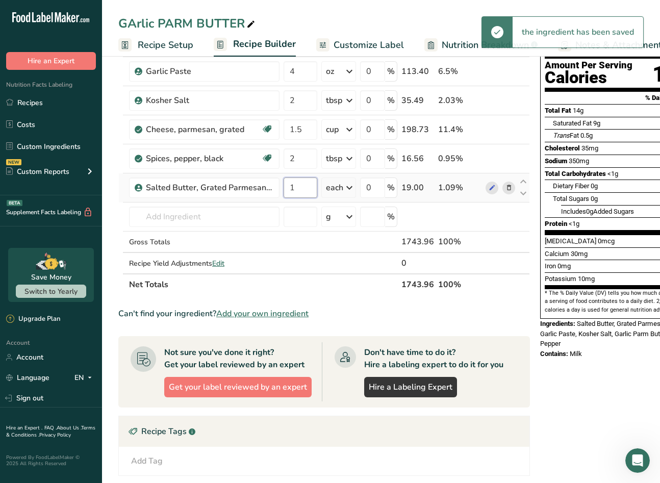
click at [309, 186] on input "1" at bounding box center [300, 187] width 34 height 20
click at [342, 188] on div "Ingredient * Amount * Unit * Waste * .a-a{fill:#347362;}.b-a{fill:#fff;} Grams …" at bounding box center [323, 150] width 411 height 289
click at [340, 188] on div "each" at bounding box center [334, 187] width 17 height 12
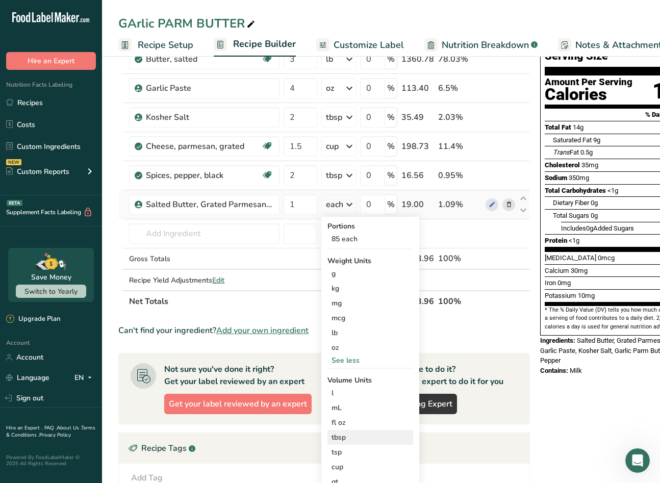
scroll to position [6, 0]
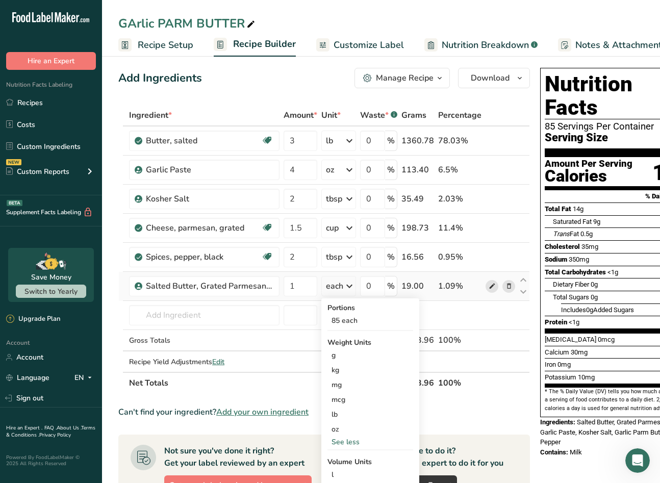
click at [486, 291] on span at bounding box center [492, 286] width 12 height 12
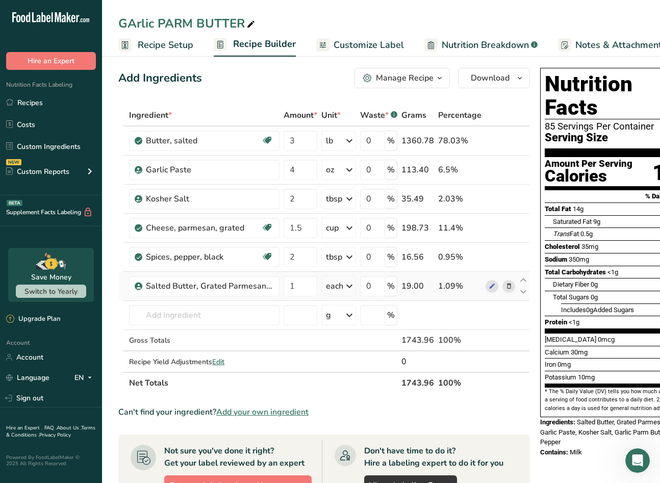
click at [512, 286] on span at bounding box center [509, 286] width 12 height 12
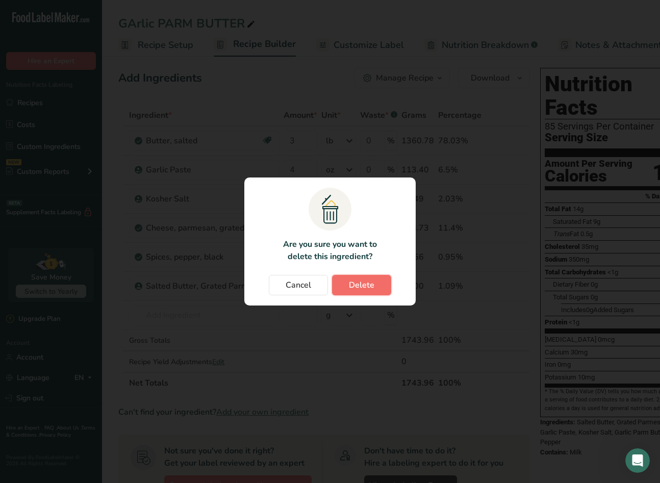
click at [373, 287] on button "Delete" at bounding box center [361, 285] width 59 height 20
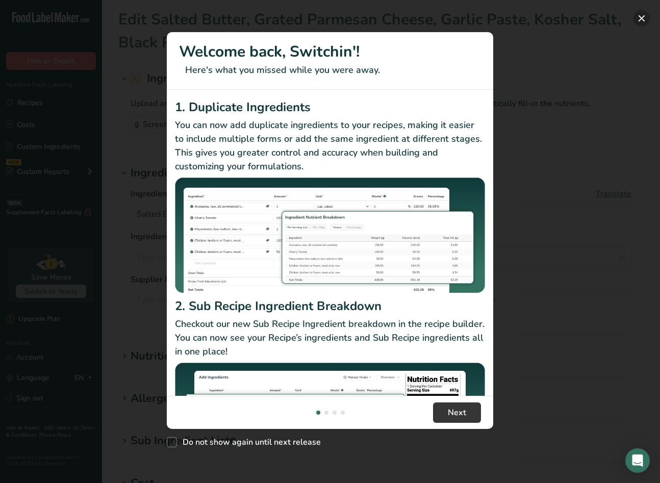
click at [639, 22] on button "New Features" at bounding box center [641, 18] width 16 height 16
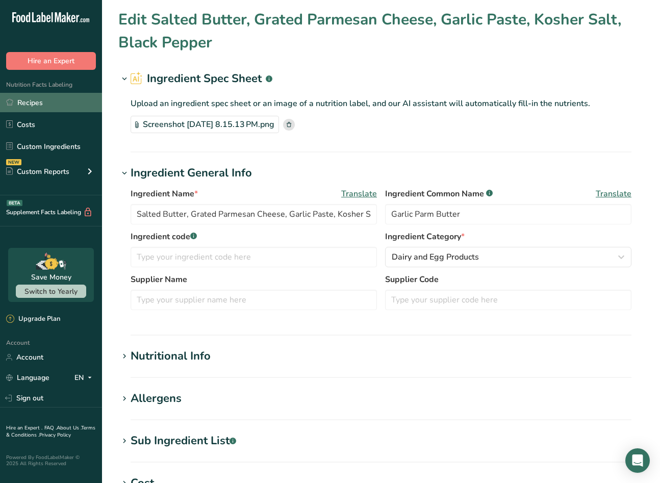
click at [52, 106] on link "Recipes" at bounding box center [51, 102] width 102 height 19
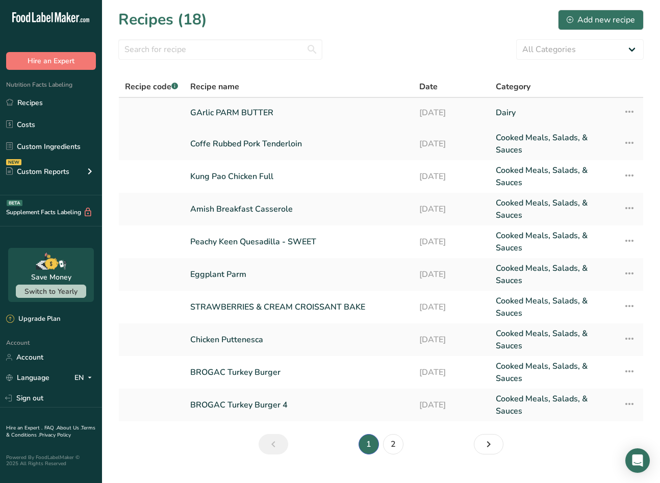
click at [217, 115] on link "GArlic PARM BUTTER" at bounding box center [298, 112] width 217 height 21
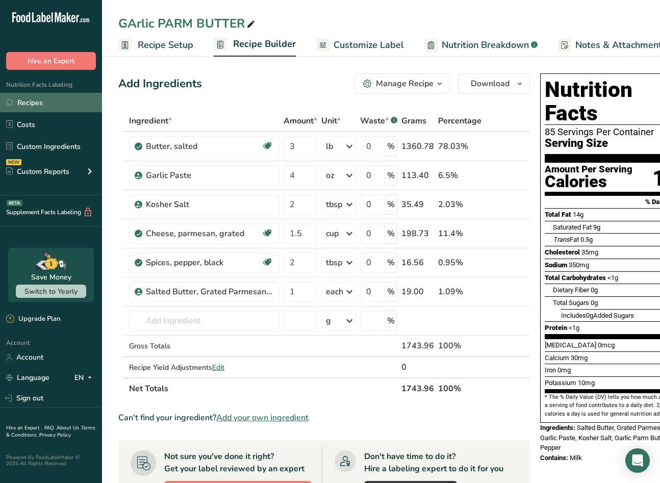
click at [48, 106] on link "Recipes" at bounding box center [51, 102] width 102 height 19
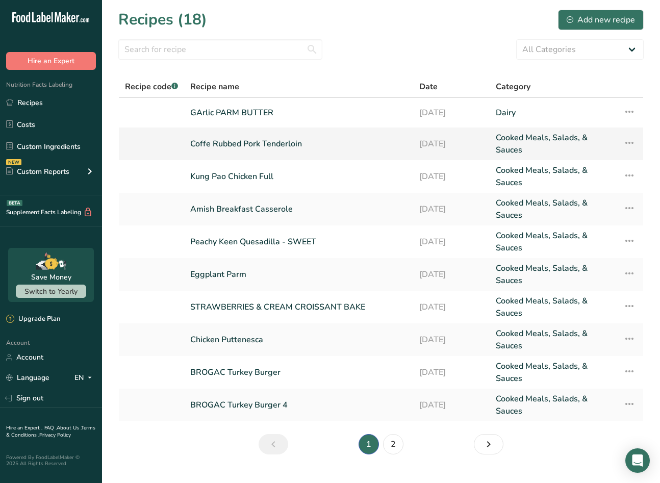
click at [288, 153] on link "Coffe Rubbed Pork Tenderloin" at bounding box center [298, 144] width 217 height 24
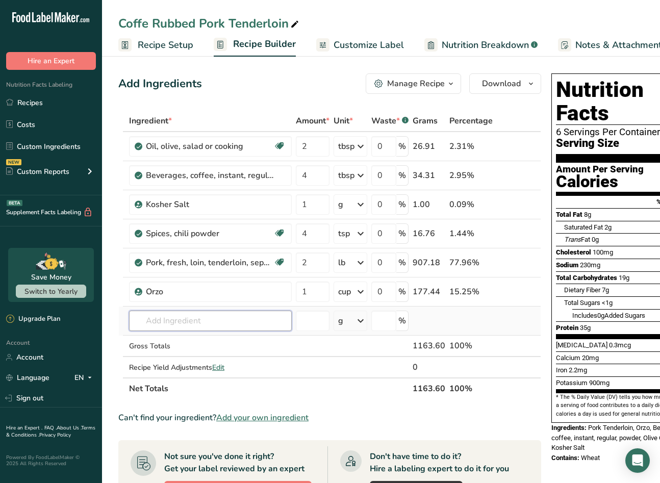
click at [221, 317] on input "text" at bounding box center [210, 320] width 163 height 20
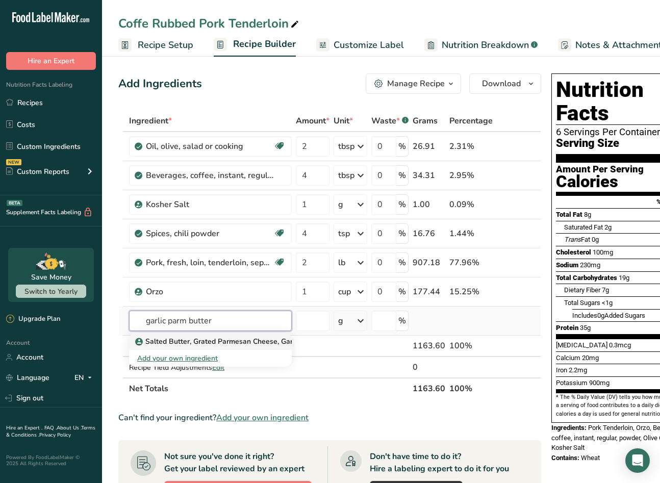
type input "garlic parm butter"
click at [227, 344] on p "Salted Butter, Grated Parmesan Cheese, Garlic Paste, Kosher Salt, Black Pepper" at bounding box center [273, 341] width 273 height 11
type input "Salted Butter, Grated Parmesan Cheese, Garlic Paste, Kosher Salt, Black Pepper"
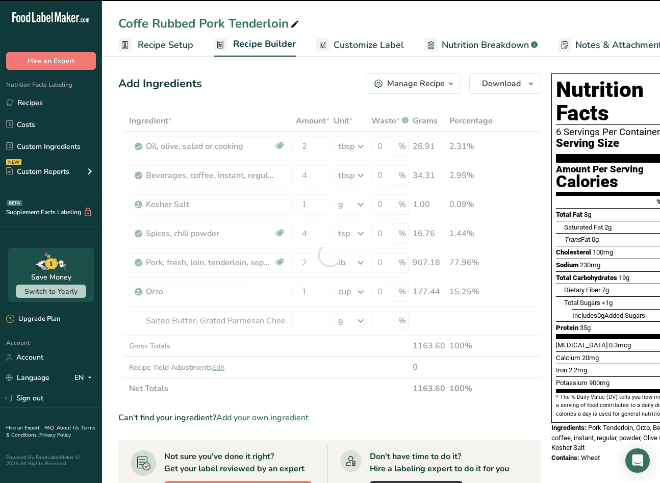
type input "0"
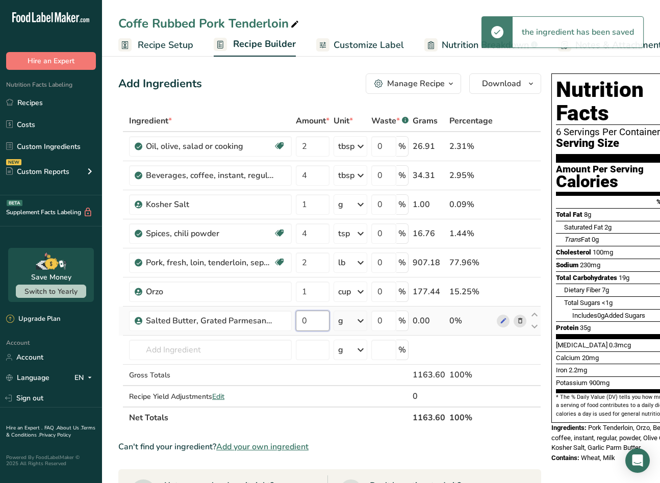
click at [320, 326] on input "0" at bounding box center [313, 320] width 34 height 20
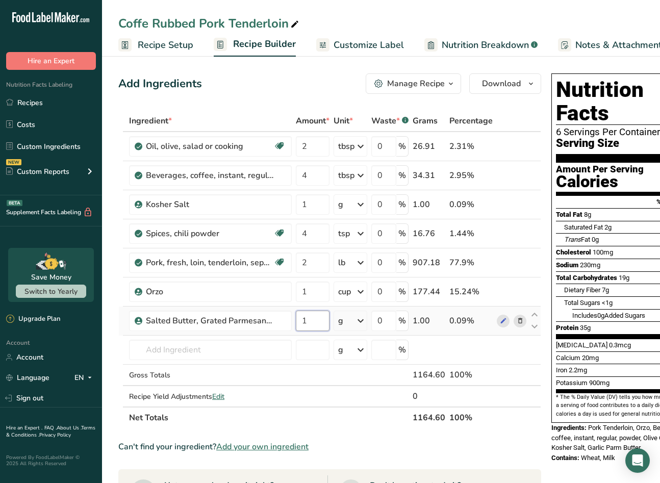
type input "1"
click at [355, 312] on div "Ingredient * Amount * Unit * Waste * .a-a{fill:#347362;}.b-a{fill:#fff;} Grams …" at bounding box center [329, 269] width 423 height 318
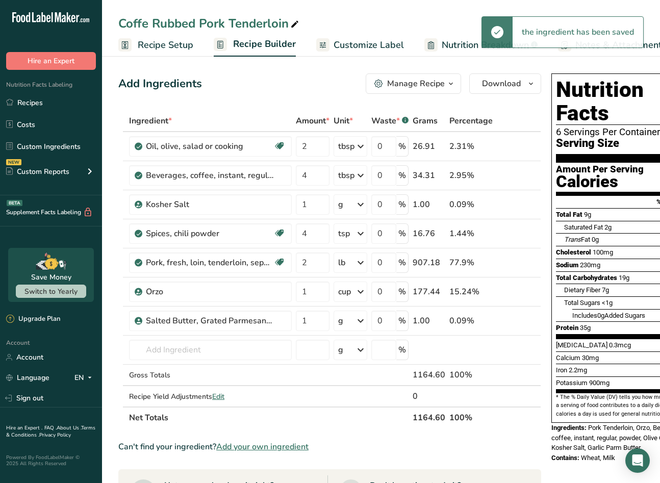
click at [358, 318] on icon at bounding box center [360, 320] width 12 height 18
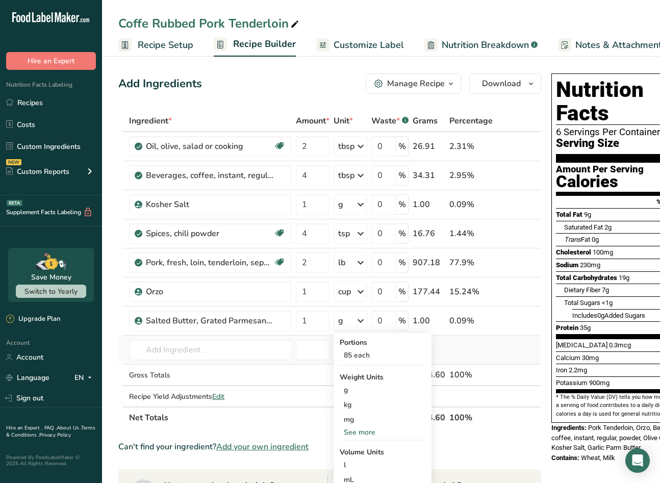
click at [468, 357] on td at bounding box center [470, 349] width 47 height 29
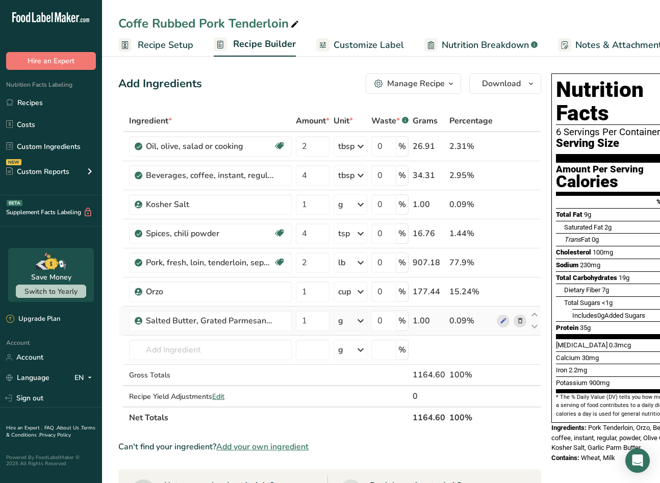
click at [358, 318] on icon at bounding box center [360, 320] width 12 height 18
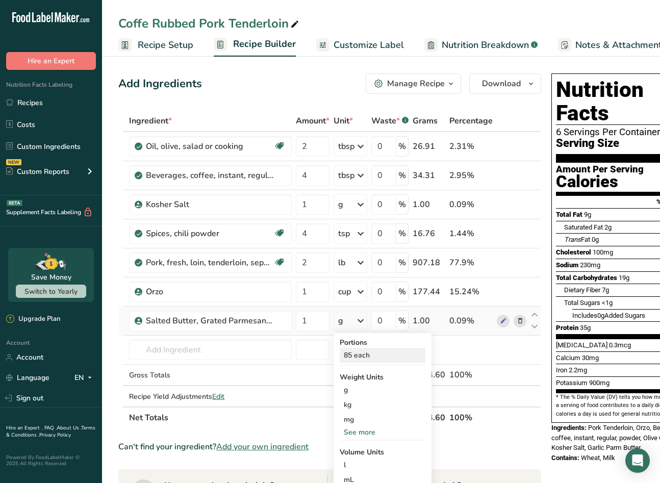
click at [375, 361] on div "85 each" at bounding box center [382, 355] width 86 height 15
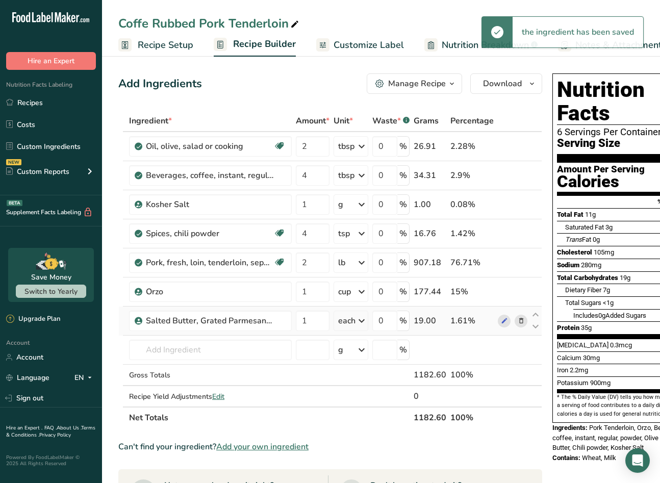
scroll to position [0, 50]
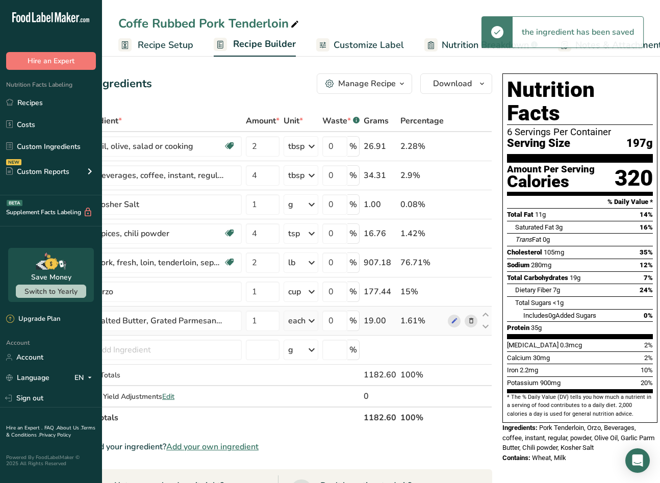
click at [303, 320] on div "each" at bounding box center [296, 320] width 17 height 12
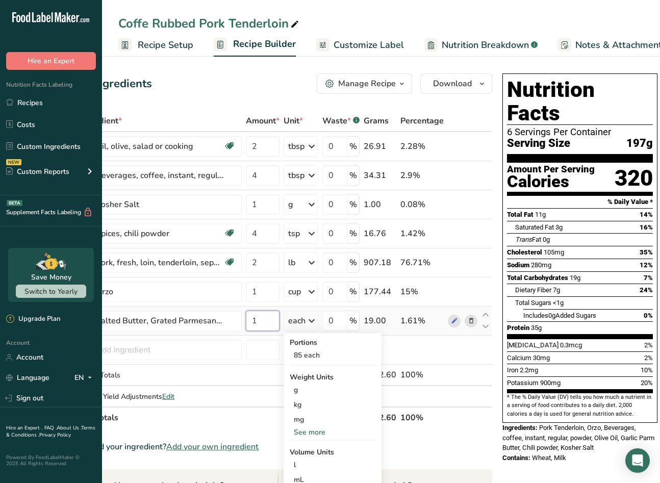
click at [258, 316] on input "1" at bounding box center [263, 320] width 34 height 20
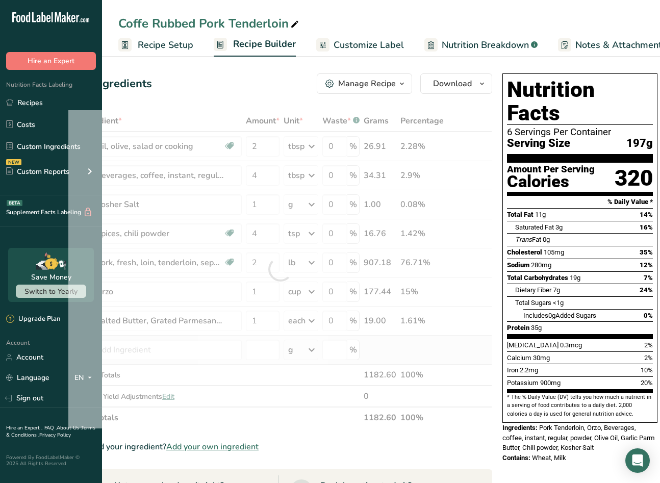
click at [449, 340] on div "Ingredient * Amount * Unit * Waste * .a-a{fill:#347362;}.b-a{fill:#fff;} Grams …" at bounding box center [280, 269] width 424 height 318
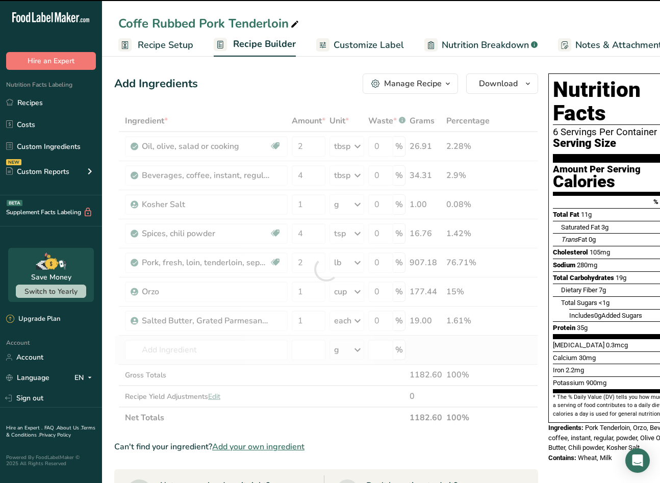
scroll to position [0, 0]
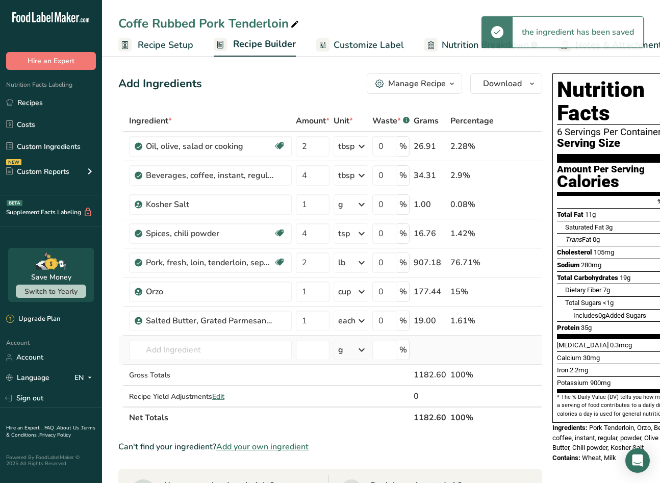
click at [258, 339] on td "Salted Butter, Grated Parmesan Cheese, Garlic Paste, Kosher Salt, Black Pepper …" at bounding box center [210, 349] width 167 height 29
click at [311, 320] on input "1" at bounding box center [313, 320] width 34 height 20
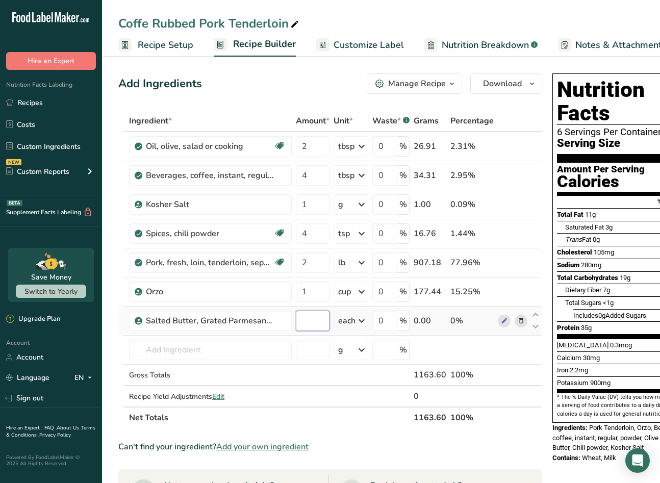
type input "3"
type input "2"
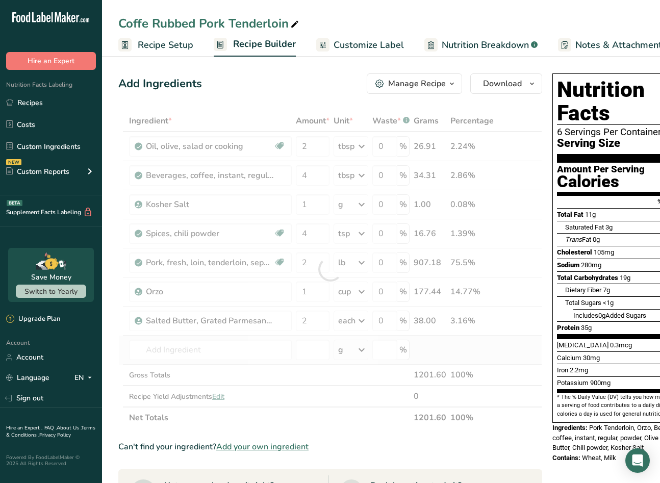
click at [510, 355] on div "Ingredient * Amount * Unit * Waste * .a-a{fill:#347362;}.b-a{fill:#fff;} Grams …" at bounding box center [330, 269] width 424 height 318
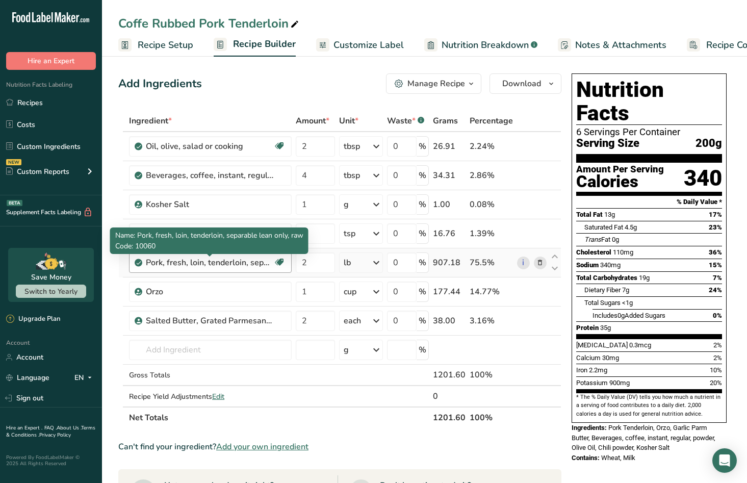
click at [247, 262] on div "Pork, fresh, loin, tenderloin, separable lean only, raw" at bounding box center [209, 262] width 127 height 12
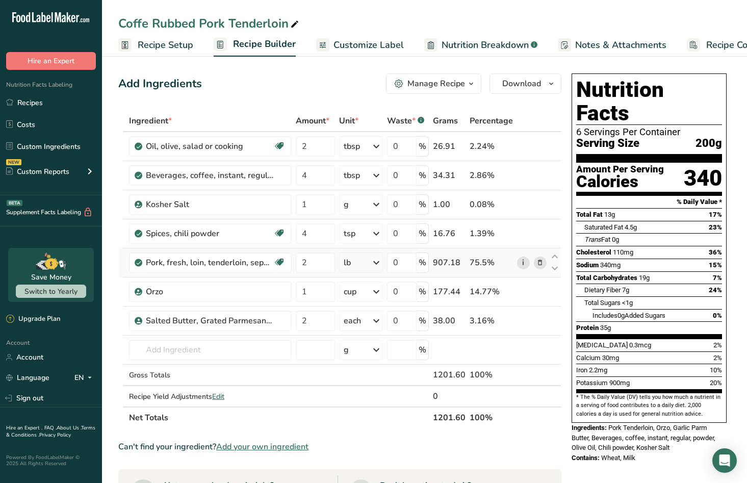
click at [523, 268] on link "i" at bounding box center [523, 262] width 13 height 13
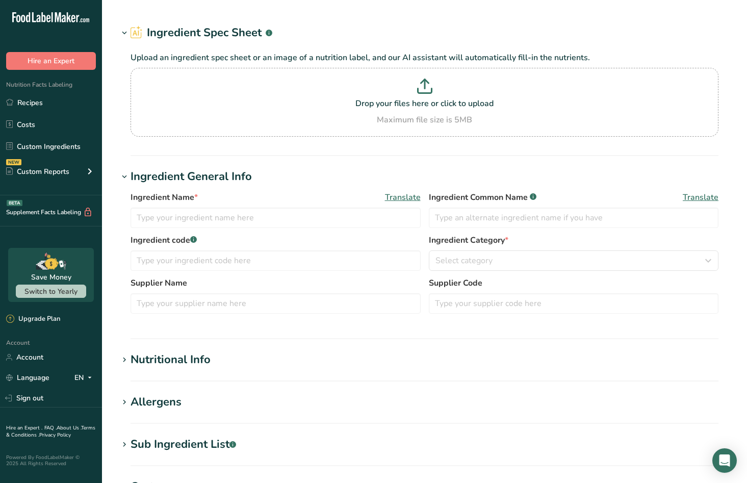
type input "Pork, fresh, loin, tenderloin, separable lean only, raw"
type input "Pork Tenderloin"
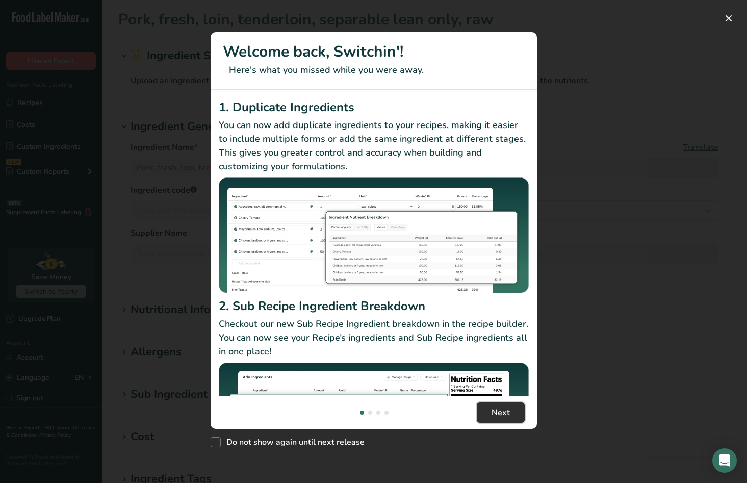
click at [498, 413] on span "Next" at bounding box center [500, 412] width 18 height 12
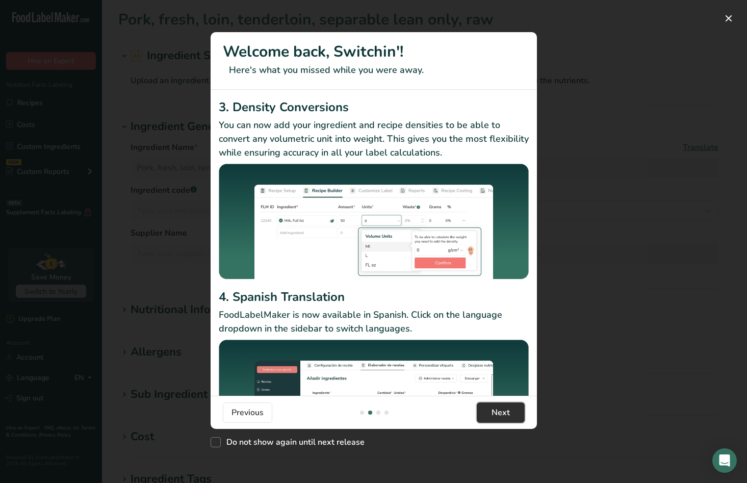
click at [498, 413] on span "Next" at bounding box center [500, 412] width 18 height 12
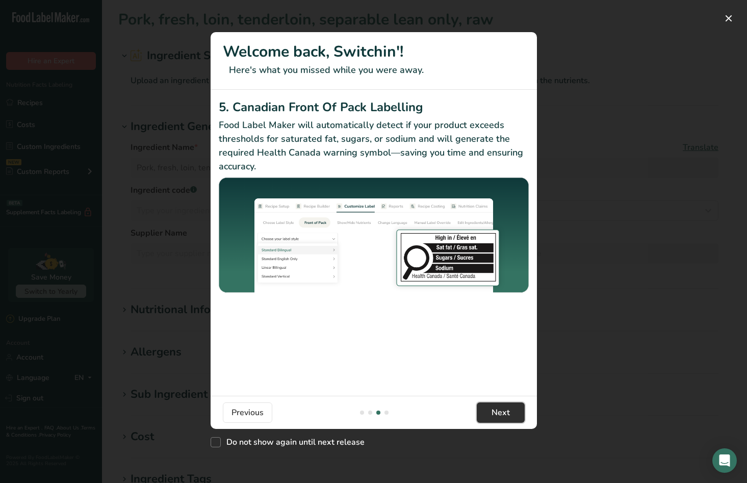
click at [498, 413] on span "Next" at bounding box center [500, 412] width 18 height 12
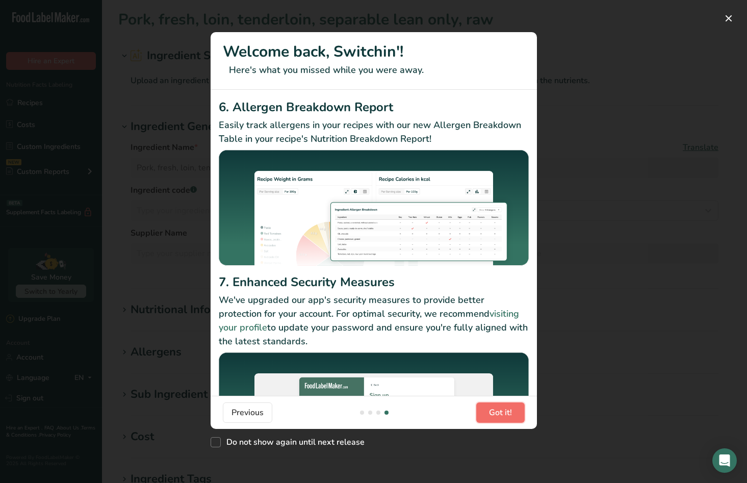
click at [498, 413] on span "Got it!" at bounding box center [500, 412] width 23 height 12
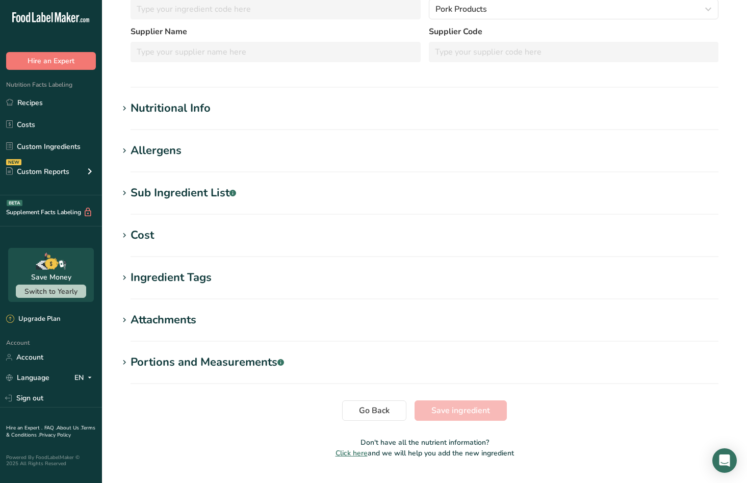
scroll to position [190, 0]
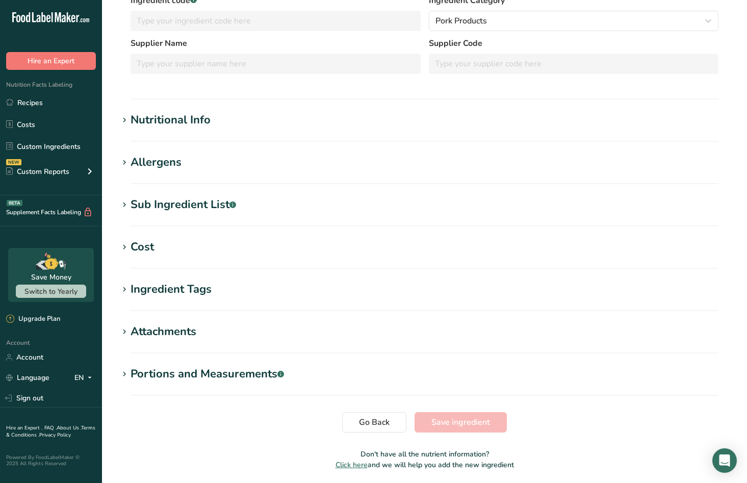
click at [250, 110] on section "Pork, fresh, loin, tenderloin, separable lean only, raw Ingredient Spec Sheet .…" at bounding box center [424, 148] width 645 height 676
click at [250, 120] on h1 "Nutritional Info" at bounding box center [424, 120] width 612 height 17
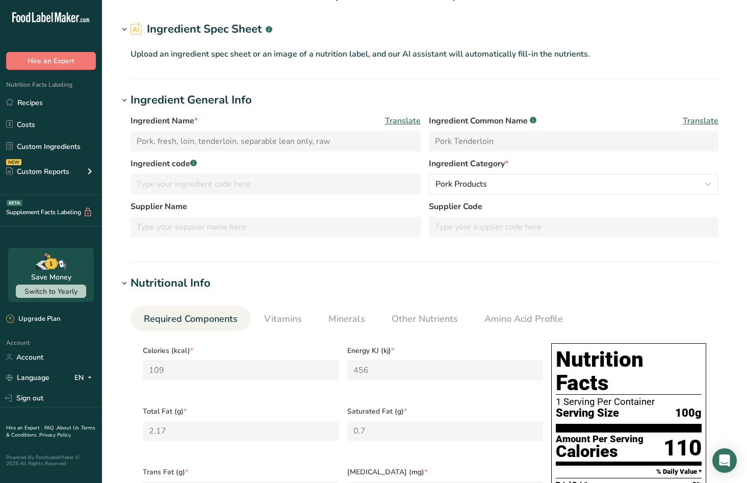
scroll to position [0, 0]
